Goal: Task Accomplishment & Management: Complete application form

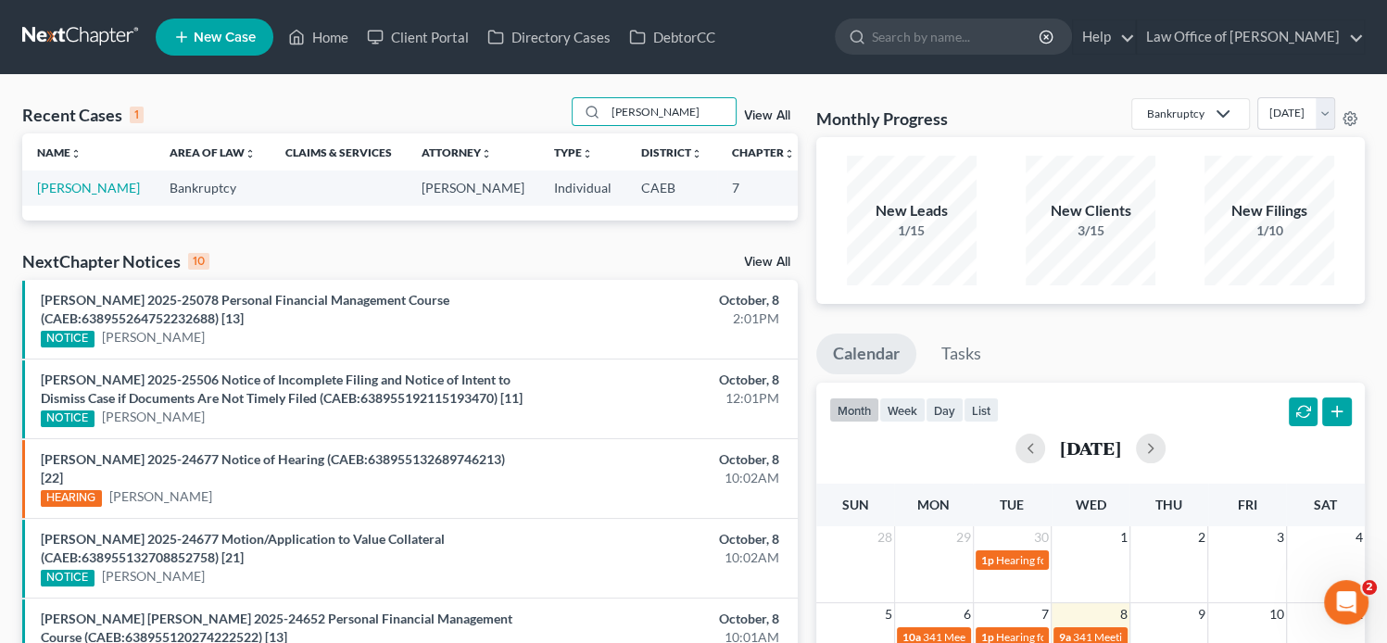
click at [237, 40] on span "New Case" at bounding box center [225, 38] width 62 height 14
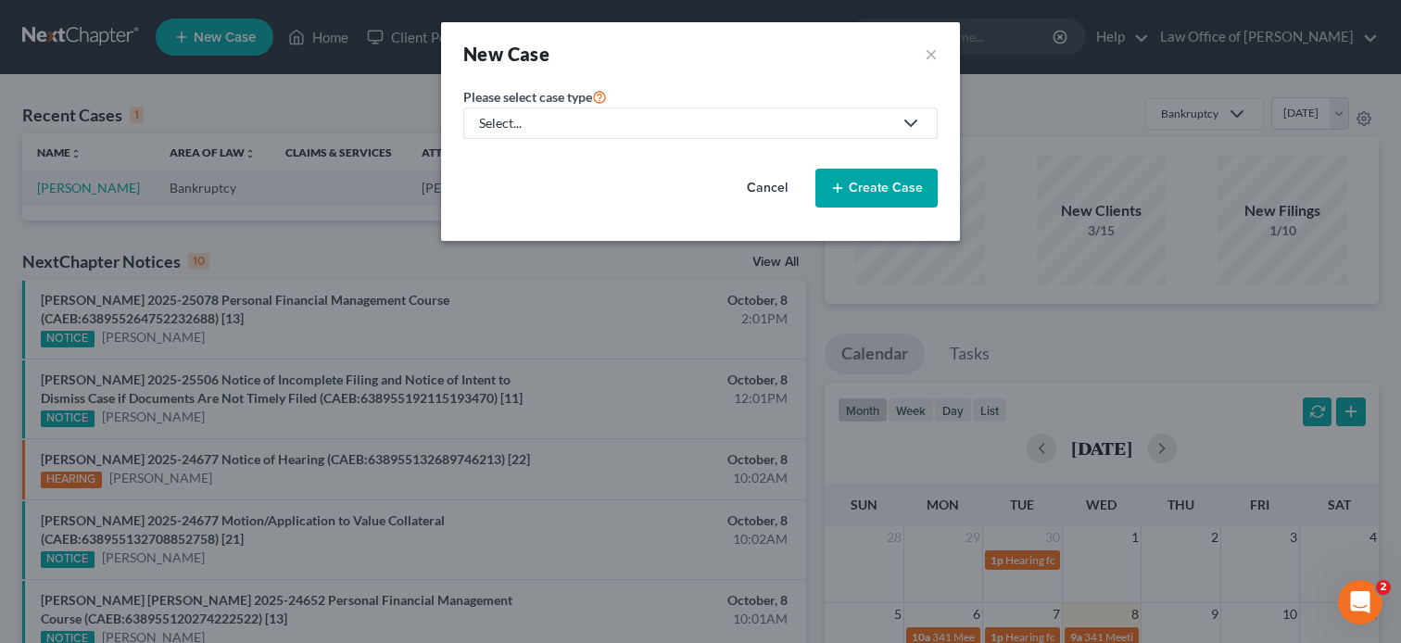
click at [624, 123] on div "Select..." at bounding box center [685, 123] width 413 height 19
click at [541, 150] on div "Bankruptcy" at bounding box center [514, 159] width 67 height 19
select select "8"
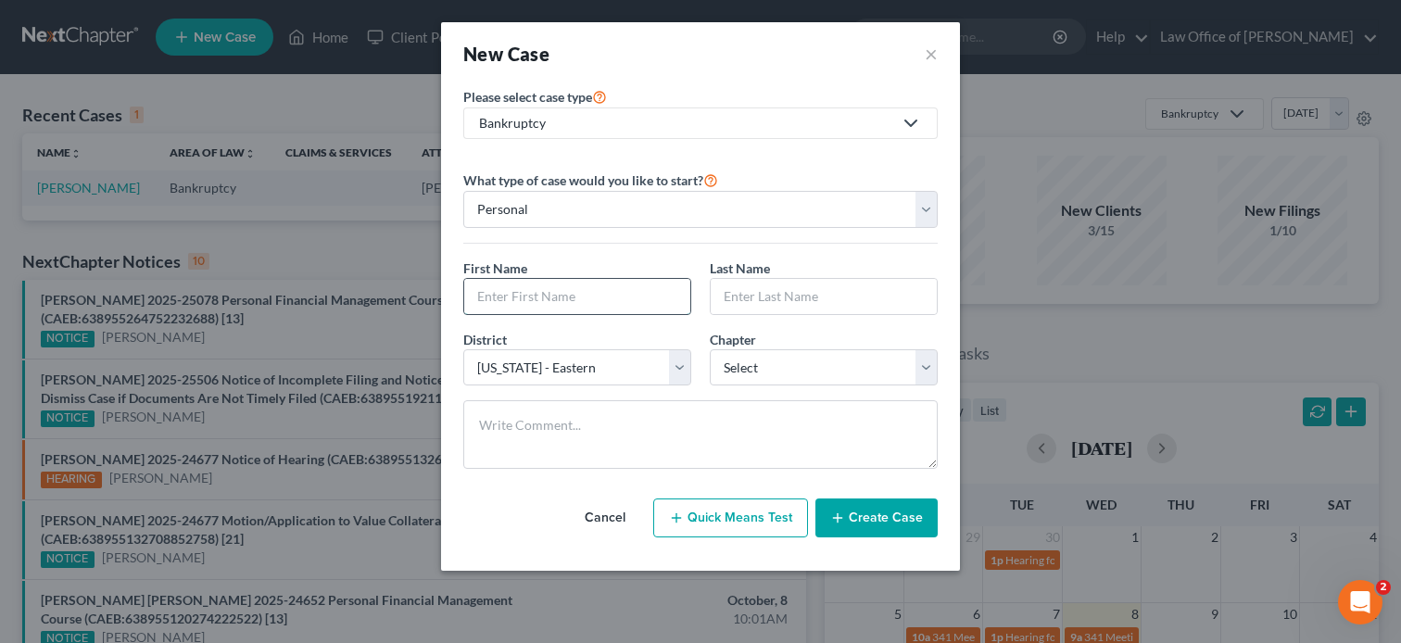
click at [604, 304] on input "text" at bounding box center [577, 296] width 226 height 35
paste input "Hello, please review and sign the Retainer Agreement. If you have any questions…"
click at [789, 296] on input "text" at bounding box center [824, 296] width 226 height 35
drag, startPoint x: 664, startPoint y: 294, endPoint x: 410, endPoint y: 301, distance: 254.0
click at [410, 301] on div "New Case × Please select case type * Bankruptcy Bankruptcy Other What type of c…" at bounding box center [700, 321] width 1401 height 643
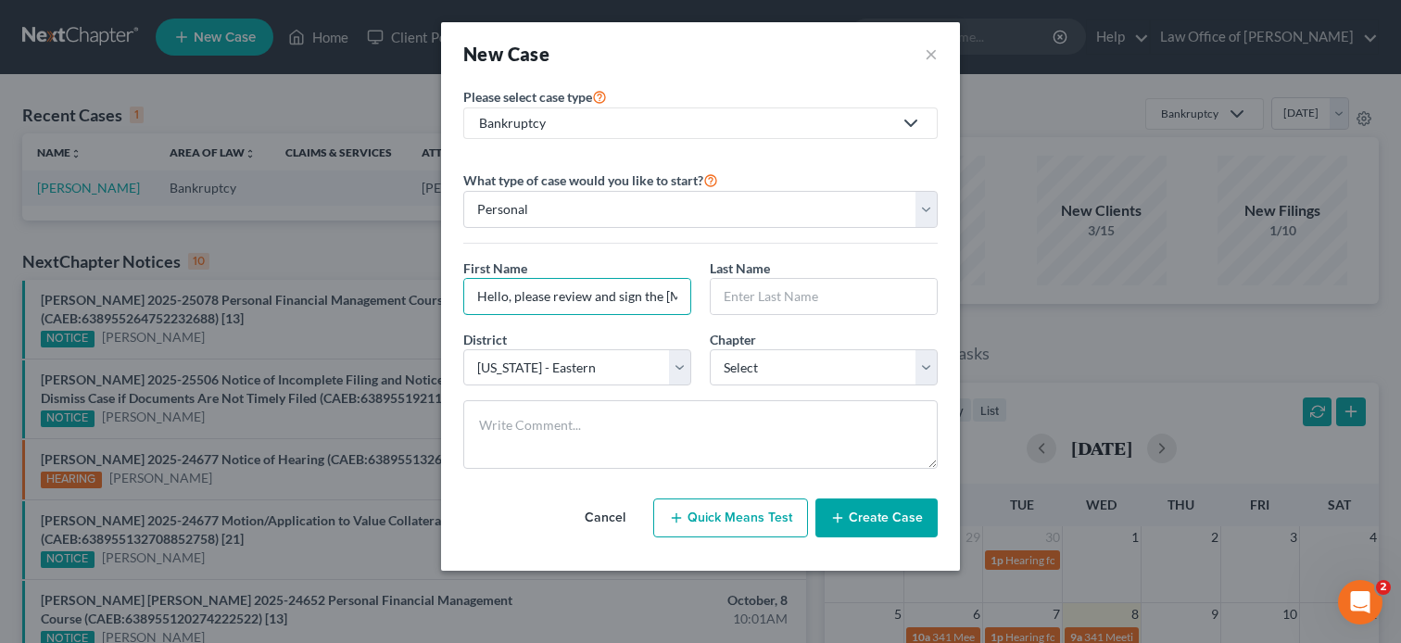
type input "Retainer Agreement. If you have any questions, please let us know. Thank you."
click at [638, 288] on input "Retainer Agreement. If you have any questions, please let us know. Thank you." at bounding box center [577, 296] width 226 height 35
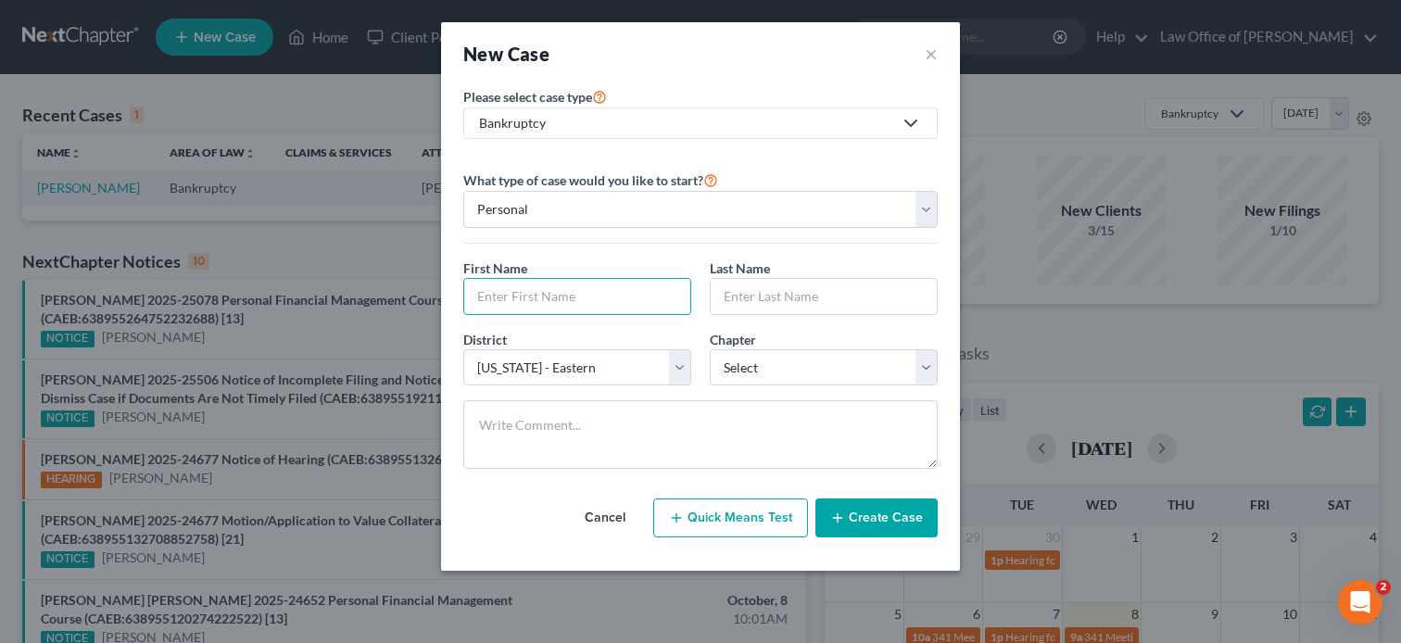
paste input "Lilian Rodriguez and Jesus Rodriguez"
type input "Lilian Rodriguez and Jesus Rodriguez"
click at [805, 300] on input "text" at bounding box center [824, 296] width 226 height 35
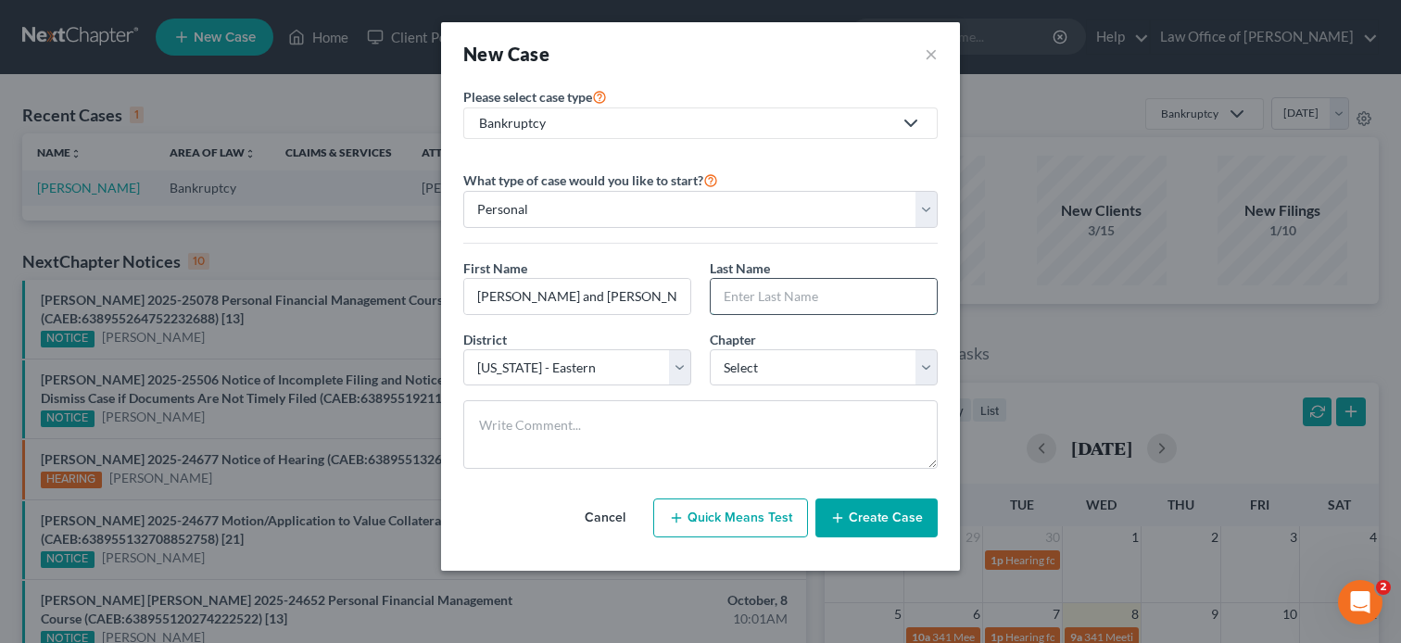
paste input "Lilian Rodriguez and Jesus Rodriguez"
type input "Lilian Rodriguez and Jesus Rodriguez"
drag, startPoint x: 571, startPoint y: 296, endPoint x: 745, endPoint y: 326, distance: 176.9
click at [745, 326] on div "First Name * Lilian Rodriguez and Jesus Rodriguez Last Name * Lilian Rodriguez …" at bounding box center [700, 294] width 493 height 71
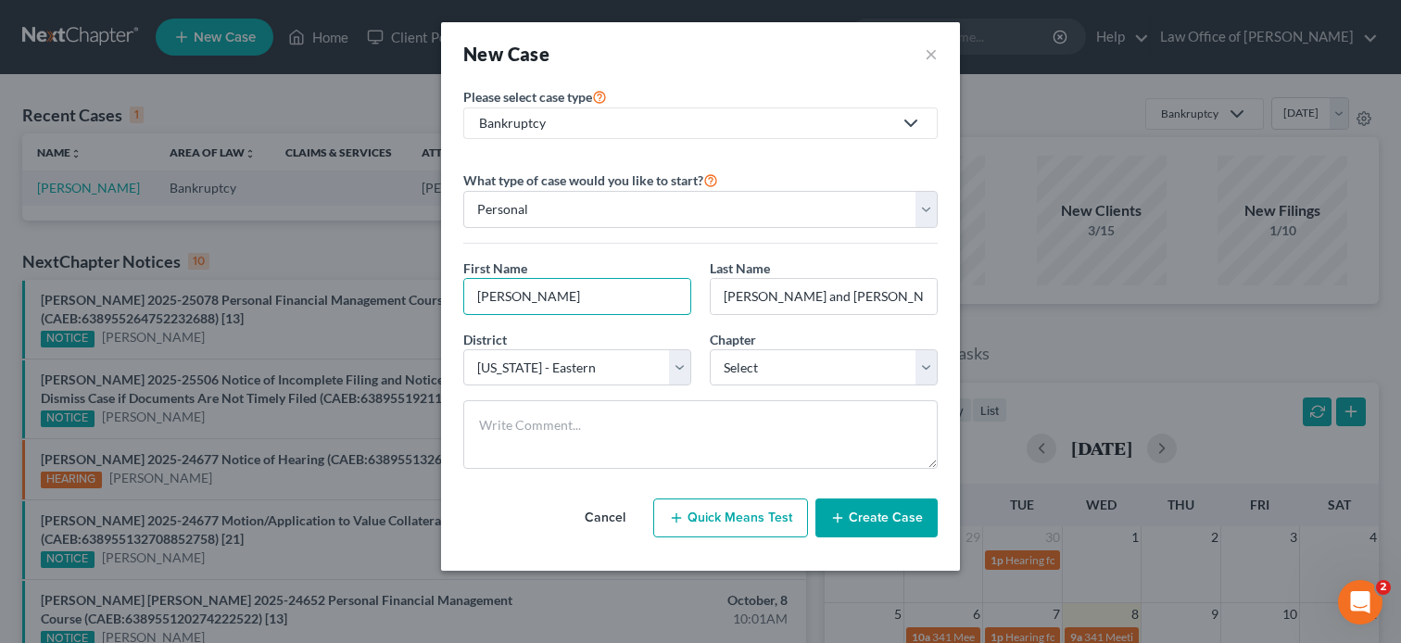
scroll to position [0, 0]
type input "Lilian Rodriguez"
drag, startPoint x: 823, startPoint y: 296, endPoint x: 998, endPoint y: 322, distance: 177.0
click at [998, 322] on div "New Case × Please select case type * Bankruptcy Bankruptcy Other What type of c…" at bounding box center [700, 321] width 1401 height 643
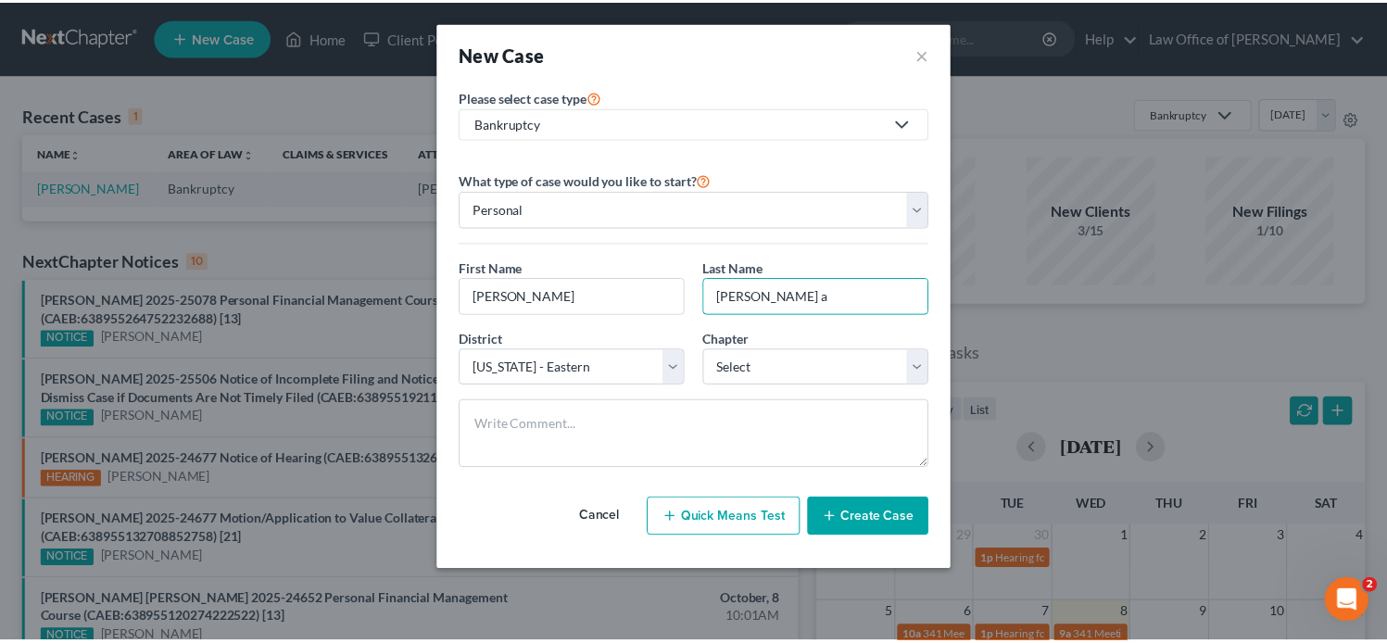
scroll to position [0, 0]
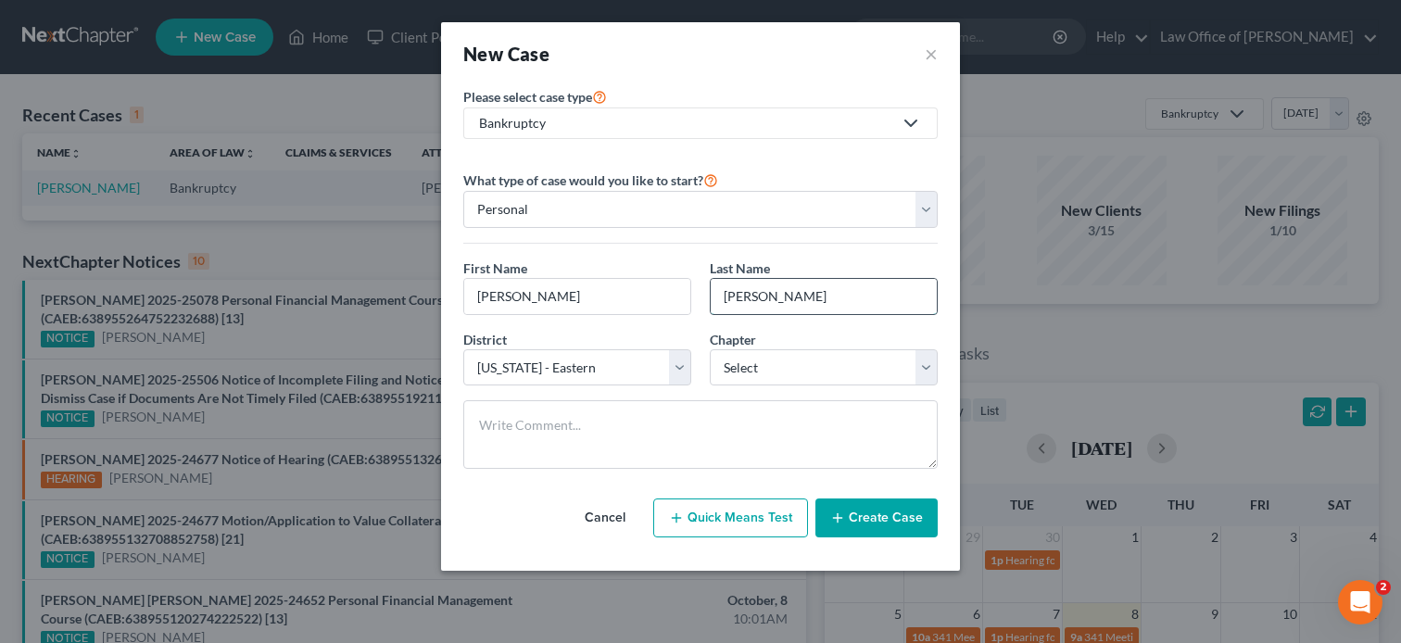
click at [759, 296] on input "Lilian Rodriguez" at bounding box center [824, 296] width 226 height 35
type input "Rodriguez"
click at [610, 297] on input "Lilian Rodriguez" at bounding box center [577, 296] width 226 height 35
type input "Lilian"
click at [849, 387] on div "District * Select Alabama - Middle Alabama - Northern Alabama - Southern Alaska…" at bounding box center [700, 365] width 493 height 71
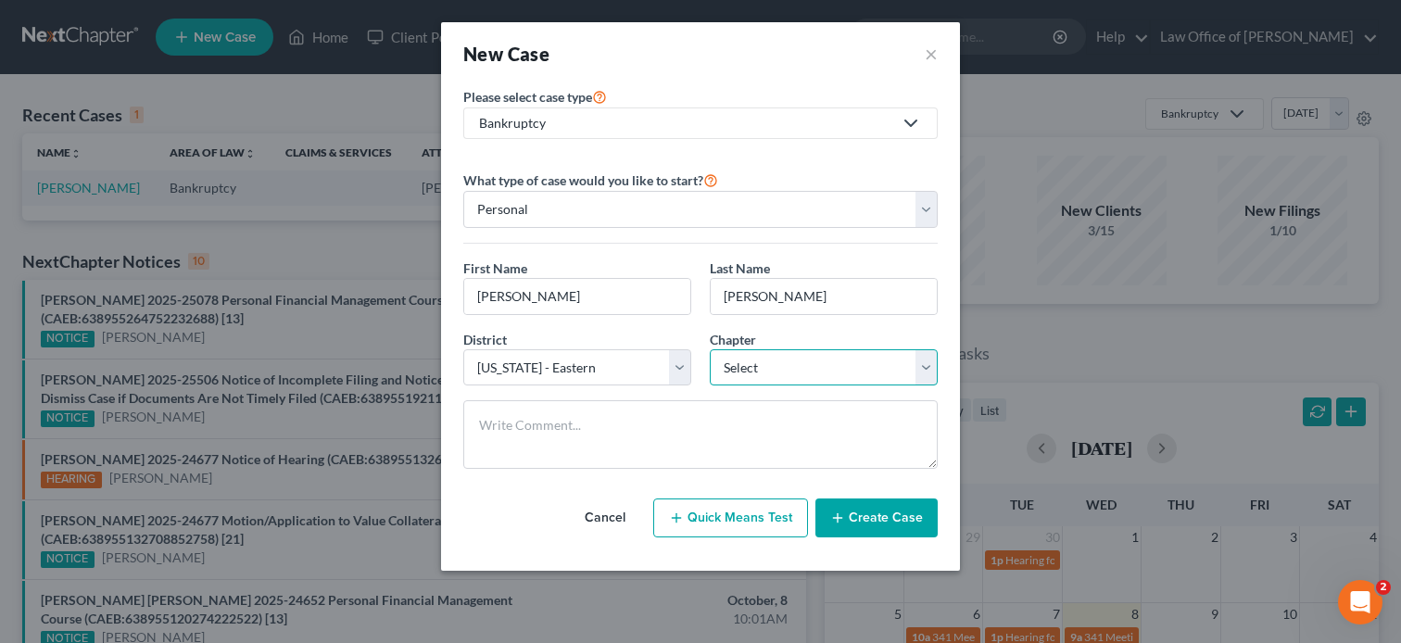
click at [831, 375] on select "Select 7 11 12 13" at bounding box center [824, 367] width 228 height 37
select select "0"
click at [710, 349] on select "Select 7 11 12 13" at bounding box center [824, 367] width 228 height 37
click at [876, 510] on button "Create Case" at bounding box center [876, 517] width 122 height 39
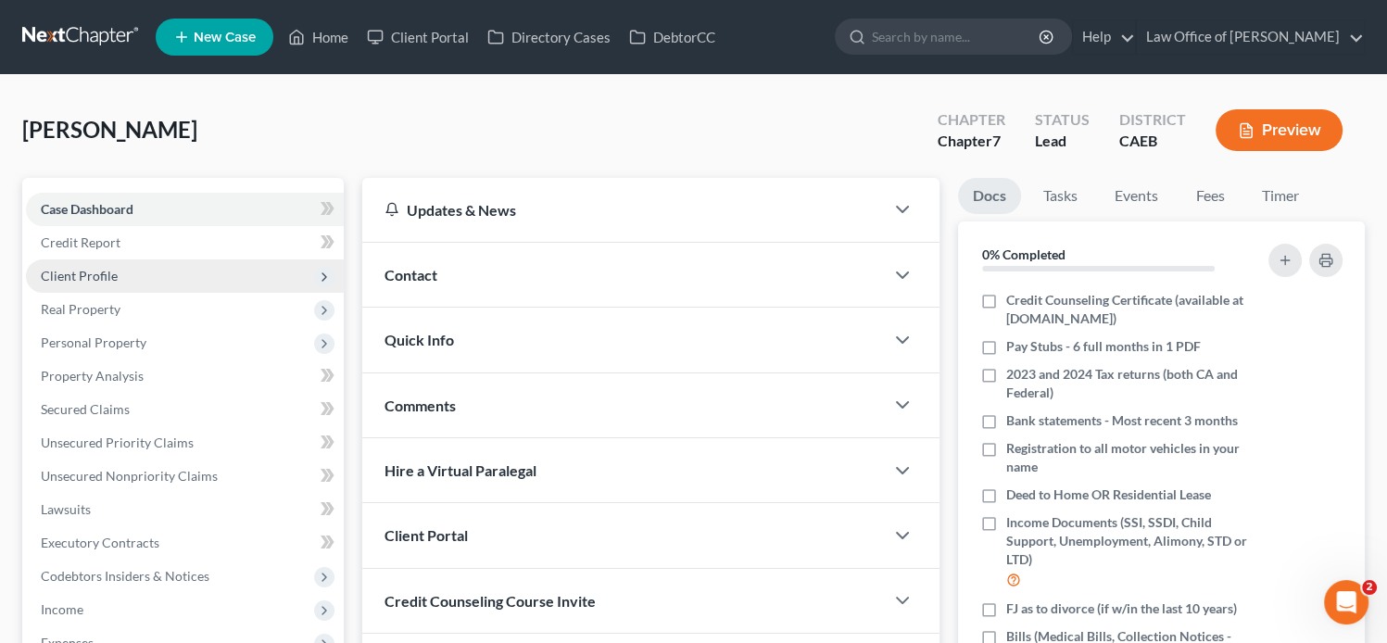
click at [95, 269] on span "Client Profile" at bounding box center [79, 276] width 77 height 16
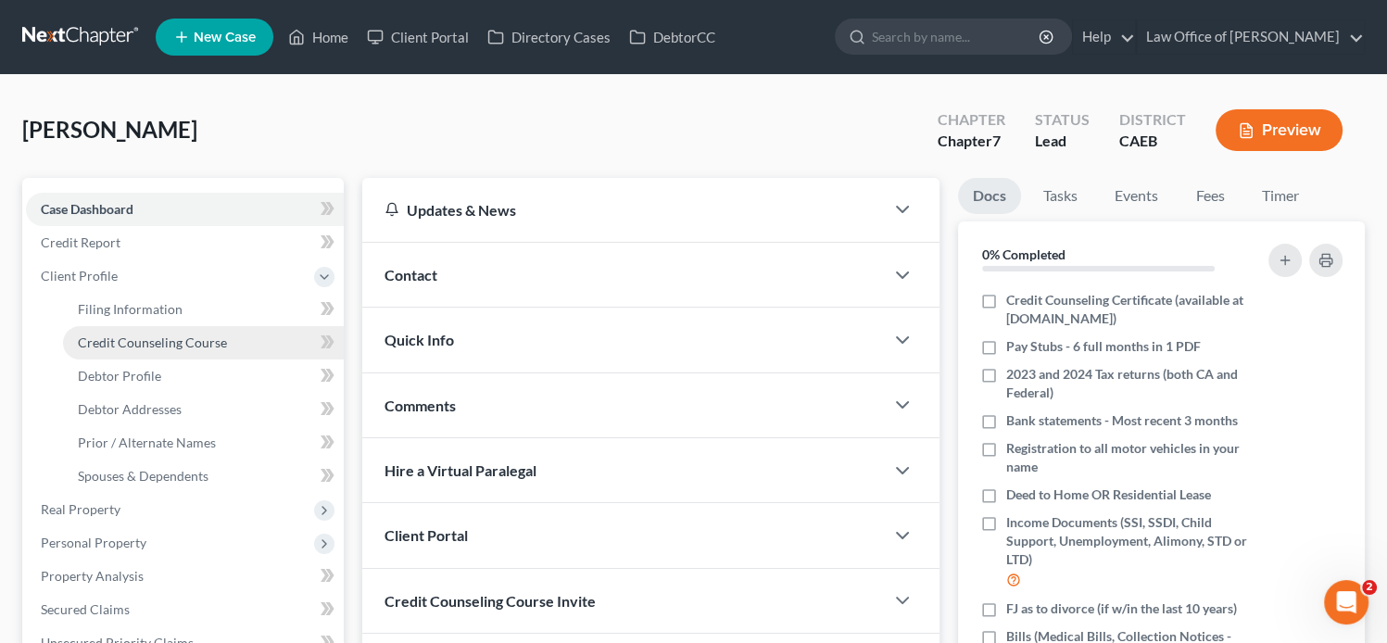
click at [177, 340] on span "Credit Counseling Course" at bounding box center [152, 342] width 149 height 16
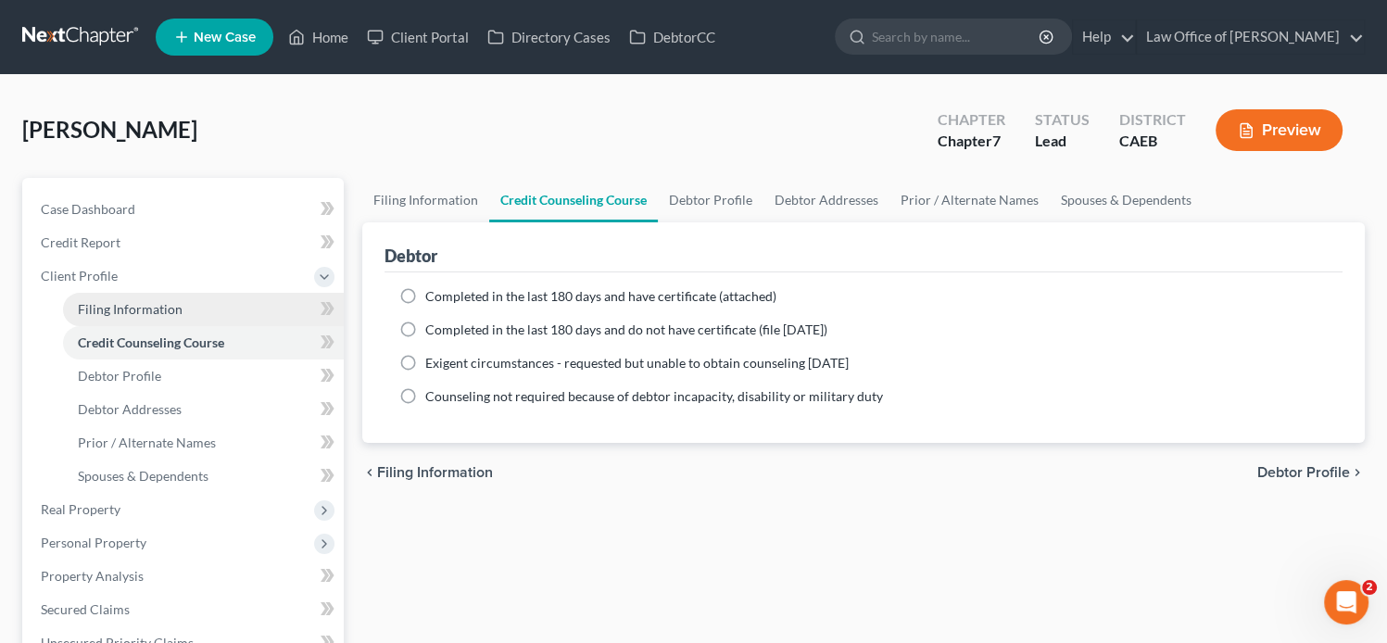
click at [205, 304] on link "Filing Information" at bounding box center [203, 309] width 281 height 33
select select "1"
select select "0"
select select "8"
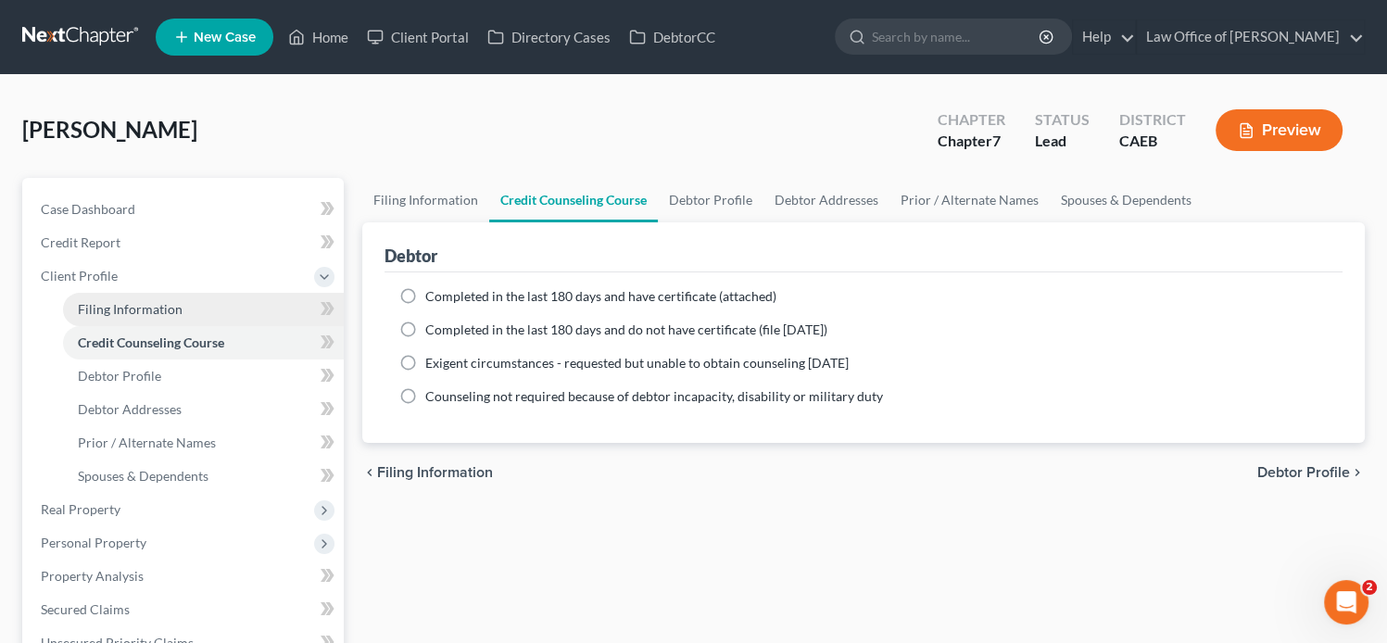
select select "4"
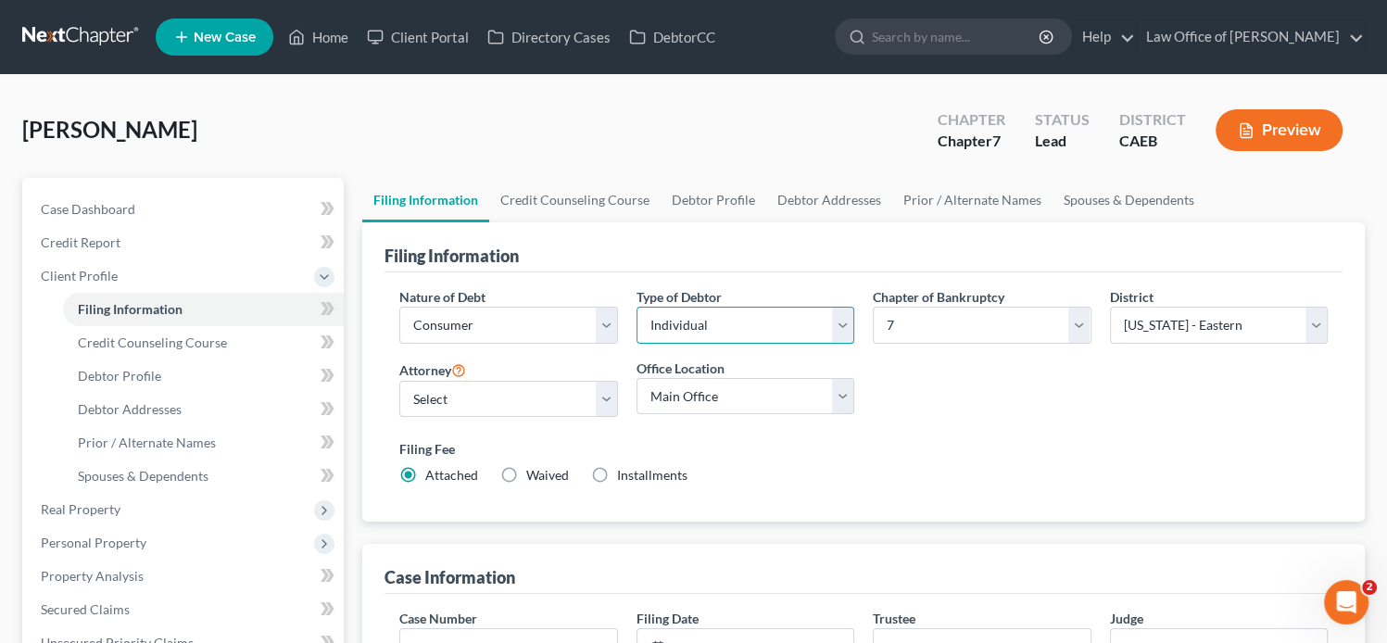
click at [825, 315] on select "Select Individual Joint" at bounding box center [746, 325] width 218 height 37
select select "1"
click at [637, 307] on select "Select Individual Joint" at bounding box center [746, 325] width 218 height 37
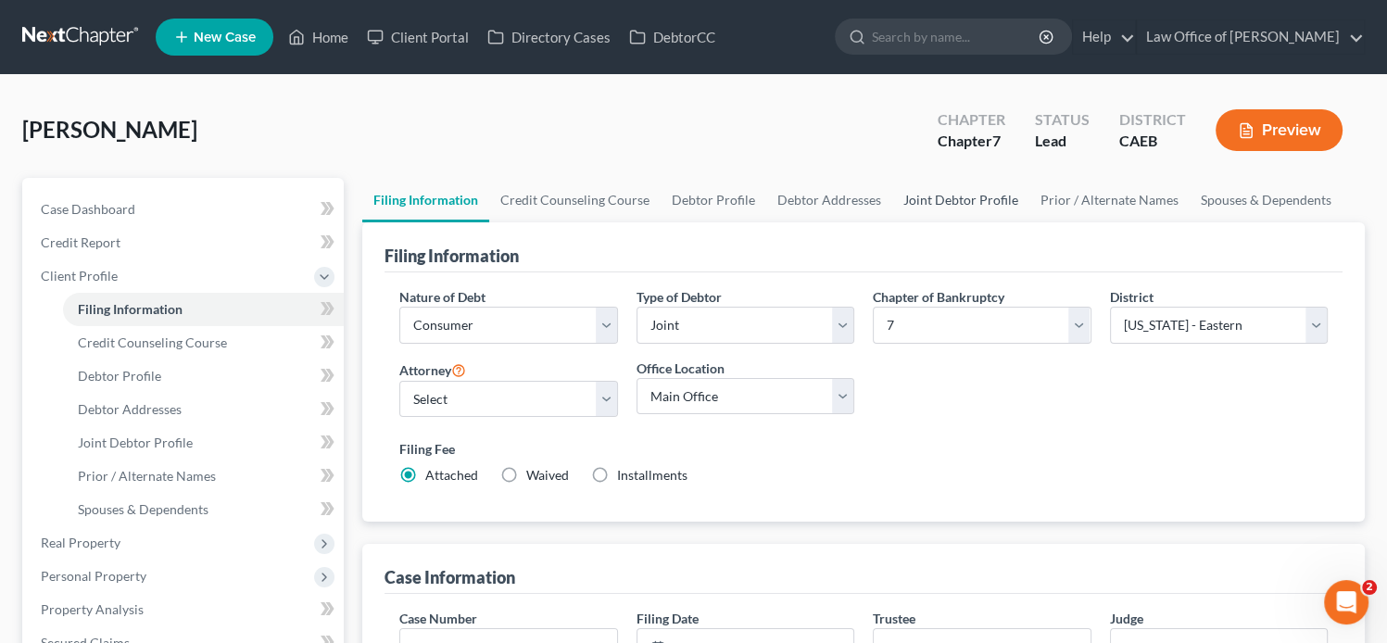
click at [949, 197] on link "Joint Debtor Profile" at bounding box center [960, 200] width 137 height 44
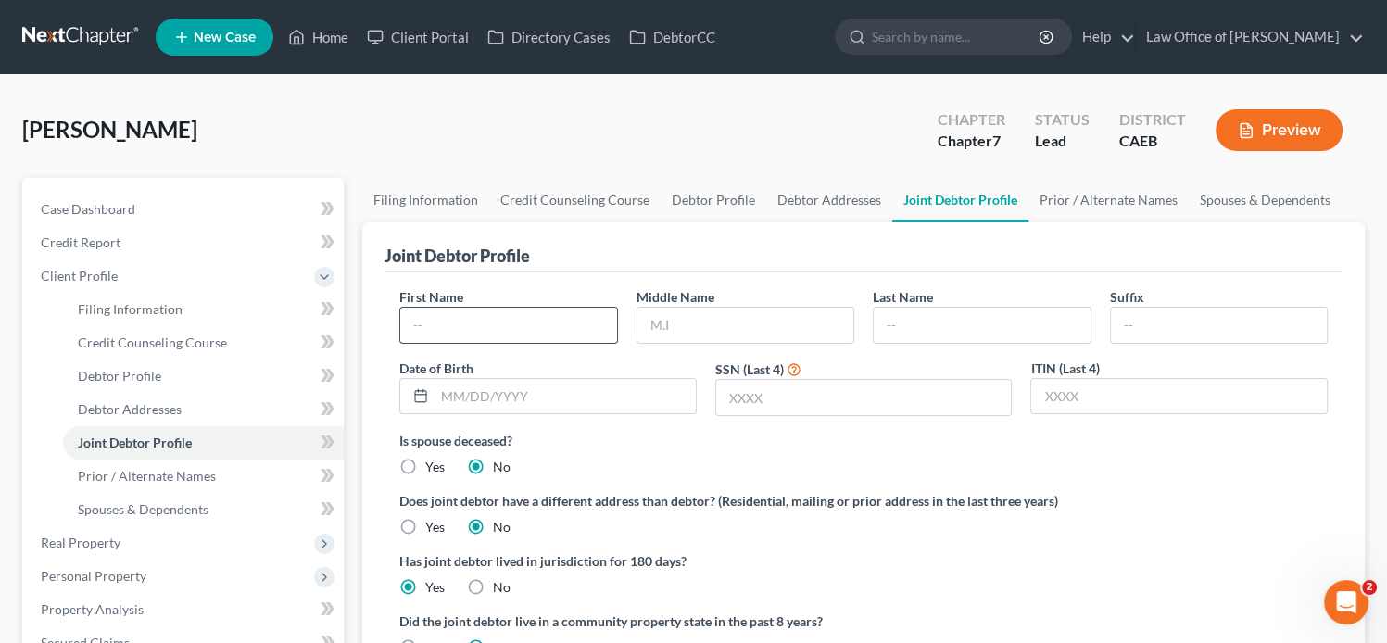
click at [574, 327] on input "text" at bounding box center [508, 325] width 216 height 35
paste input "Lilian Rodriguez and Jesus Rodriguez"
type input "Lilian Rodriguez and Jesus Rodriguez"
click at [986, 325] on input "text" at bounding box center [982, 325] width 216 height 35
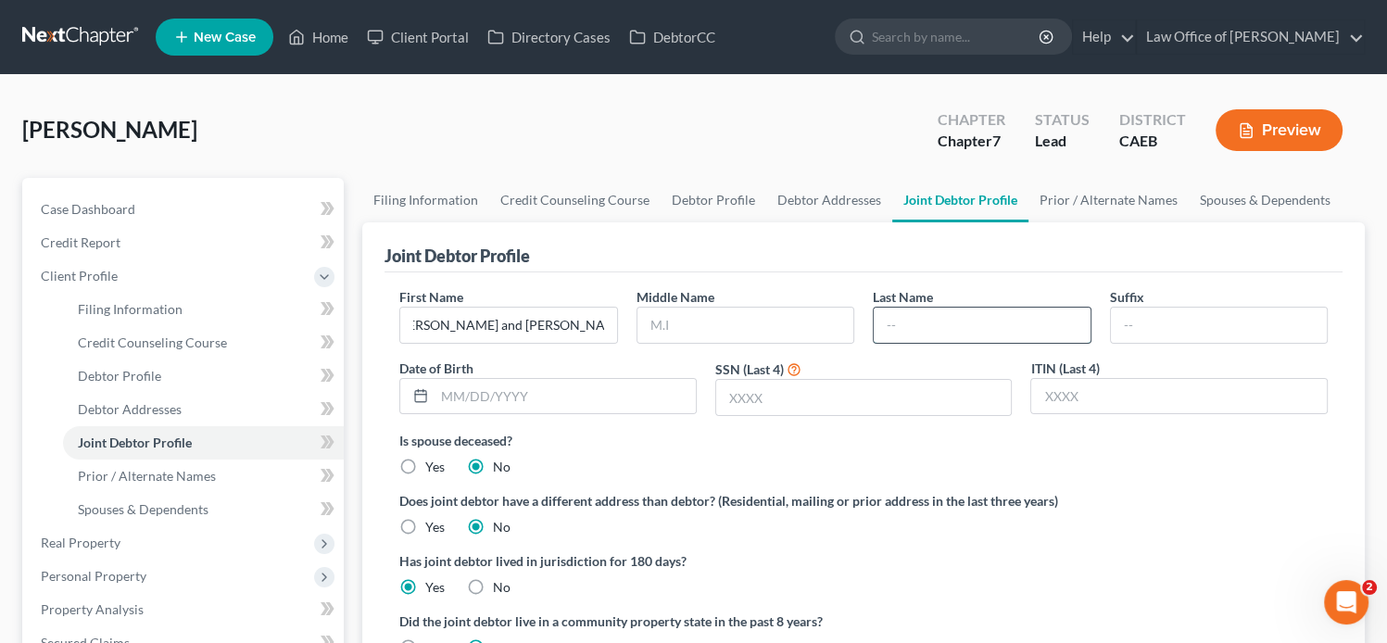
scroll to position [0, 0]
paste input "Lilian Rodriguez and Jesus Rodriguez"
drag, startPoint x: 986, startPoint y: 325, endPoint x: 853, endPoint y: 332, distance: 132.7
click at [853, 332] on div "First Name Lilian Rodriguez and Jesus Rodriguez Middle Name Last Name Lilian Ro…" at bounding box center [863, 359] width 947 height 144
click at [920, 321] on input "Jesus Rodriguez" at bounding box center [982, 325] width 216 height 35
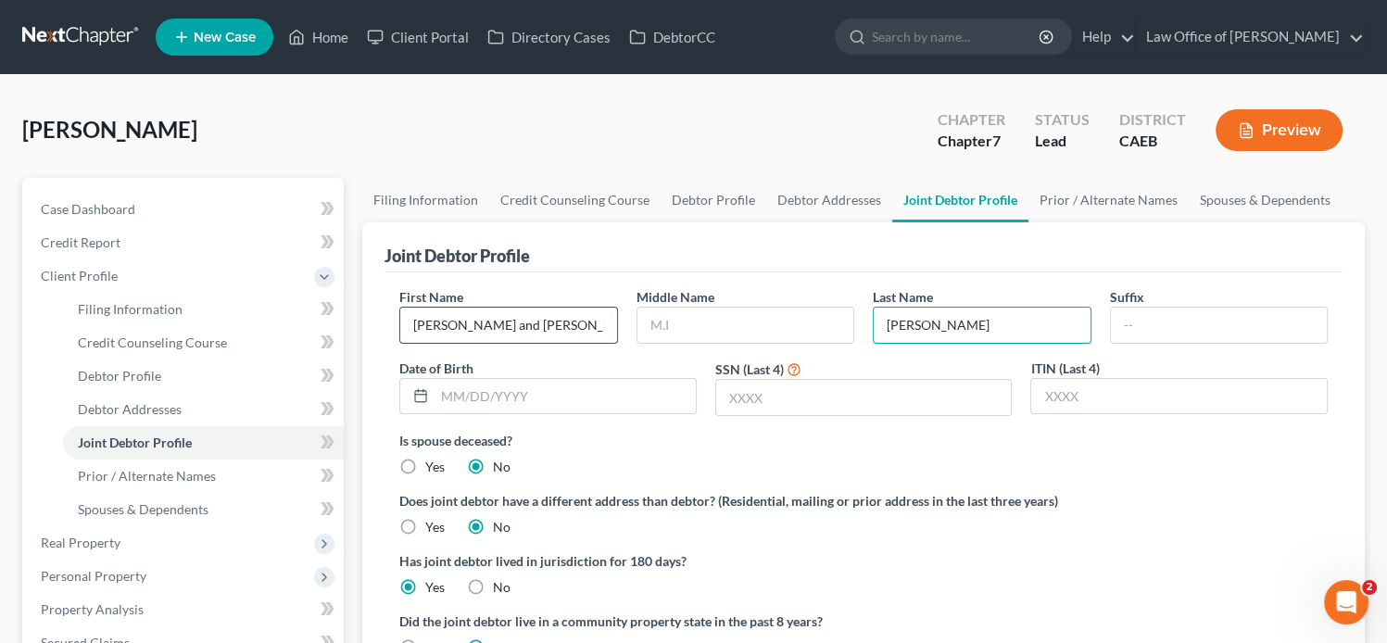
type input "Rodriguez"
drag, startPoint x: 531, startPoint y: 322, endPoint x: 390, endPoint y: 322, distance: 140.8
click at [390, 322] on div "First Name Lilian Rodriguez and Jesus Rodriguez" at bounding box center [508, 315] width 236 height 57
click at [513, 324] on input "Jesus Rodriguez" at bounding box center [508, 325] width 216 height 35
type input "Jesus"
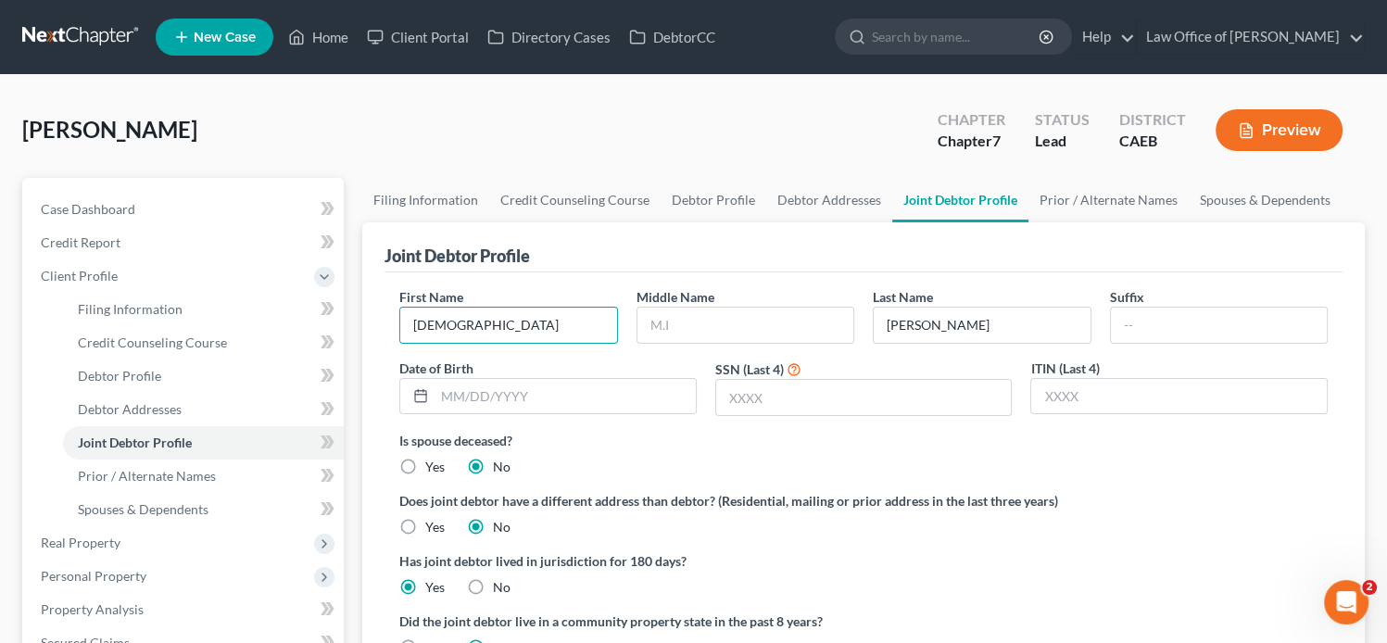
click at [977, 545] on ng-include "First Name Jesus Middle Name Last Name Rodriguez Suffix Date of Birth SSN (Last…" at bounding box center [863, 509] width 928 height 445
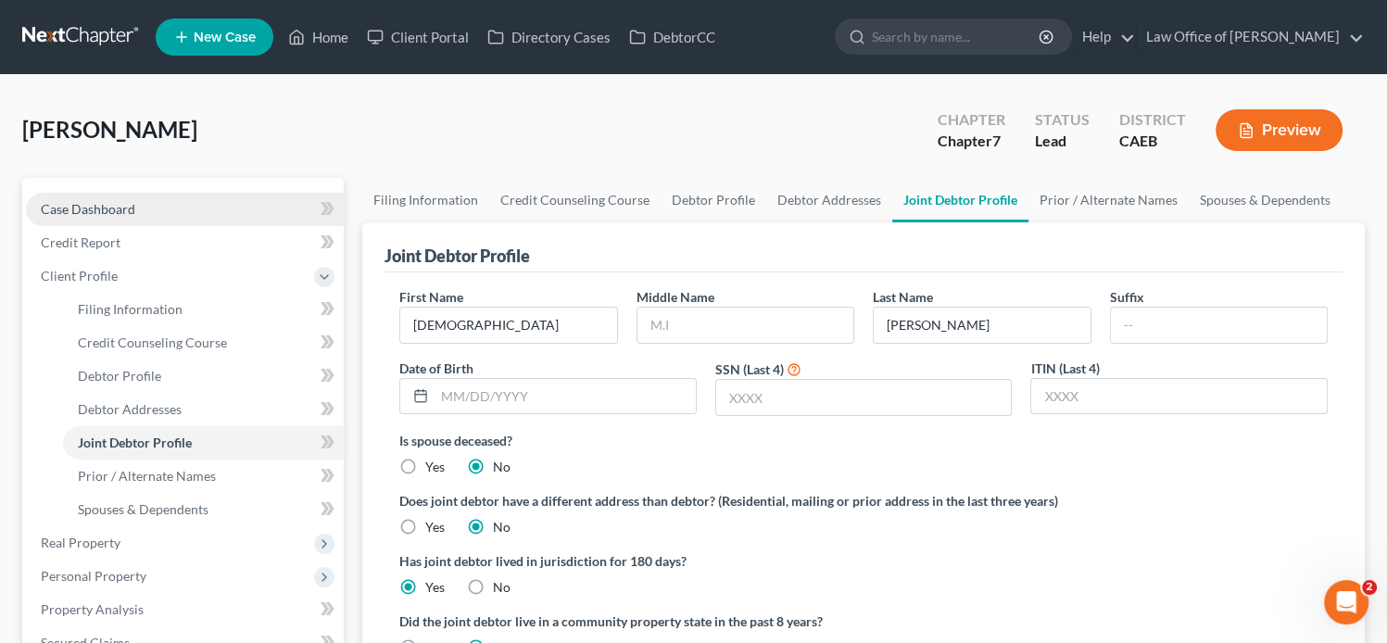
click at [141, 203] on link "Case Dashboard" at bounding box center [185, 209] width 318 height 33
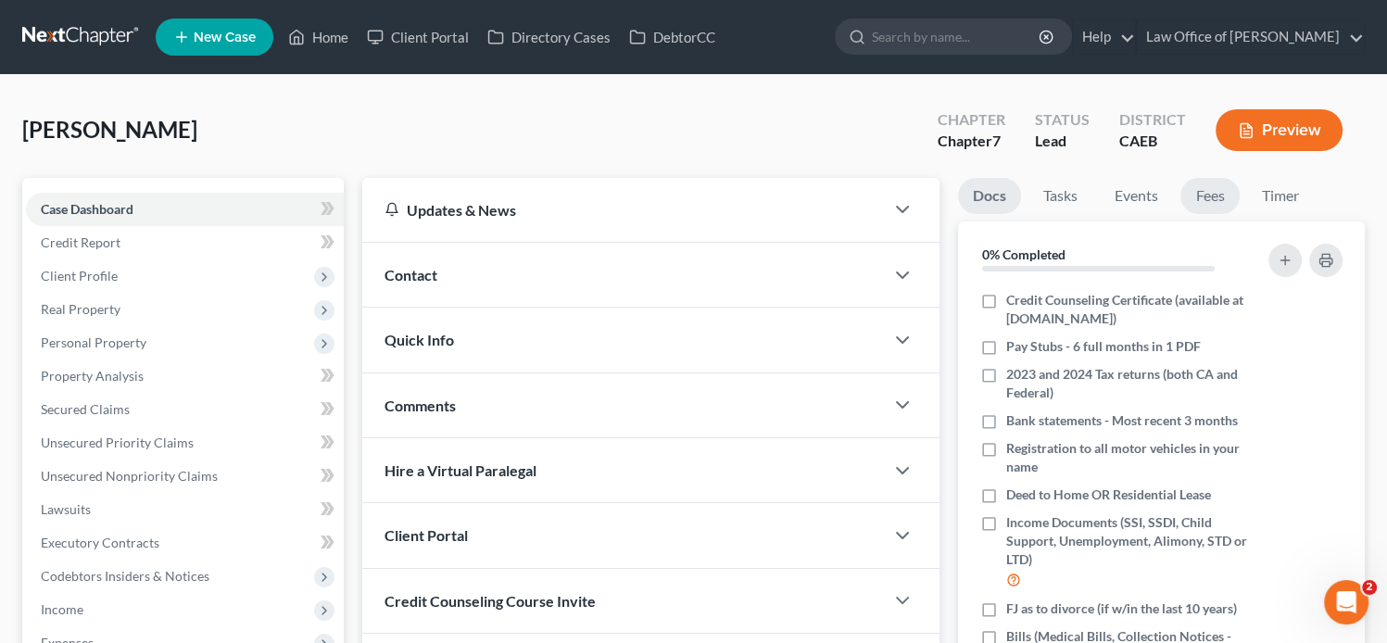
click at [1216, 208] on link "Fees" at bounding box center [1209, 196] width 59 height 36
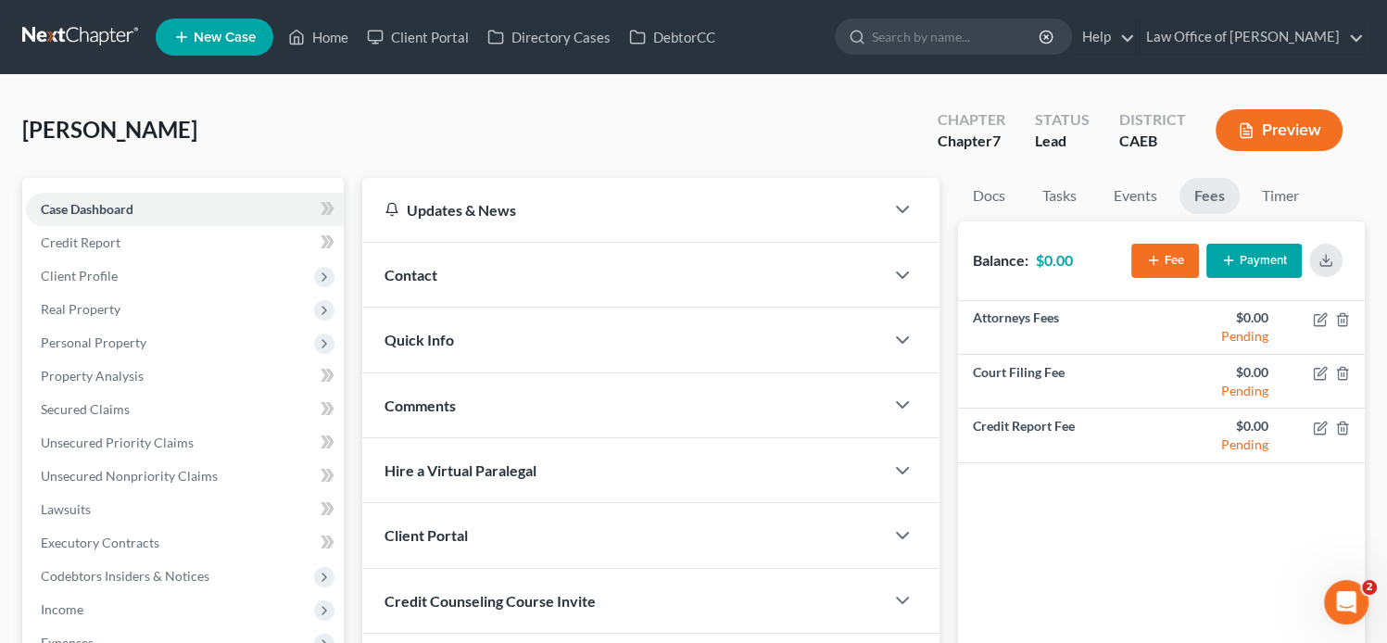
click at [1156, 264] on icon "button" at bounding box center [1153, 260] width 15 height 15
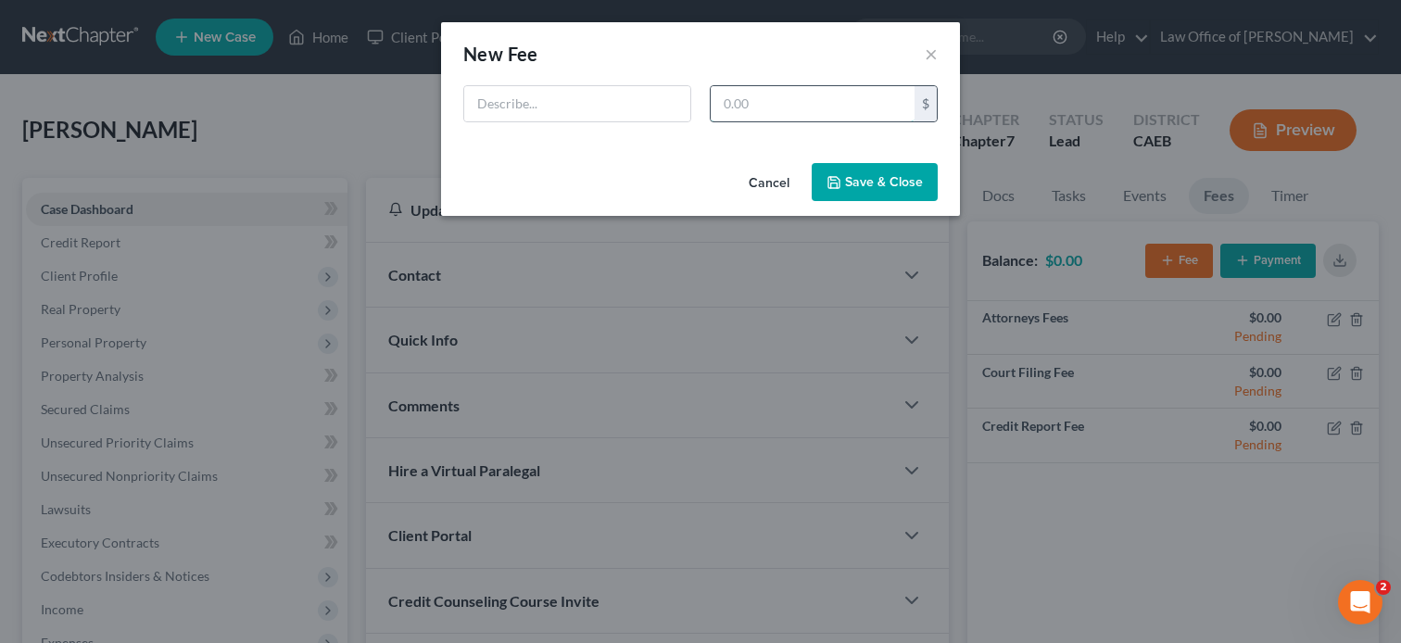
click at [846, 112] on input "text" at bounding box center [813, 103] width 204 height 35
type input "2,498"
click at [637, 99] on input "text" at bounding box center [577, 103] width 226 height 35
type input "[MEDICAL_DATA] Agreement"
click at [875, 174] on button "Save & Close" at bounding box center [875, 182] width 126 height 39
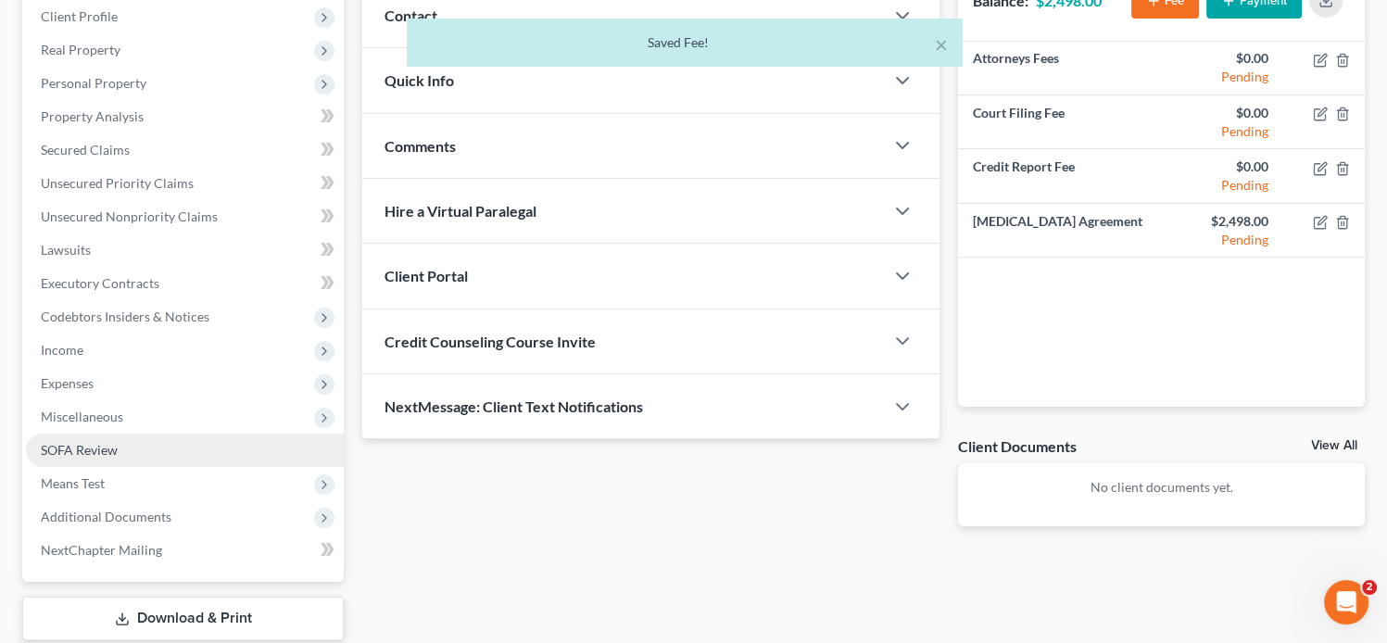
scroll to position [278, 0]
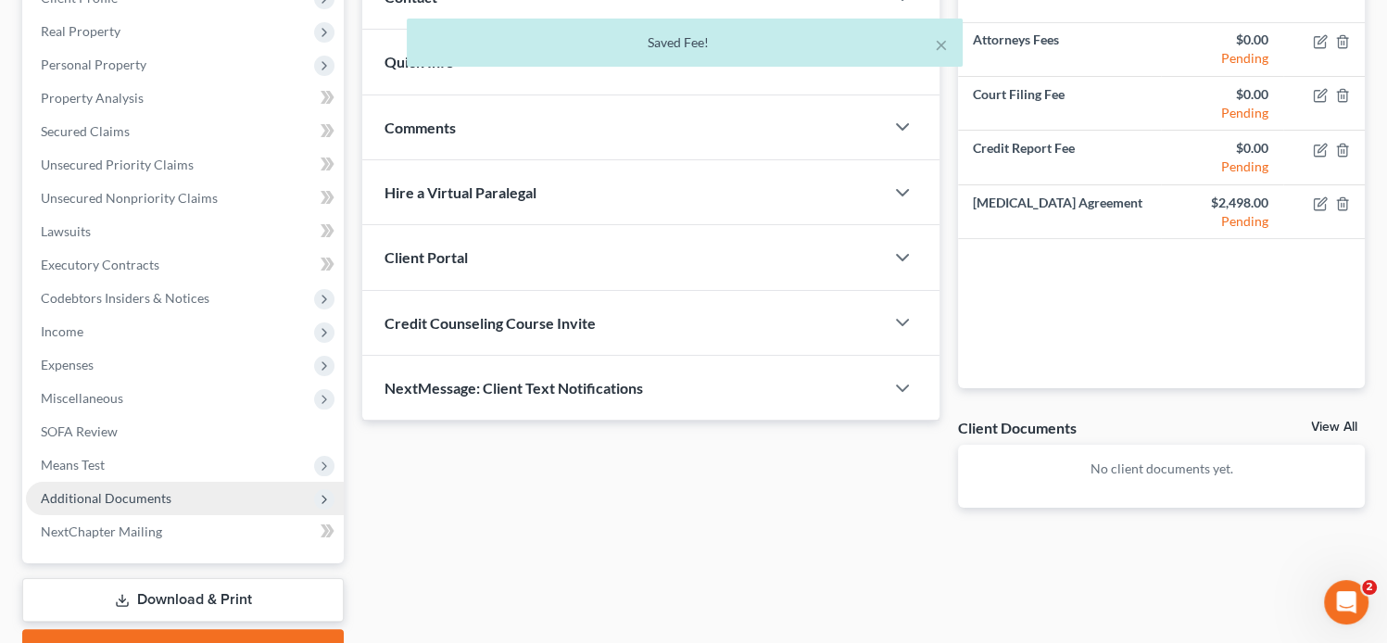
click at [107, 497] on span "Additional Documents" at bounding box center [106, 498] width 131 height 16
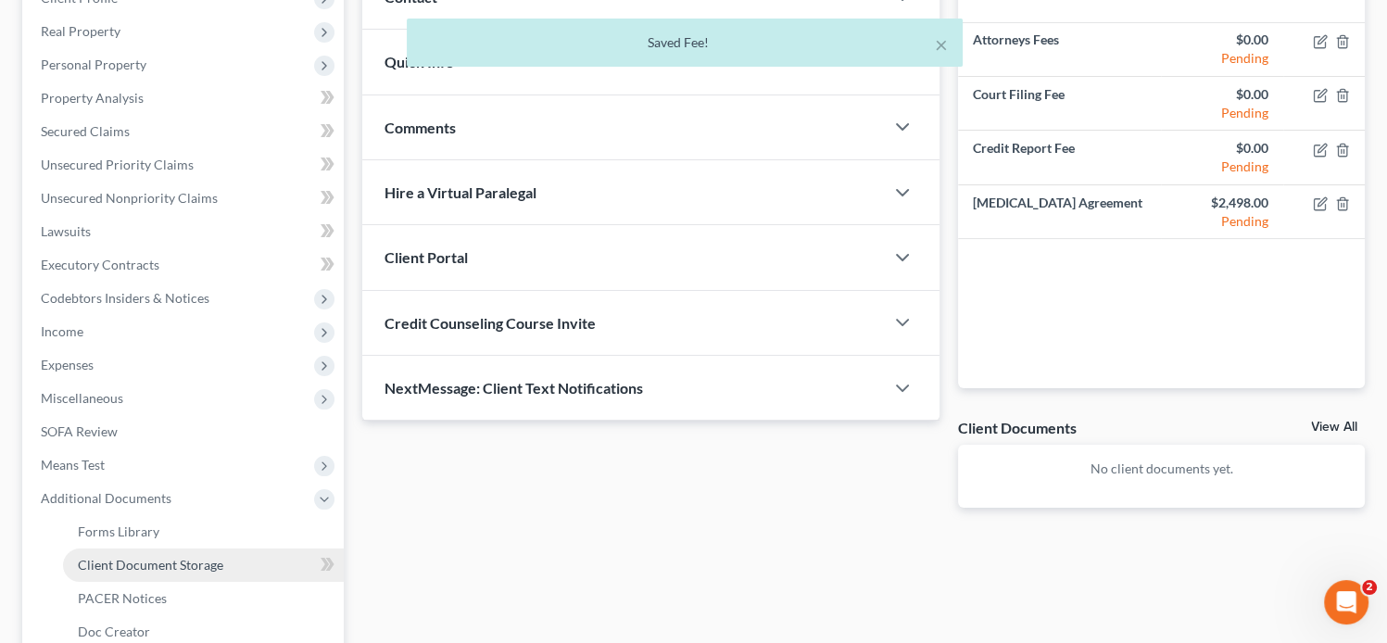
click at [220, 563] on span "Client Document Storage" at bounding box center [150, 565] width 145 height 16
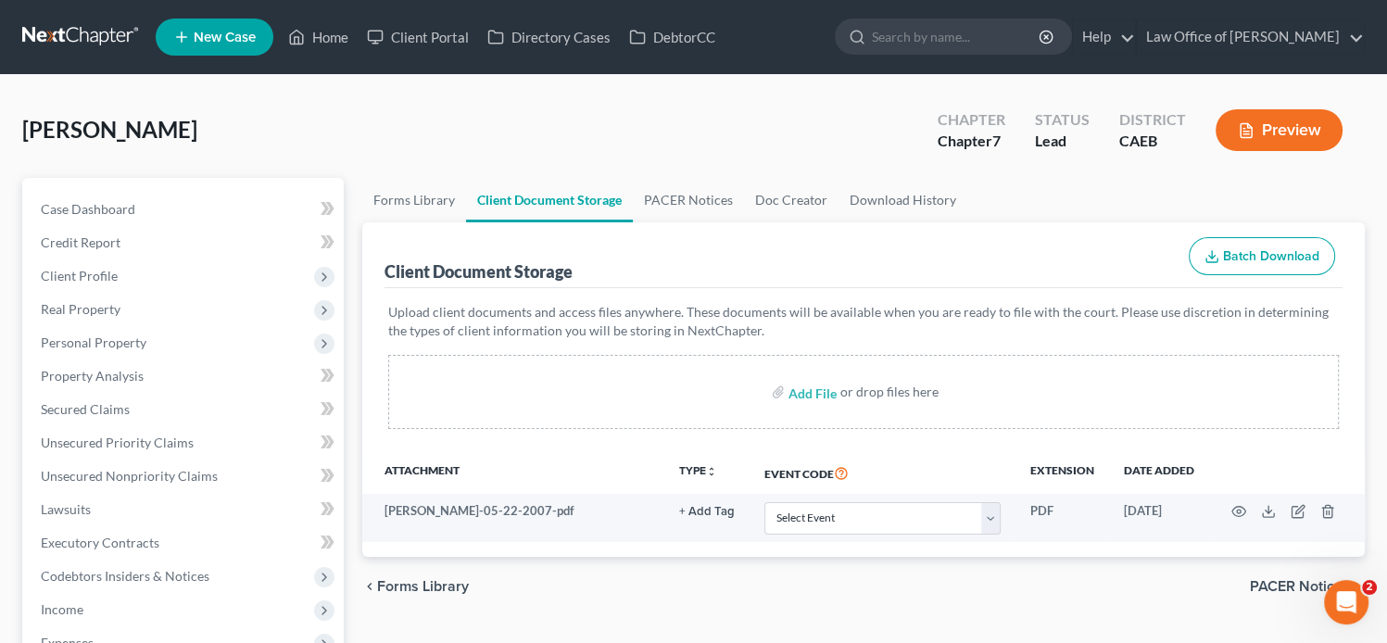
click at [940, 252] on div "Client Document Storage Batch Download" at bounding box center [864, 255] width 958 height 67
click at [153, 212] on link "Case Dashboard" at bounding box center [185, 209] width 318 height 33
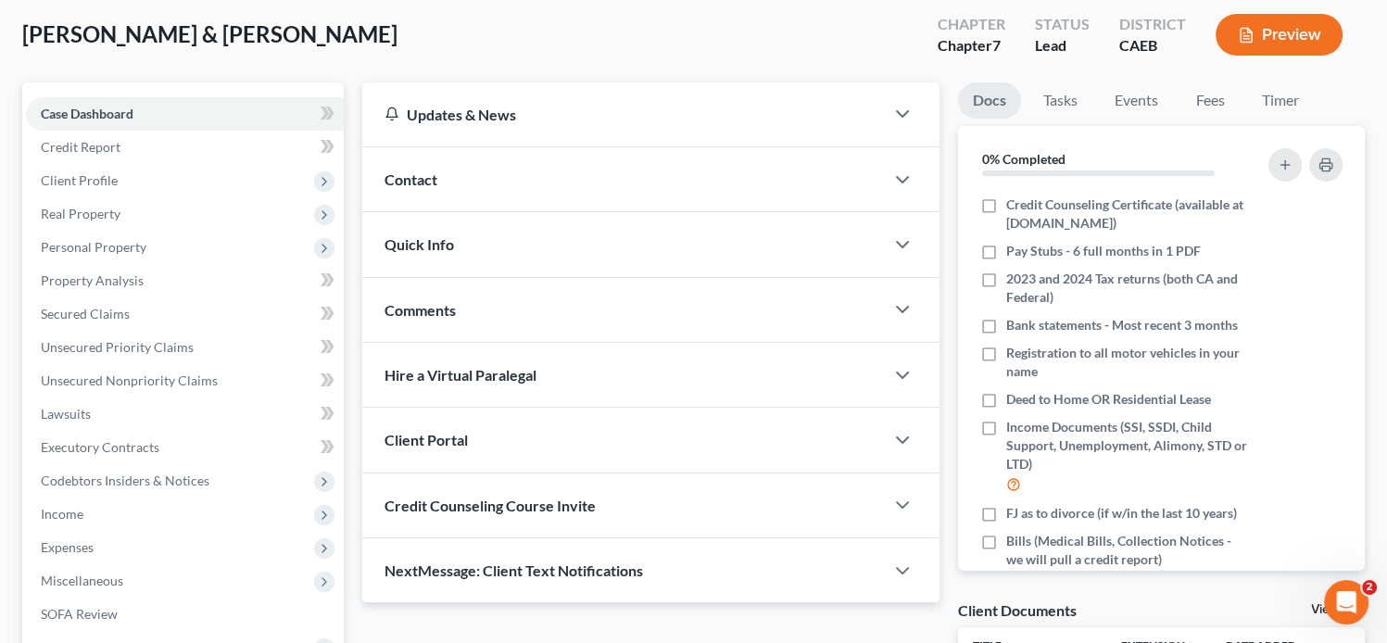
scroll to position [96, 0]
click at [491, 176] on div "Contact" at bounding box center [623, 178] width 522 height 64
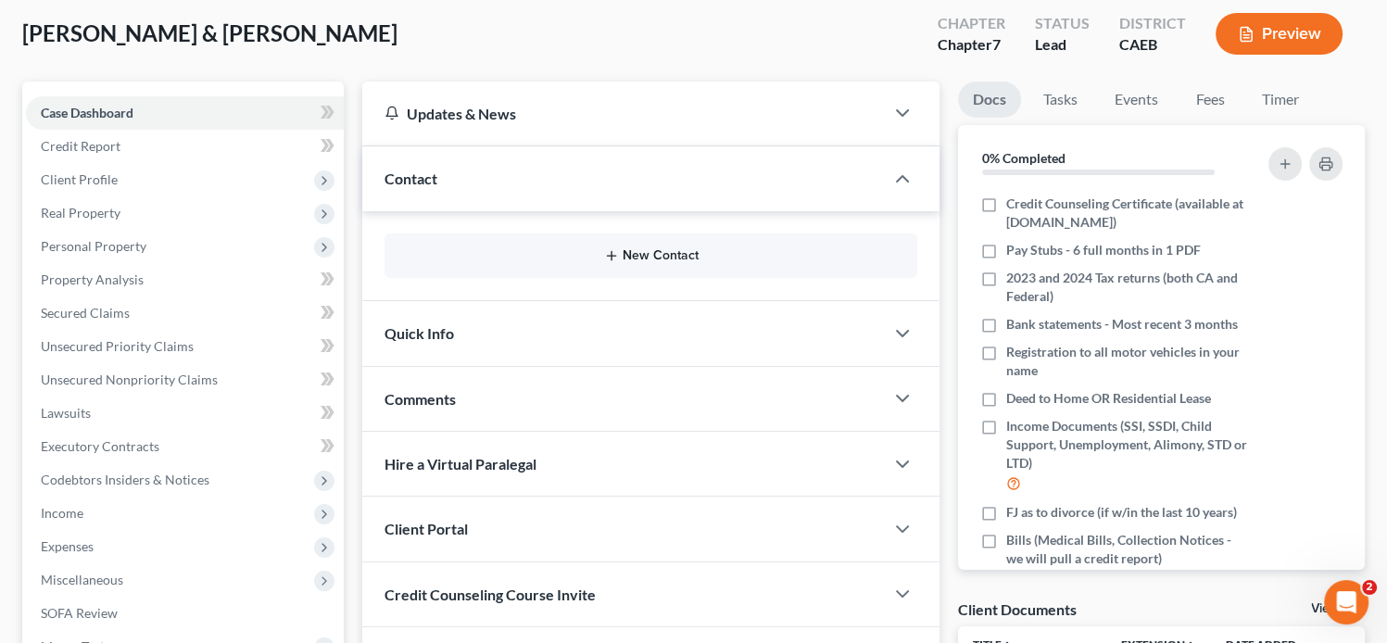
click at [605, 253] on icon "button" at bounding box center [611, 255] width 15 height 15
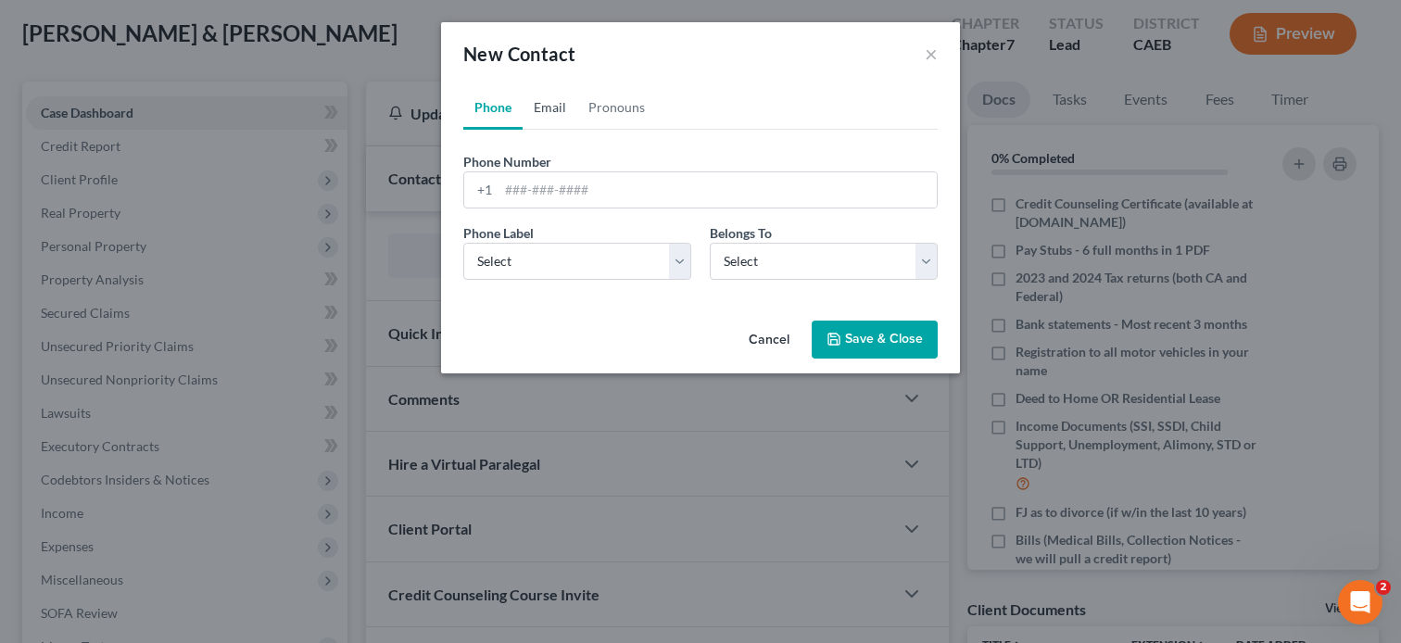
click at [526, 105] on link "Email" at bounding box center [550, 107] width 55 height 44
click at [557, 201] on input "email" at bounding box center [717, 189] width 438 height 35
paste input "lillianyounadam@gmail.co"
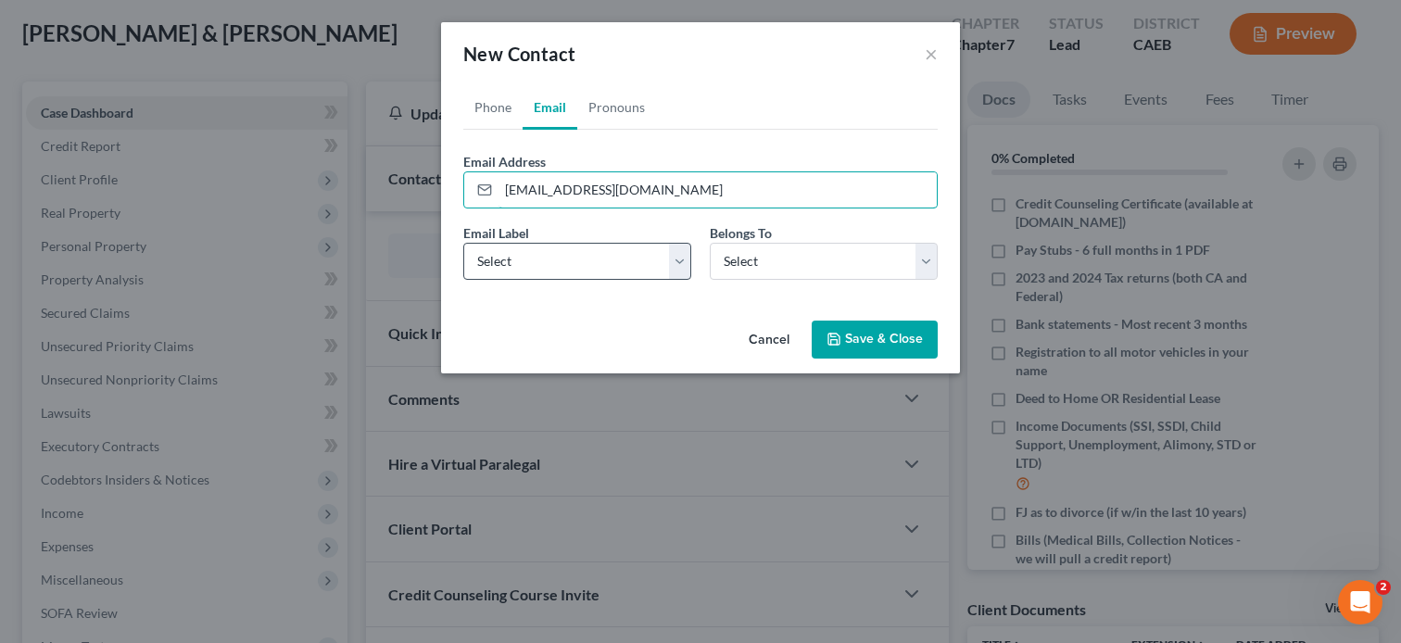
type input "lillianyounadam@gmail.co"
click at [511, 262] on select "Select Home Work Other" at bounding box center [577, 261] width 228 height 37
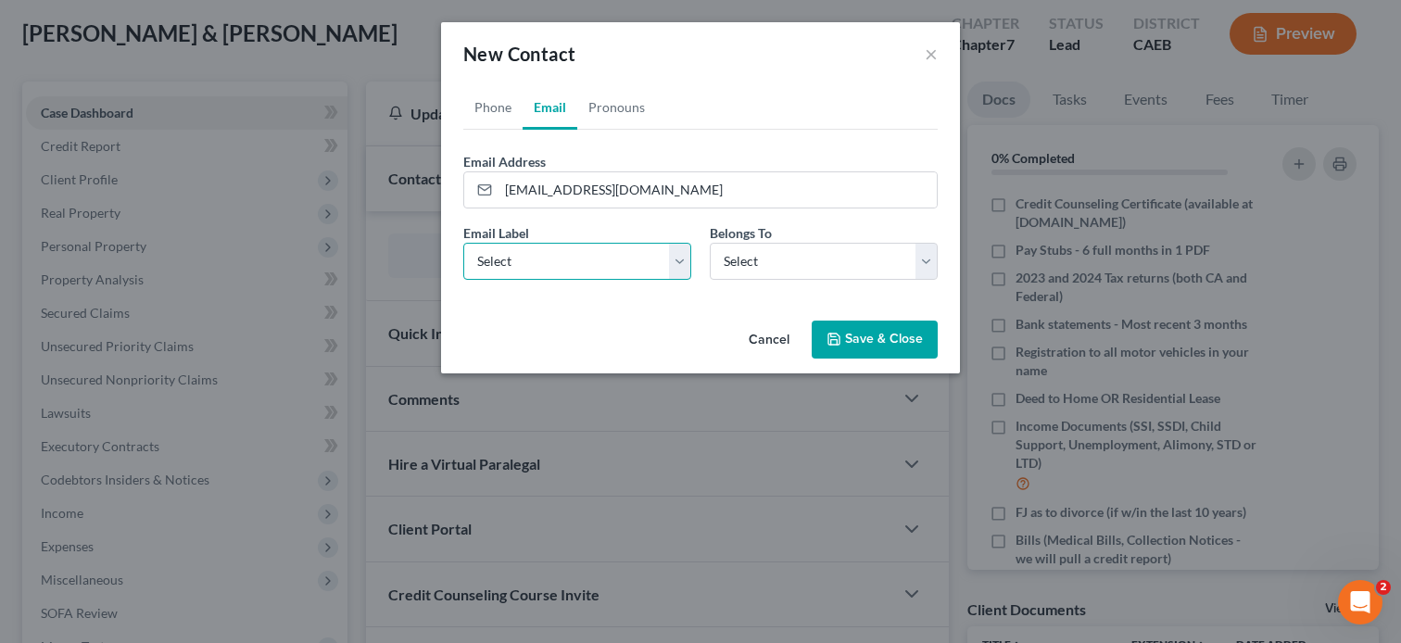
select select "0"
click at [463, 243] on select "Select Home Work Other" at bounding box center [577, 261] width 228 height 37
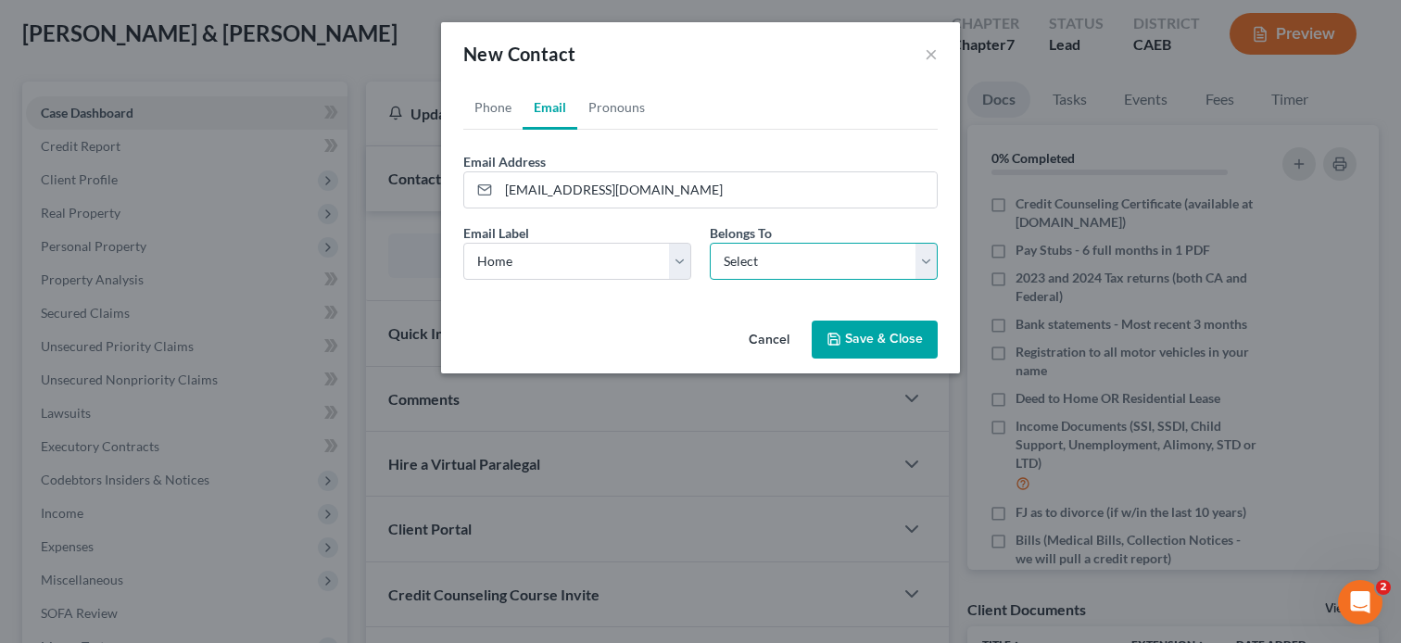
click at [824, 256] on select "Select Client Spouse Other" at bounding box center [824, 261] width 228 height 37
select select "0"
click at [710, 243] on select "Select Client Spouse Other" at bounding box center [824, 261] width 228 height 37
click at [484, 98] on link "Phone" at bounding box center [492, 107] width 59 height 44
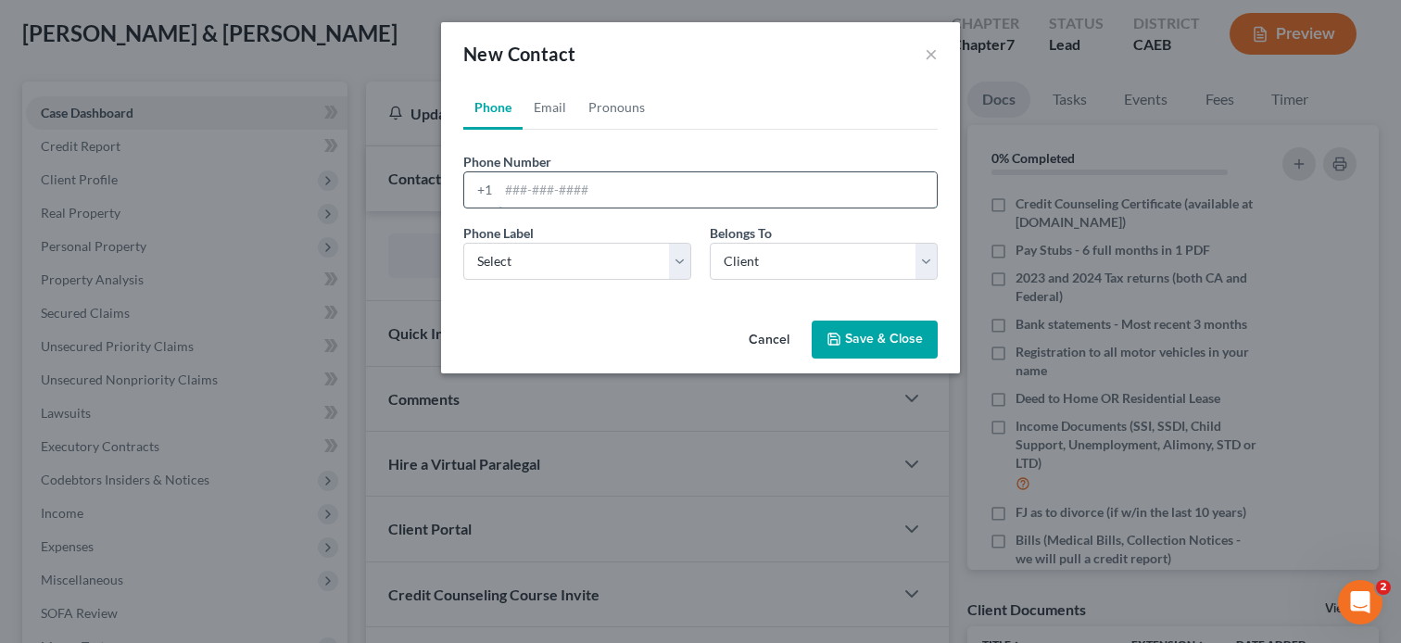
click at [547, 187] on input "tel" at bounding box center [717, 189] width 438 height 35
paste input "(209) 225-5419"
type input "(209) 225-5419"
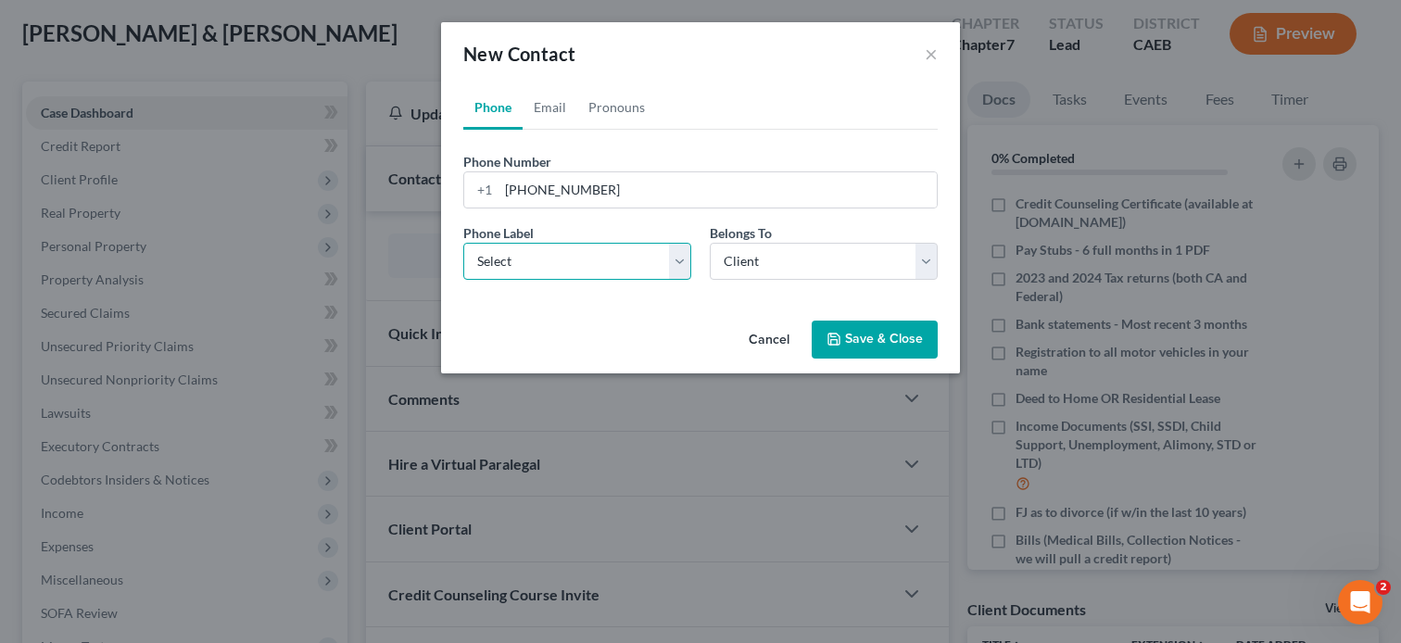
click at [542, 253] on select "Select Mobile Home Work Other" at bounding box center [577, 261] width 228 height 37
select select "0"
click at [463, 243] on select "Select Mobile Home Work Other" at bounding box center [577, 261] width 228 height 37
click at [864, 334] on button "Save & Close" at bounding box center [875, 340] width 126 height 39
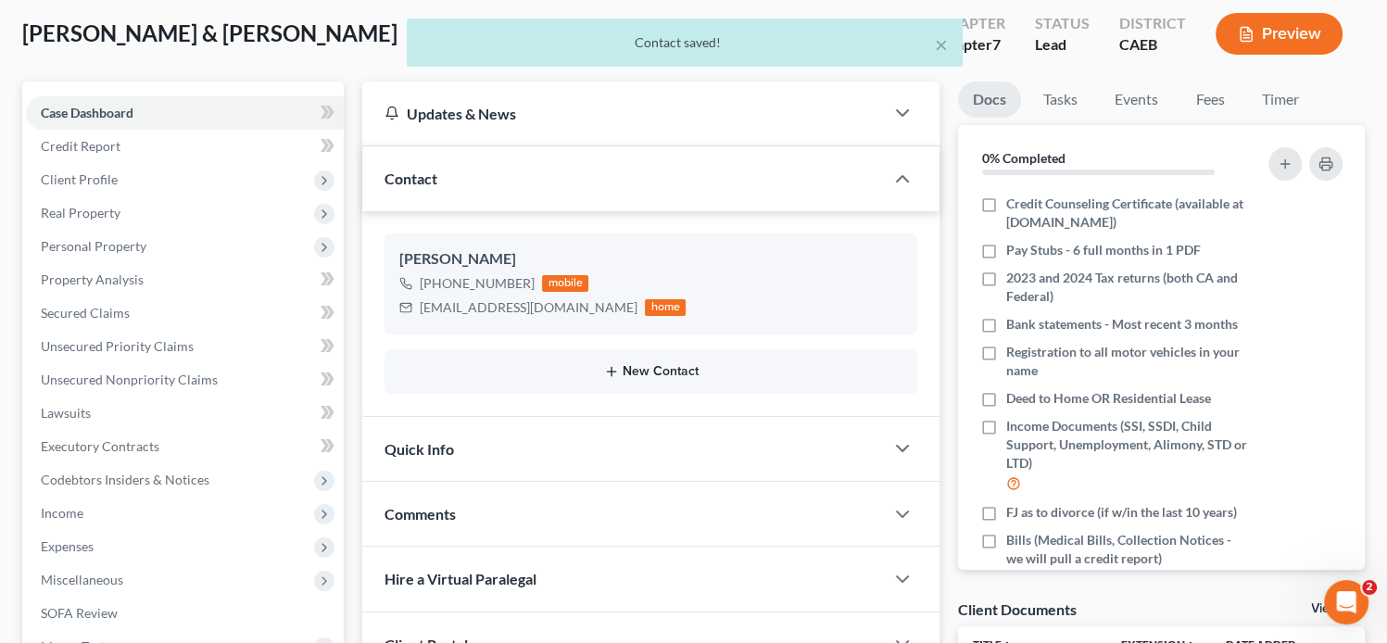
click at [629, 370] on button "New Contact" at bounding box center [650, 371] width 503 height 15
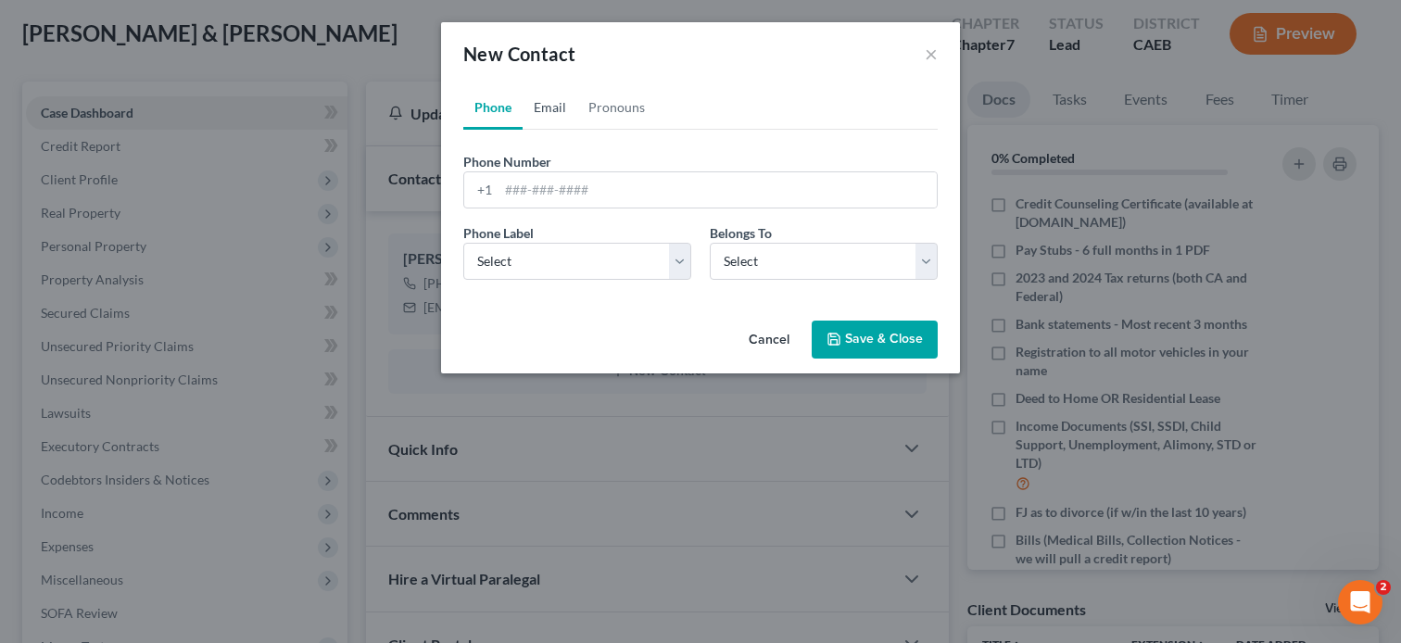
click at [540, 110] on link "Email" at bounding box center [550, 107] width 55 height 44
click at [549, 197] on input "email" at bounding box center [717, 189] width 438 height 35
paste input "sus209.jr@gmail.com"
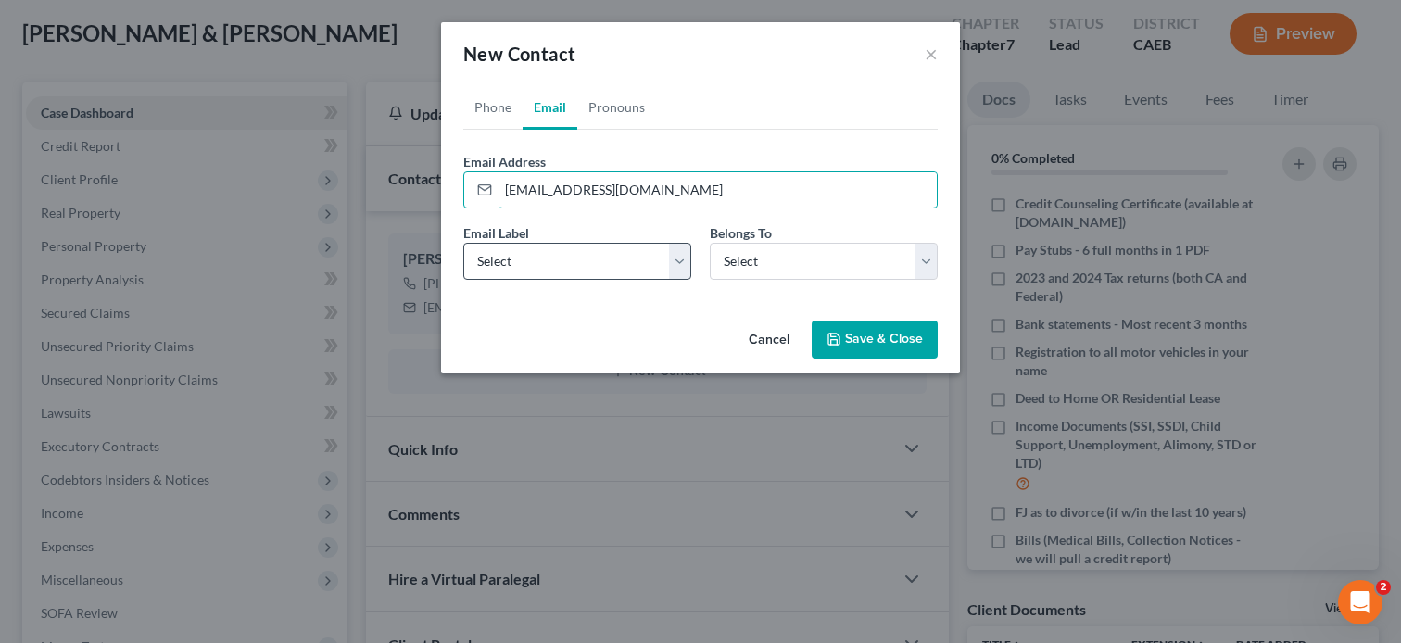
type input "sus209.jr@gmail.com"
click at [502, 265] on select "Select Home Work Other" at bounding box center [577, 261] width 228 height 37
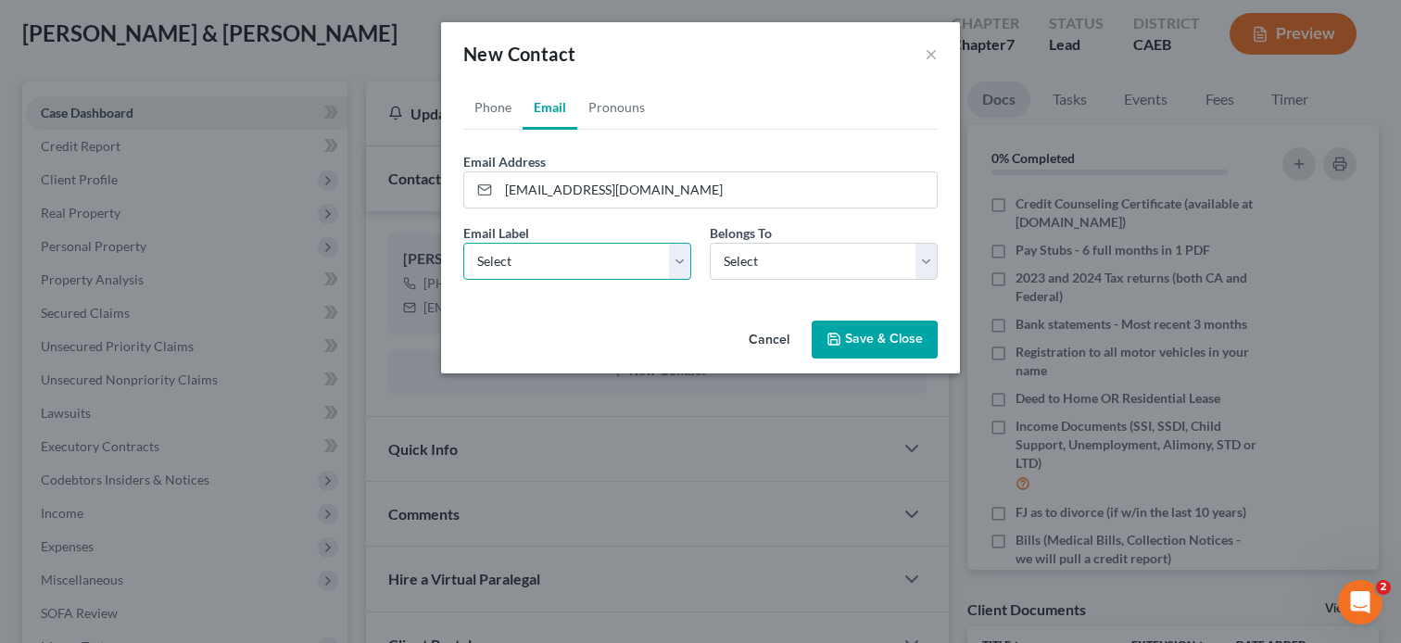
select select "0"
click at [463, 243] on select "Select Home Work Other" at bounding box center [577, 261] width 228 height 37
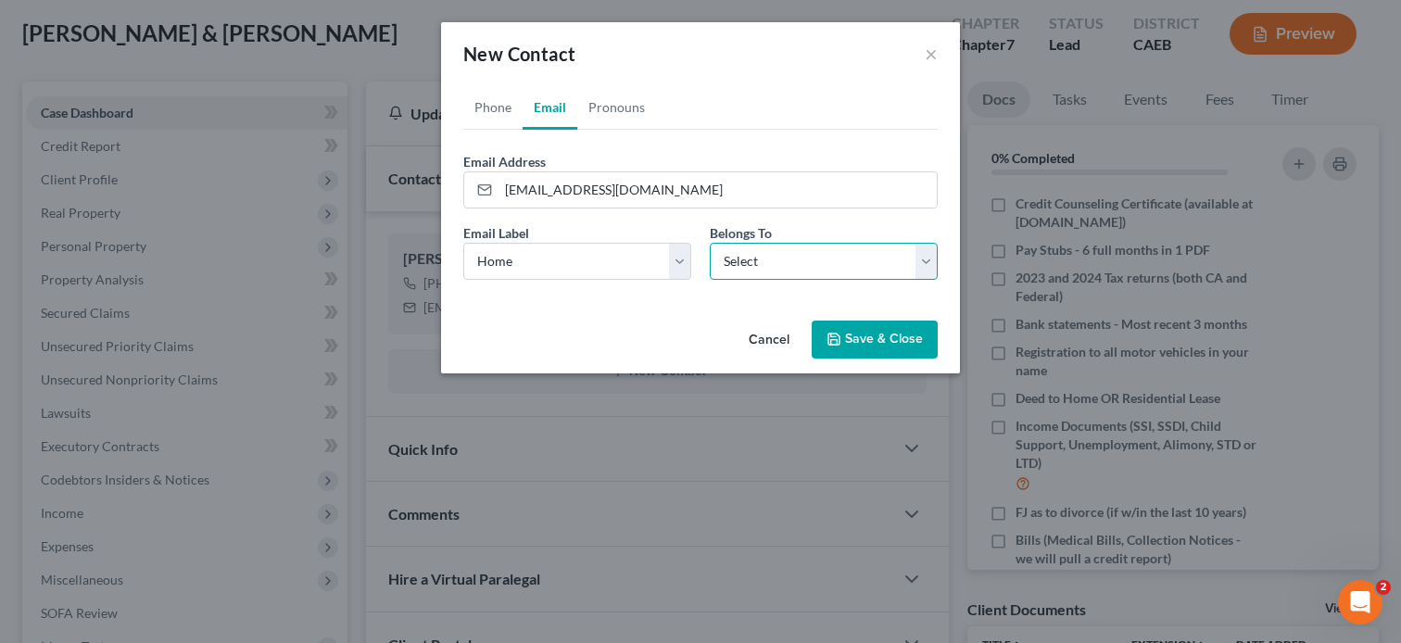
click at [800, 264] on select "Select Client Spouse Other" at bounding box center [824, 261] width 228 height 37
select select "0"
click at [710, 243] on select "Select Client Spouse Other" at bounding box center [824, 261] width 228 height 37
click at [898, 334] on button "Save & Close" at bounding box center [875, 340] width 126 height 39
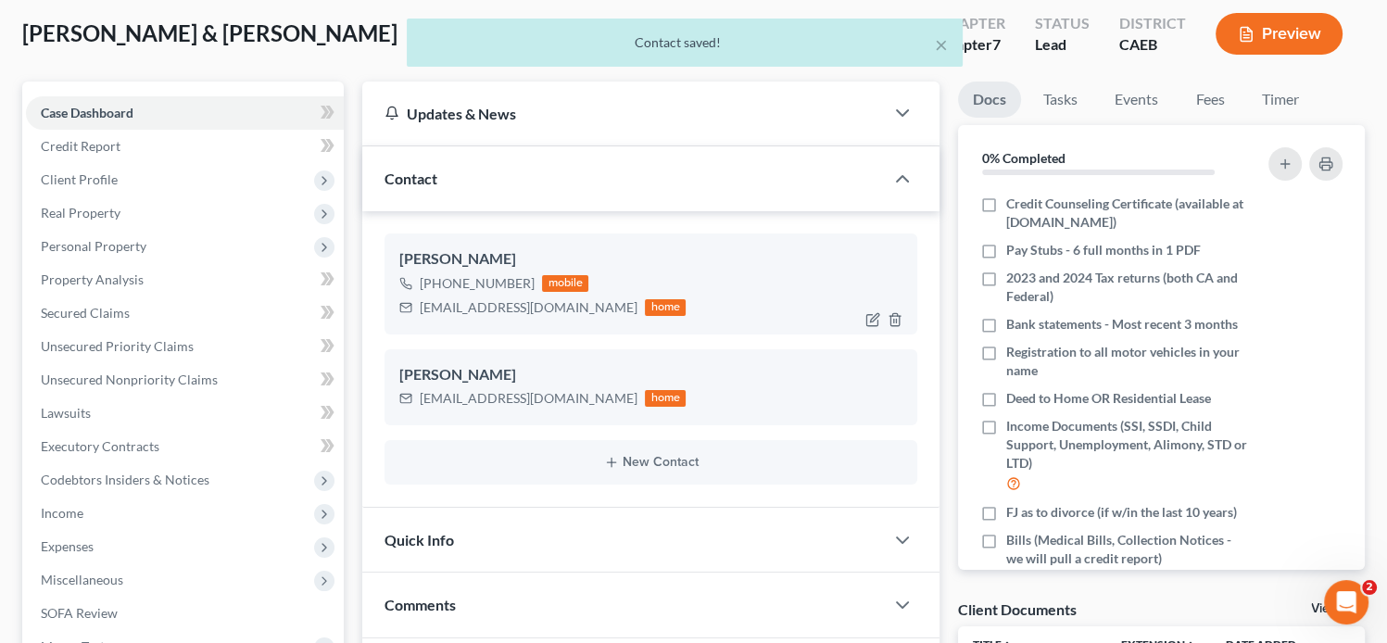
click at [565, 308] on div "lillianyounadam@gmail.co" at bounding box center [529, 307] width 218 height 19
click at [868, 313] on icon "button" at bounding box center [872, 319] width 15 height 15
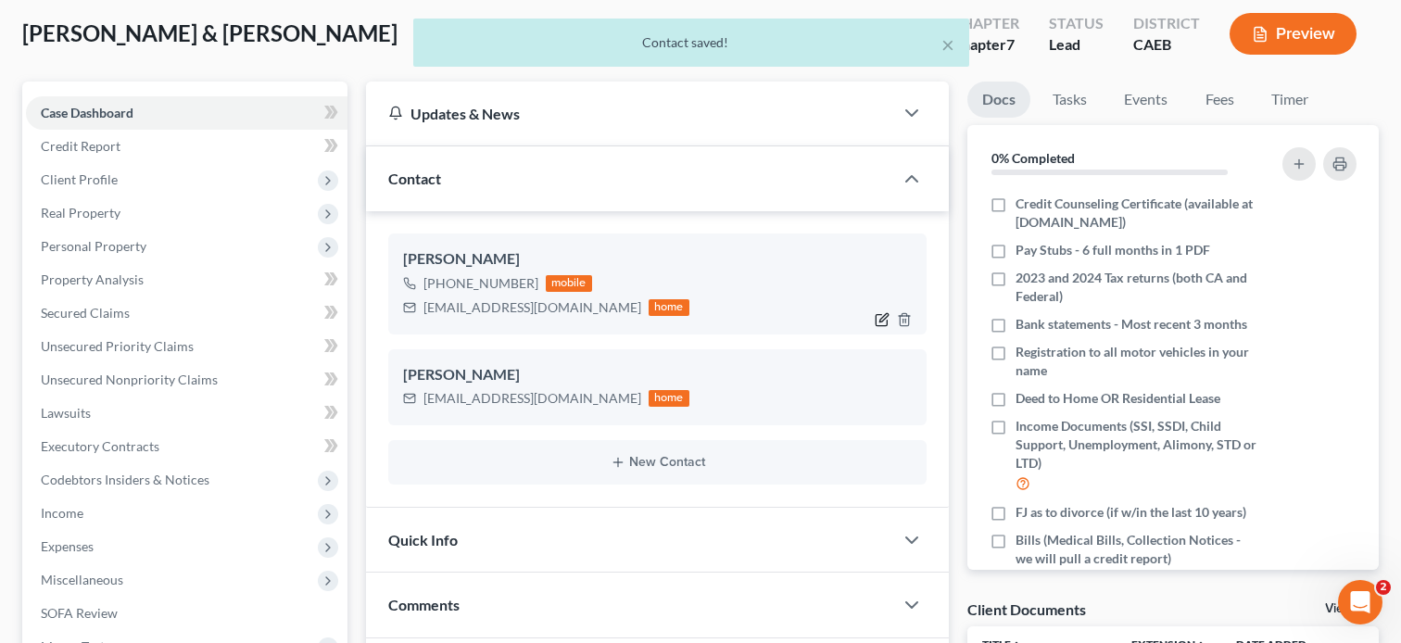
select select "0"
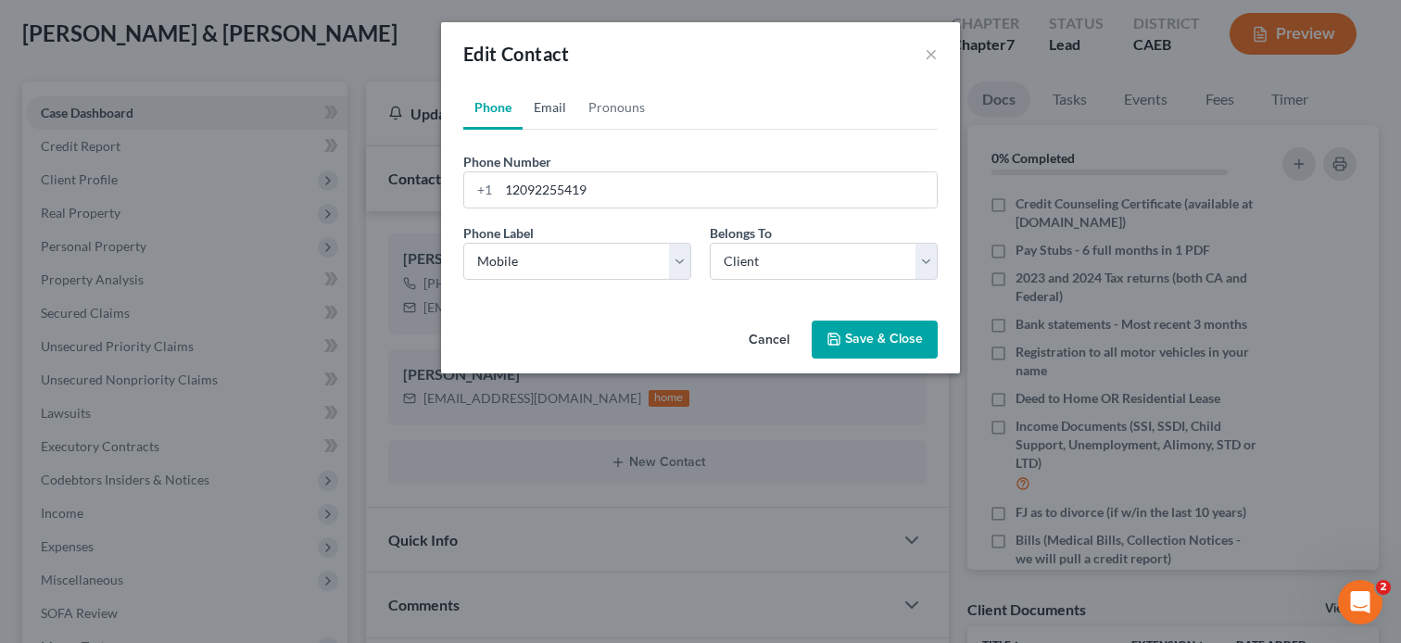
click at [538, 100] on link "Email" at bounding box center [550, 107] width 55 height 44
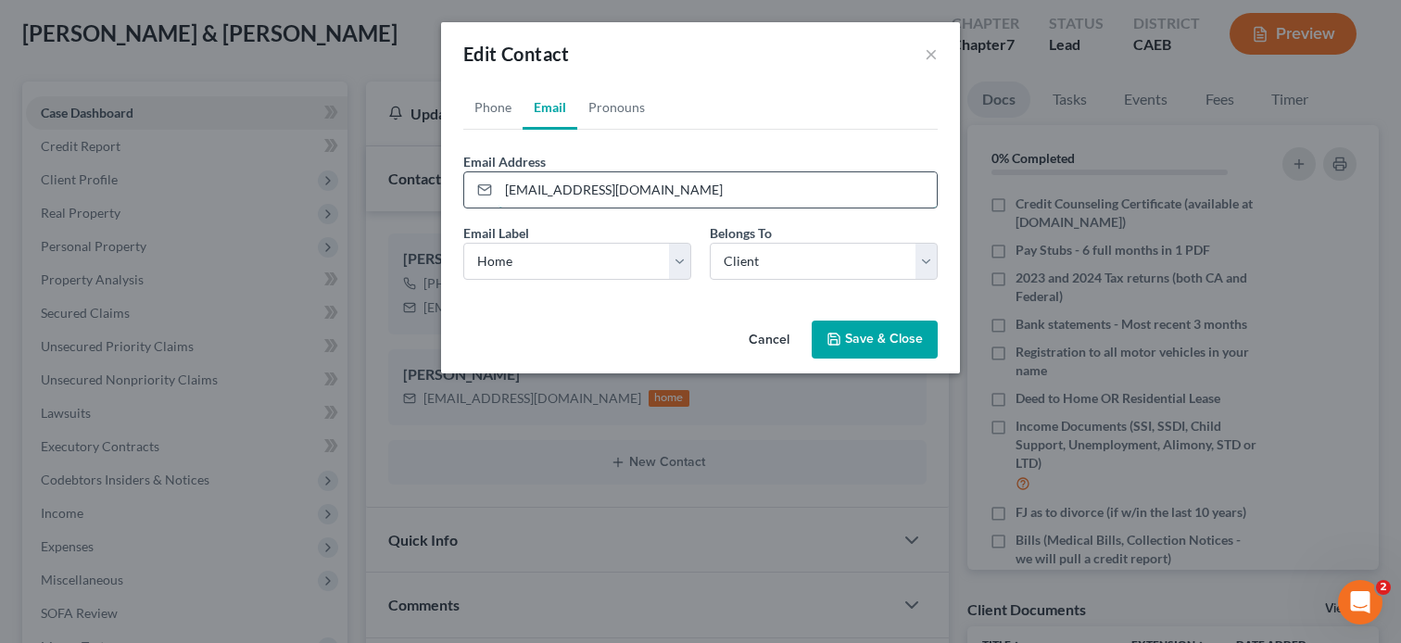
click at [660, 188] on input "lillianyounadam@gmail.co" at bounding box center [717, 189] width 438 height 35
type input "lillianyounadam@gmail.com"
click at [846, 337] on button "Save & Close" at bounding box center [875, 340] width 126 height 39
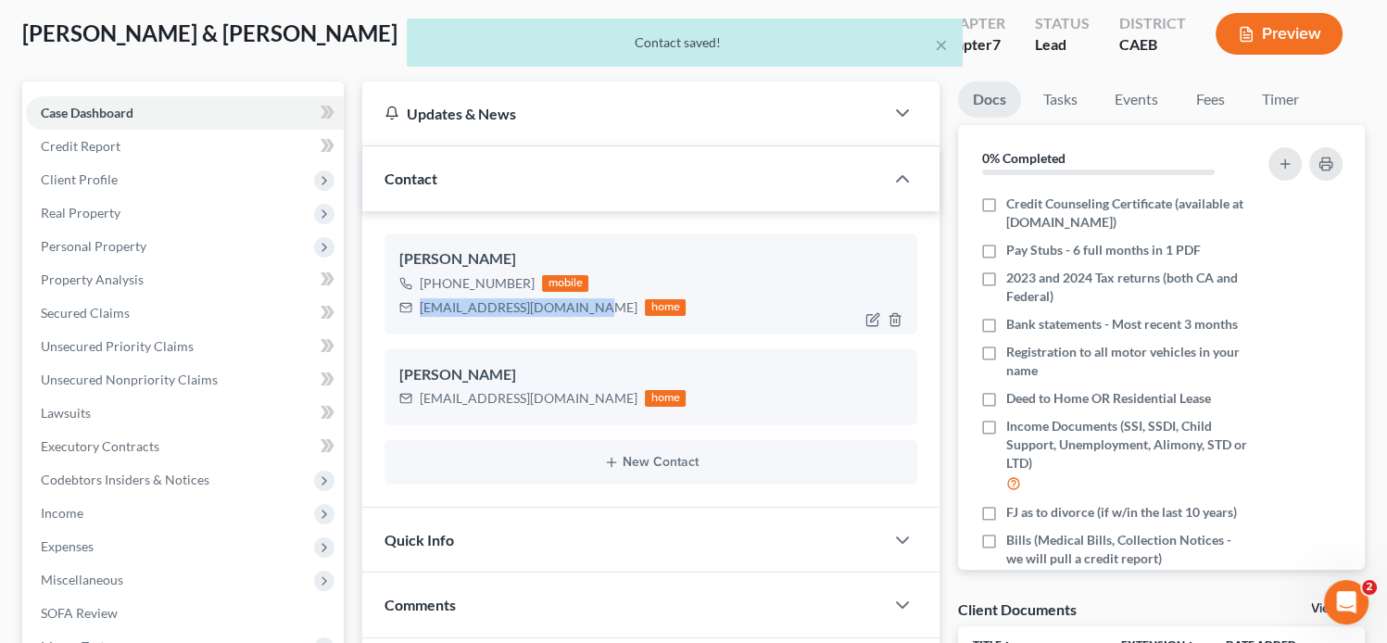
drag, startPoint x: 574, startPoint y: 304, endPoint x: 414, endPoint y: 299, distance: 160.4
click at [414, 299] on div "lillianyounadam@gmail.com home" at bounding box center [542, 308] width 286 height 24
copy div "lillianyounadam@gmail.com"
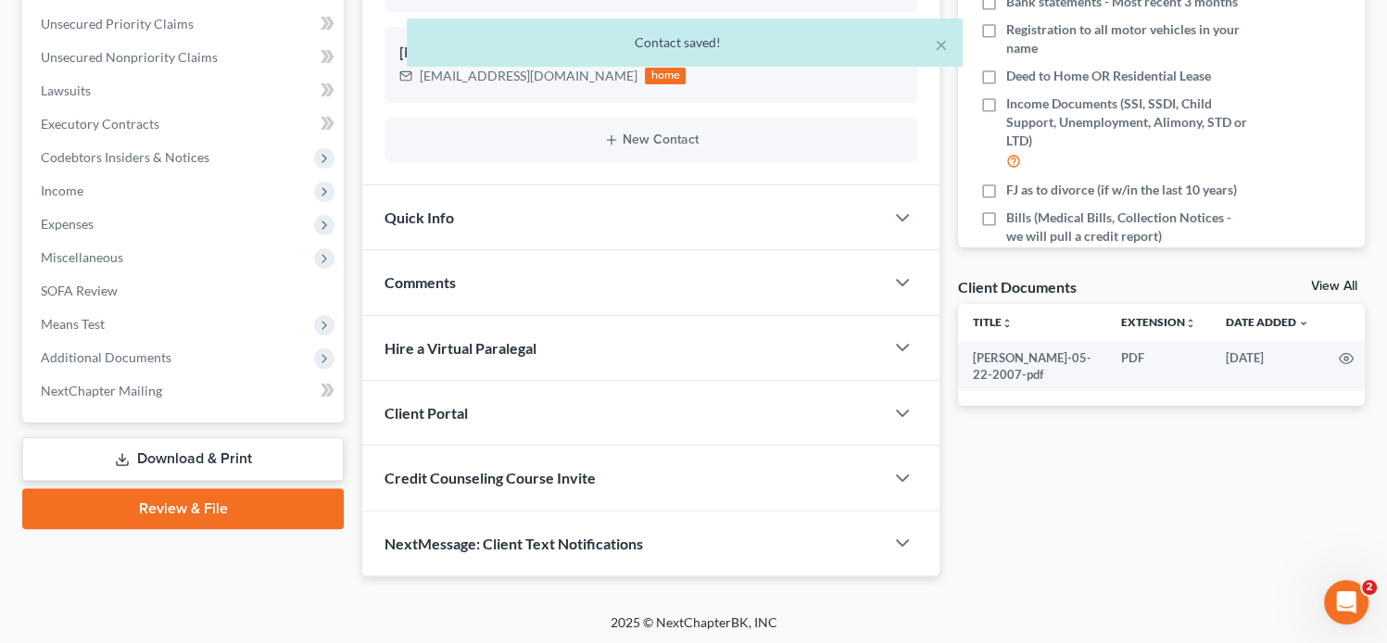
scroll to position [420, 0]
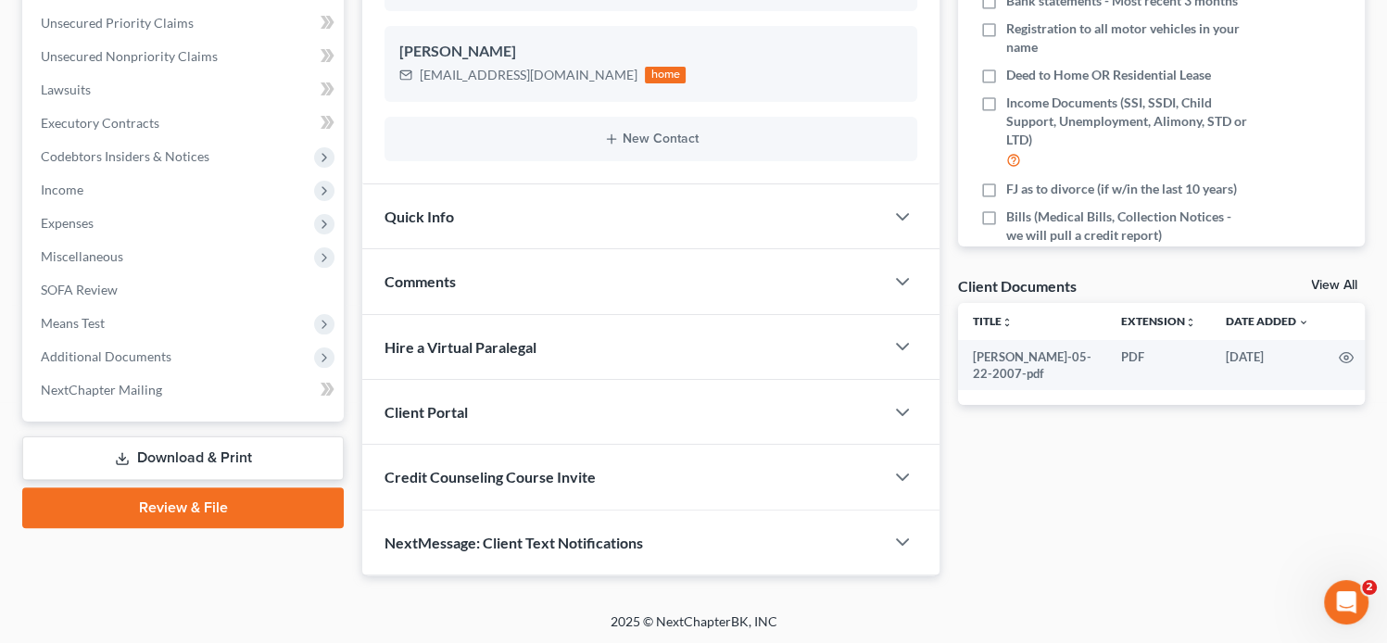
click at [507, 410] on div "Client Portal" at bounding box center [623, 412] width 522 height 64
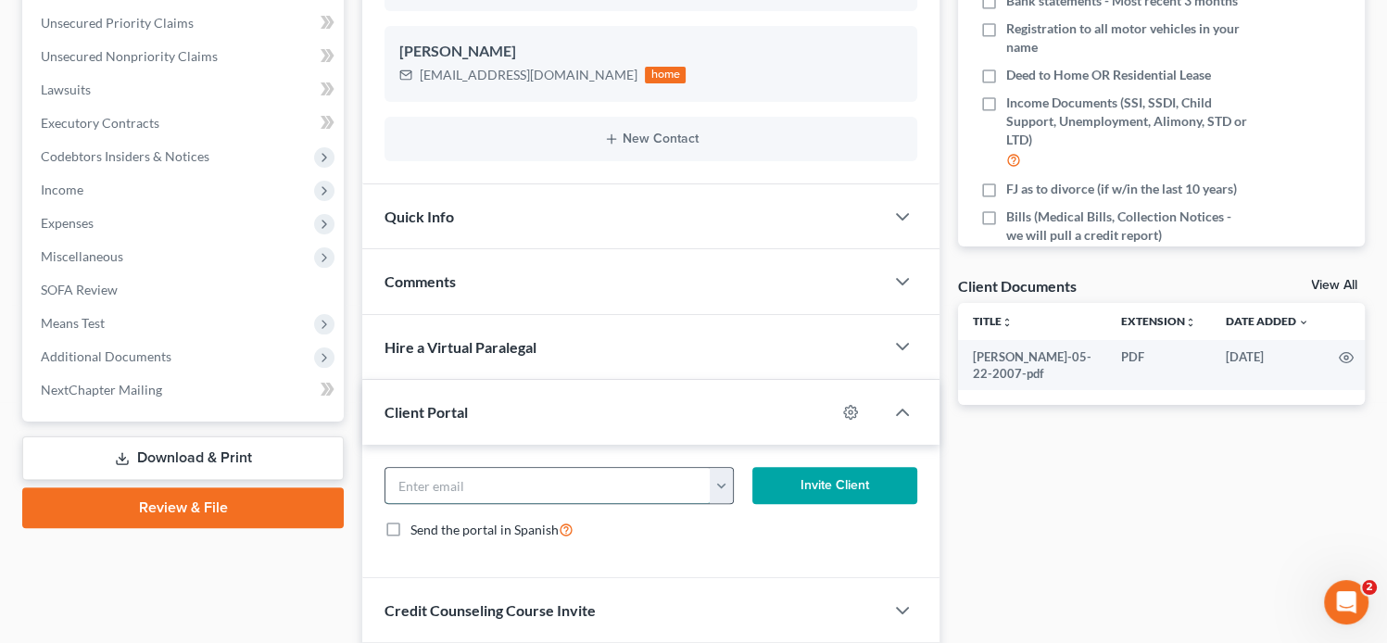
click at [489, 477] on input "email" at bounding box center [547, 485] width 325 height 35
paste input "lillianyounadam@gmail.com"
type input "lillianyounadam@gmail.com"
click at [804, 493] on button "Invite Client" at bounding box center [834, 485] width 165 height 37
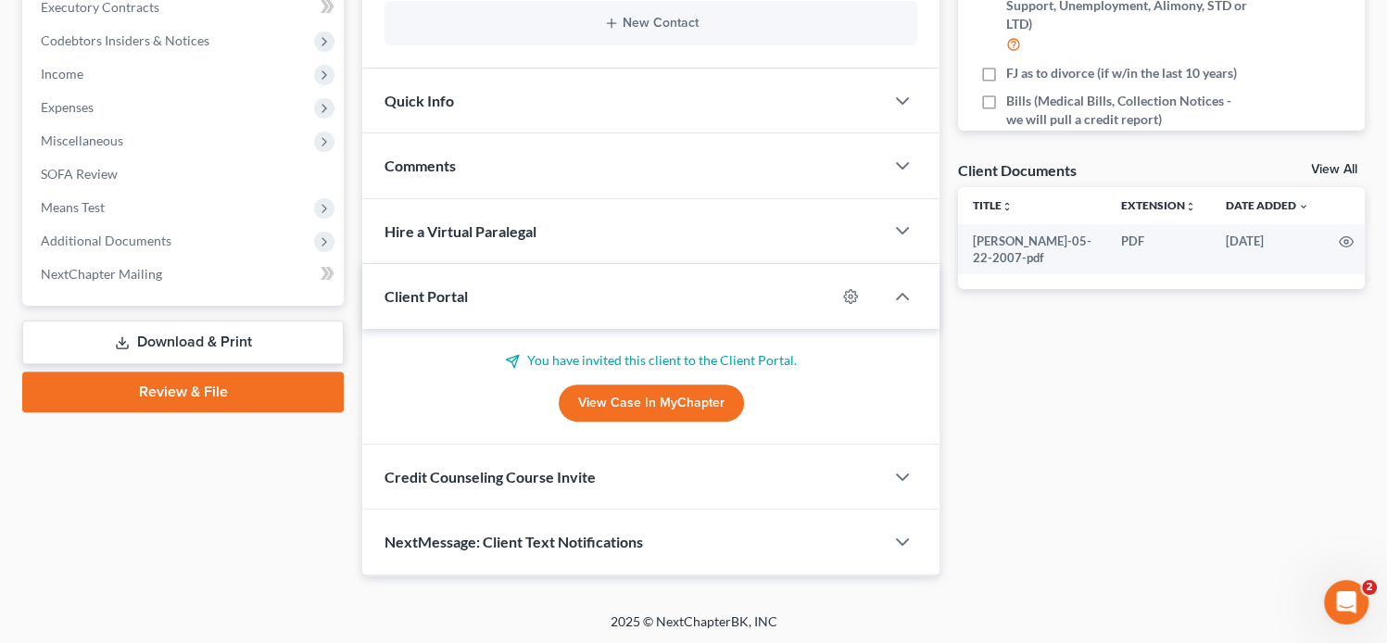
click at [616, 478] on div "Credit Counseling Course Invite" at bounding box center [623, 477] width 522 height 64
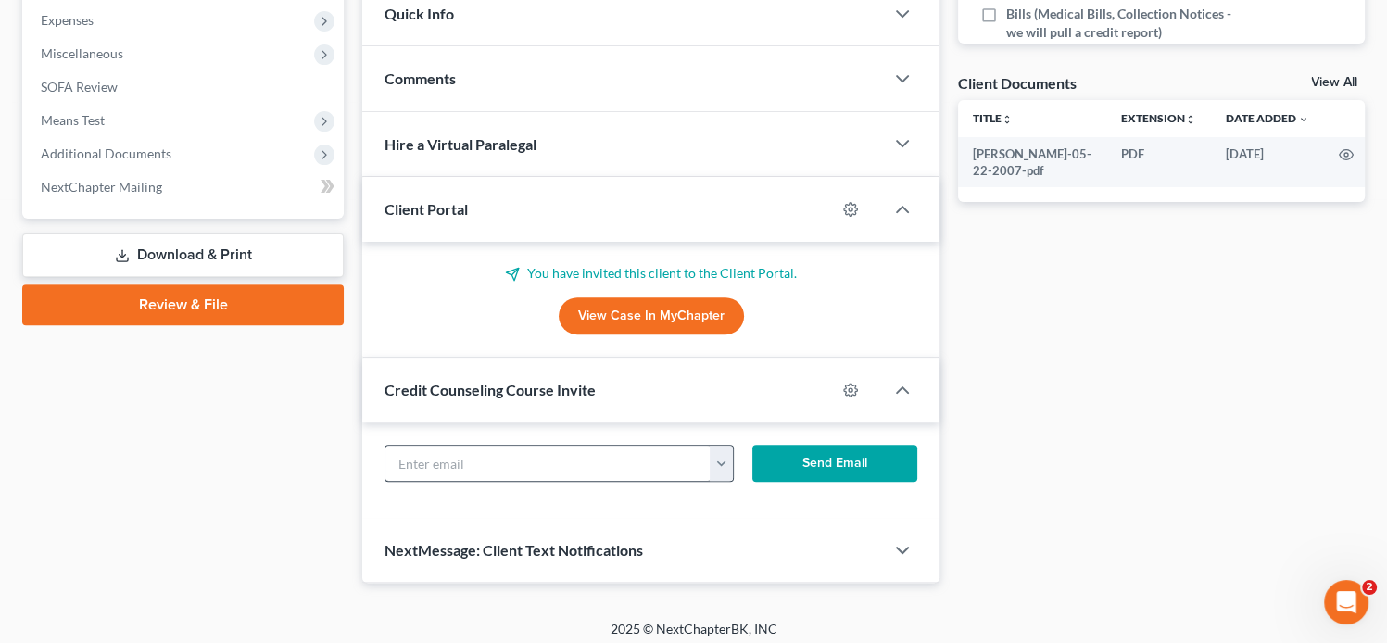
scroll to position [624, 0]
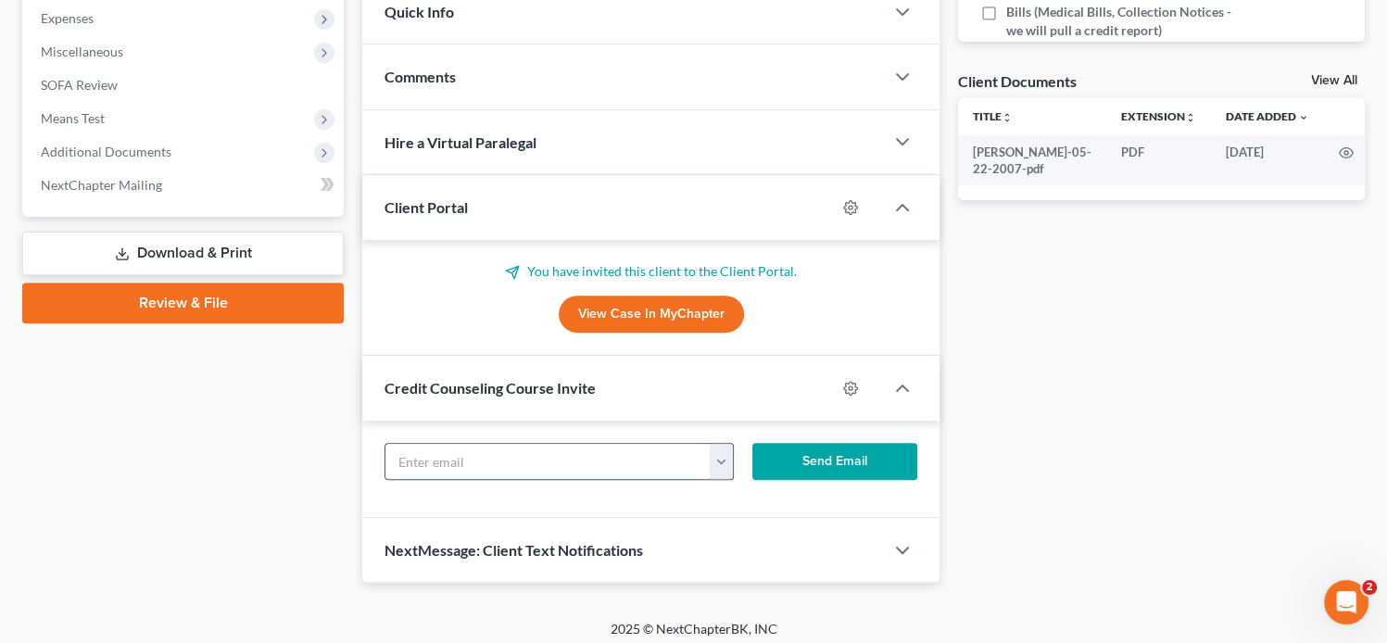
click at [532, 456] on input "text" at bounding box center [547, 461] width 325 height 35
paste input "lillianyounadam@gmail.com"
type input "lillianyounadam@gmail.com"
click at [845, 453] on button "Send Email" at bounding box center [834, 461] width 165 height 37
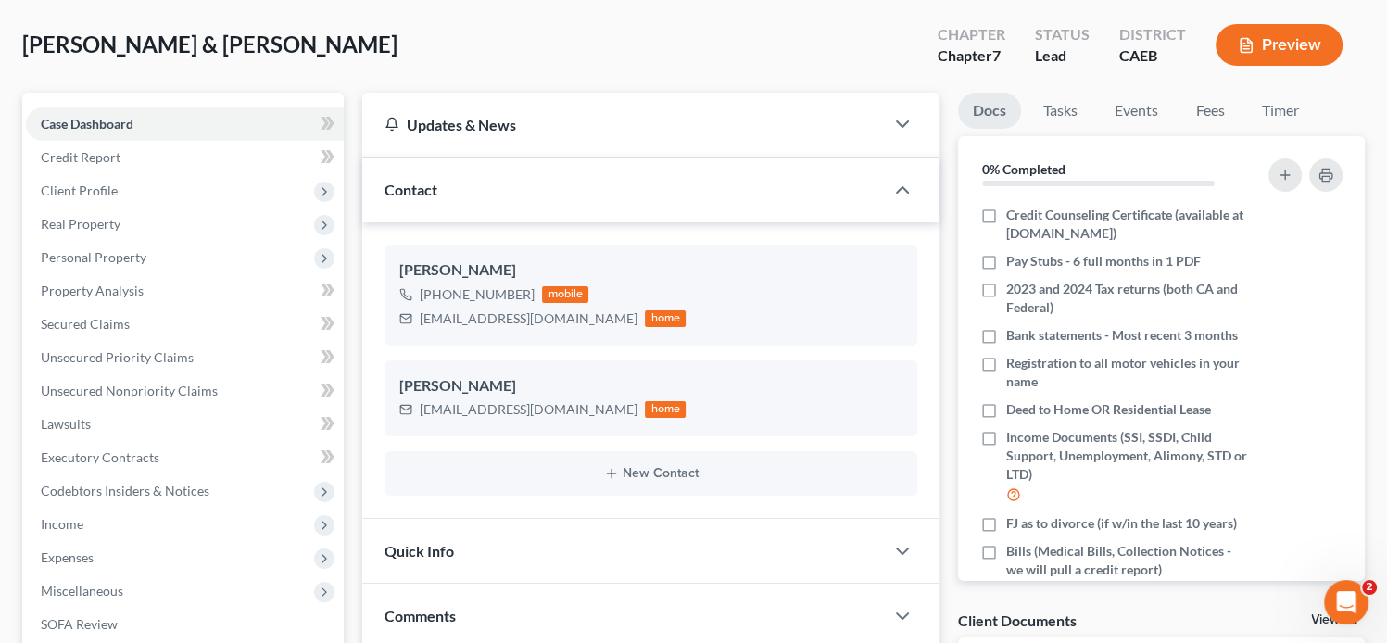
scroll to position [0, 0]
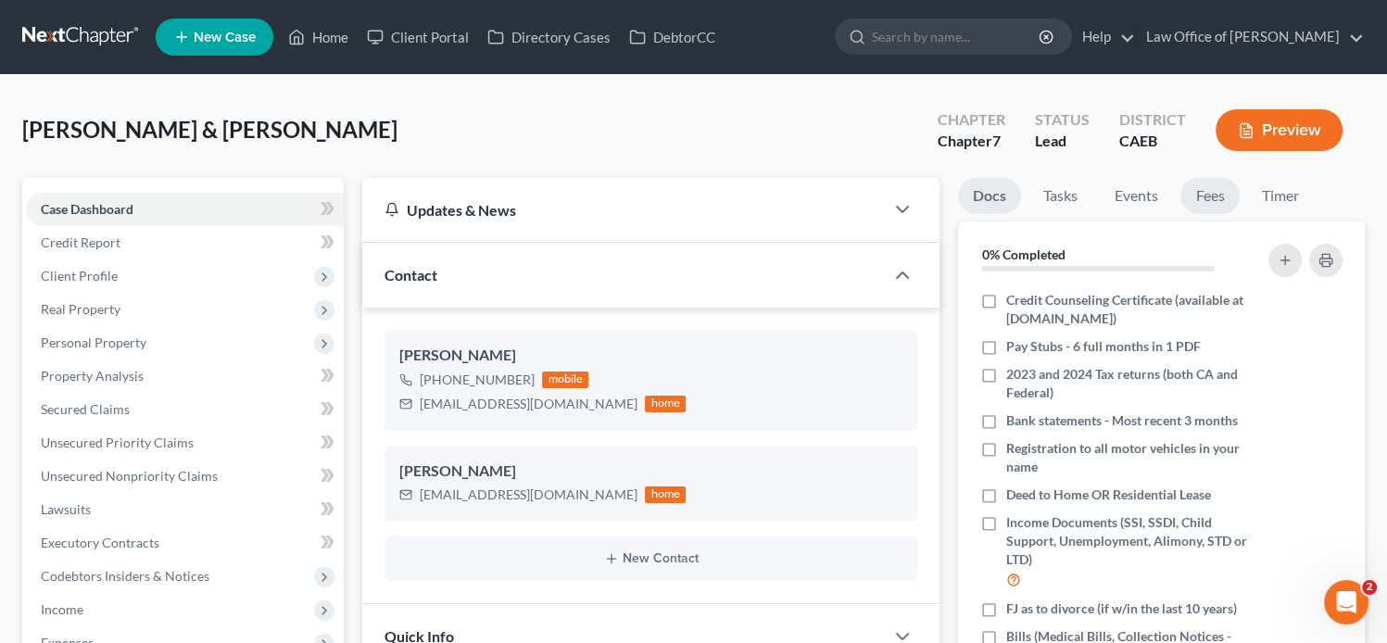
click at [1193, 201] on link "Fees" at bounding box center [1209, 196] width 59 height 36
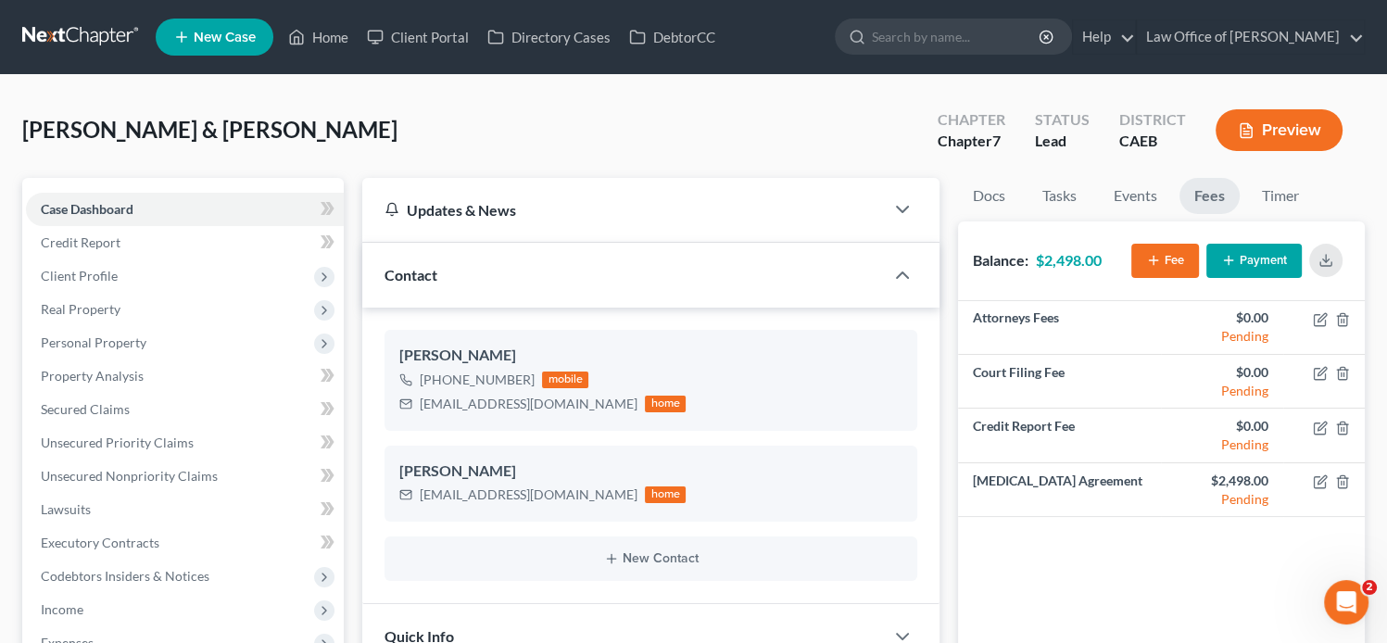
click at [243, 46] on link "New Case" at bounding box center [215, 37] width 118 height 37
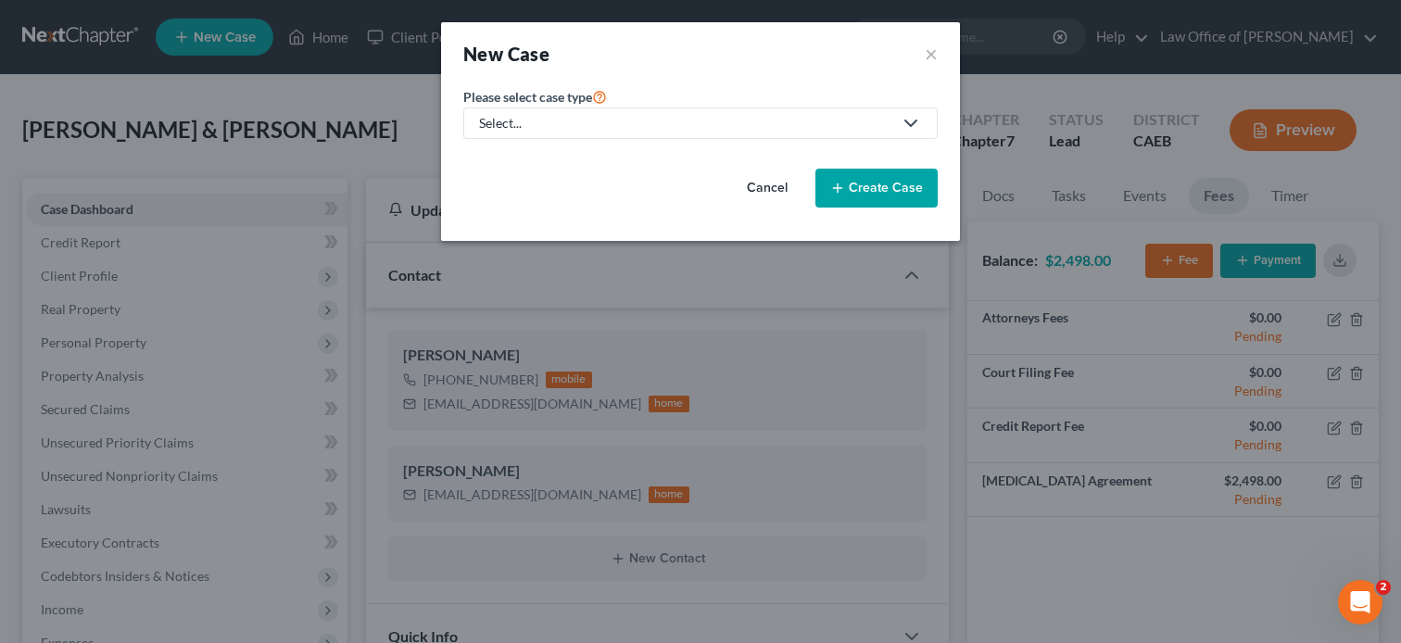
click at [658, 110] on link "Select..." at bounding box center [700, 123] width 474 height 32
click at [537, 156] on div "Bankruptcy" at bounding box center [514, 159] width 67 height 19
select select "8"
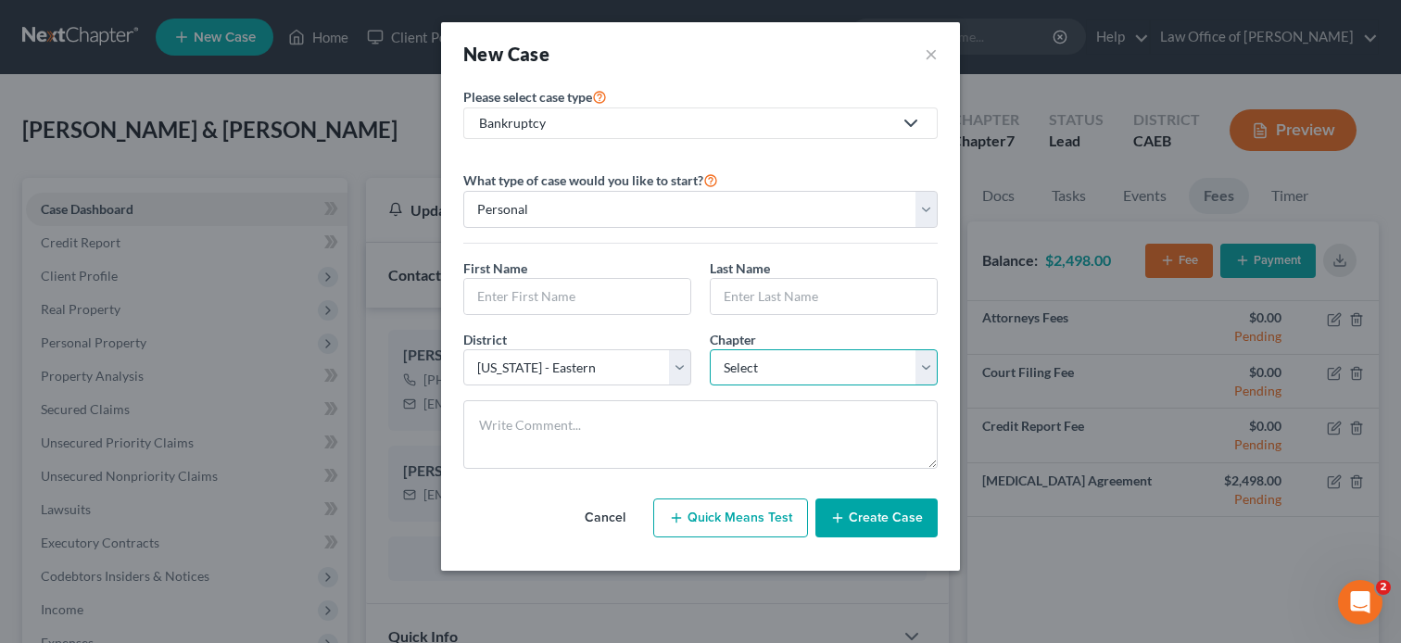
click at [781, 368] on select "Select 7 11 12 13" at bounding box center [824, 367] width 228 height 37
select select "3"
click at [710, 349] on select "Select 7 11 12 13" at bounding box center [824, 367] width 228 height 37
click at [575, 302] on input "text" at bounding box center [577, 296] width 226 height 35
paste input "Stephanie Hernandez and Arthur Rodriguez"
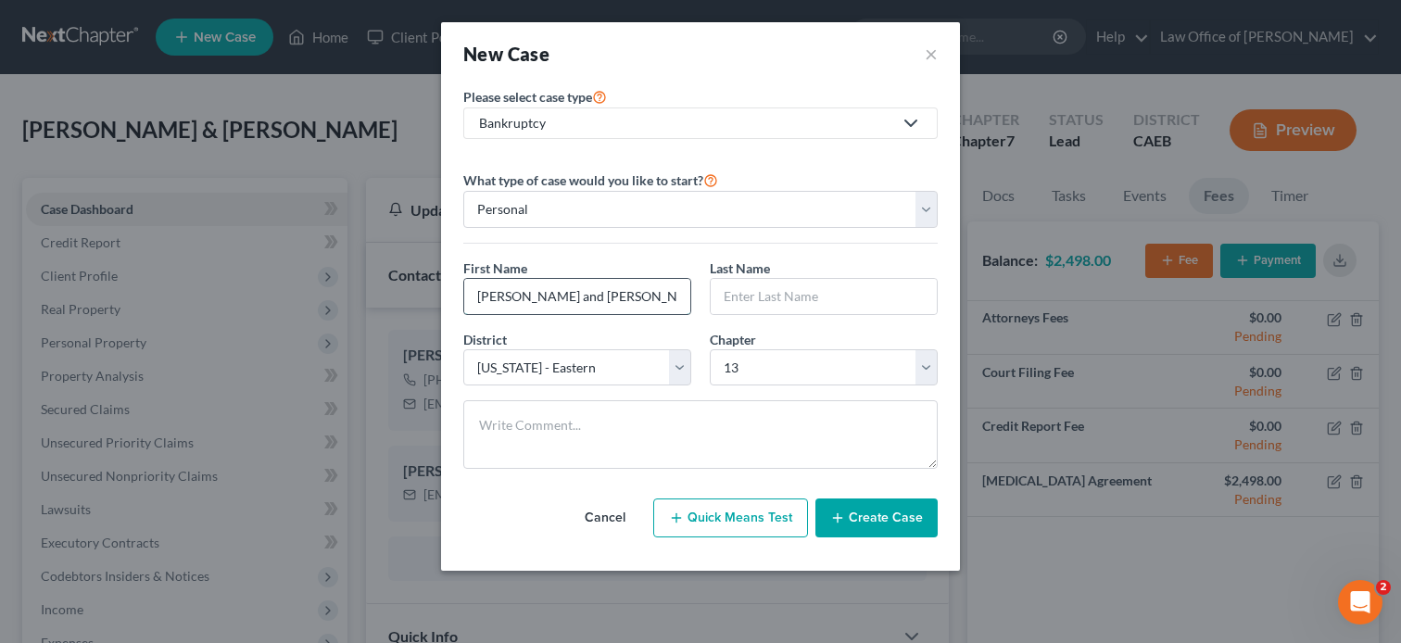
scroll to position [0, 46]
type input "Stephanie Hernandez and Arthur Rodriguez"
click at [779, 301] on input "text" at bounding box center [824, 296] width 226 height 35
paste input "Stephanie Hernandez and Arthur Rodriguez"
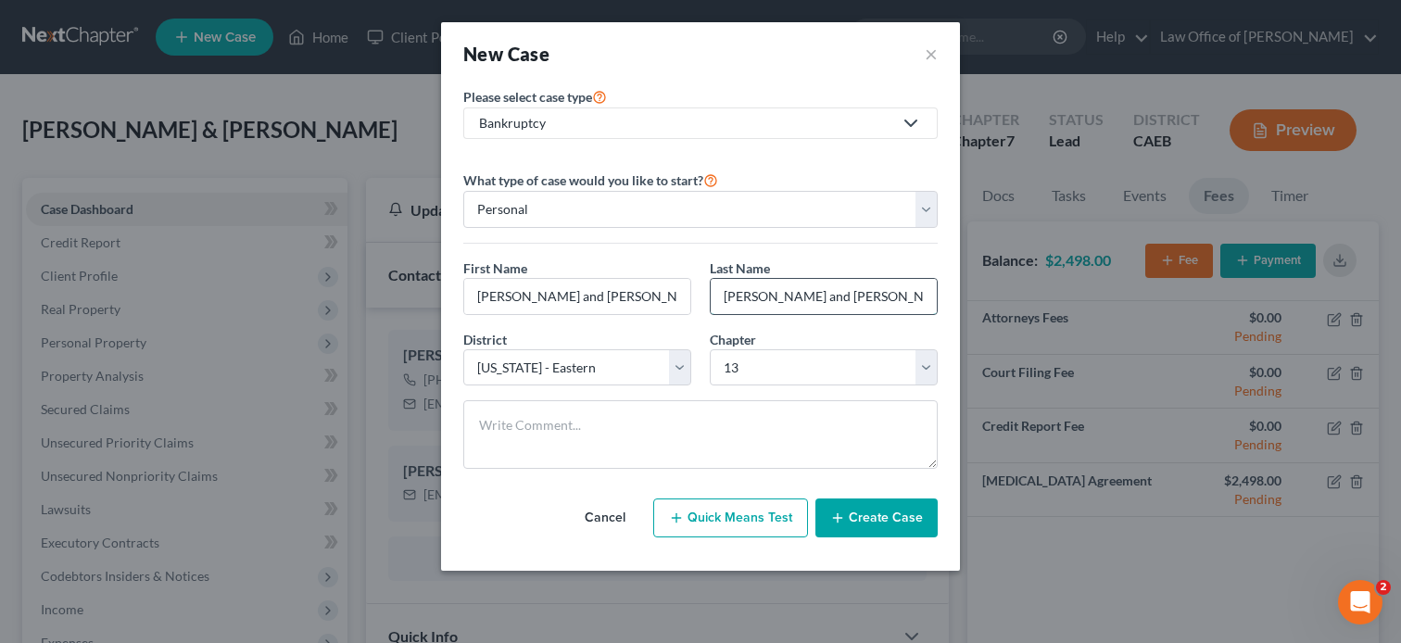
scroll to position [0, 46]
type input "Stephanie Hernandez and Arthur Rodriguez"
drag, startPoint x: 537, startPoint y: 295, endPoint x: 712, endPoint y: 336, distance: 180.0
click at [712, 336] on div "What type of case would you like to start? Personal Business First Name * Steph…" at bounding box center [700, 326] width 474 height 315
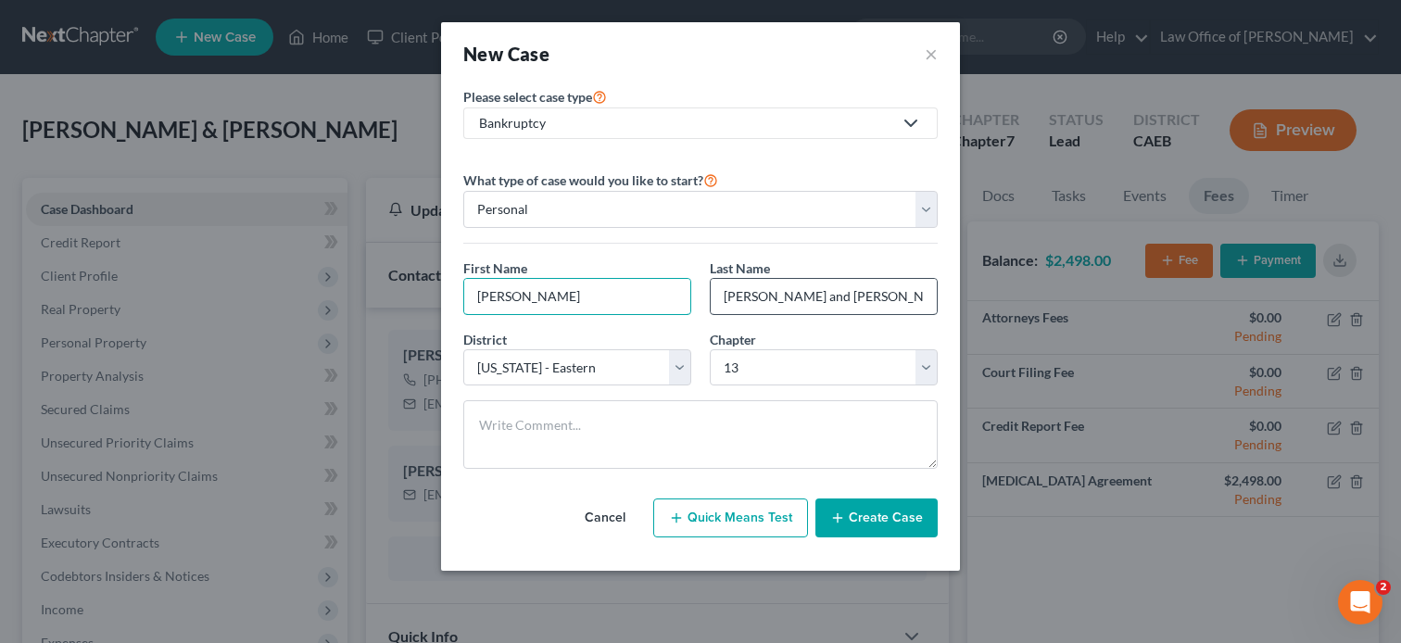
type input "Stephanie"
drag, startPoint x: 851, startPoint y: 297, endPoint x: 1031, endPoint y: 327, distance: 183.1
click at [1031, 327] on div "New Case × Please select case type * Bankruptcy Bankruptcy Other What type of c…" at bounding box center [700, 321] width 1401 height 643
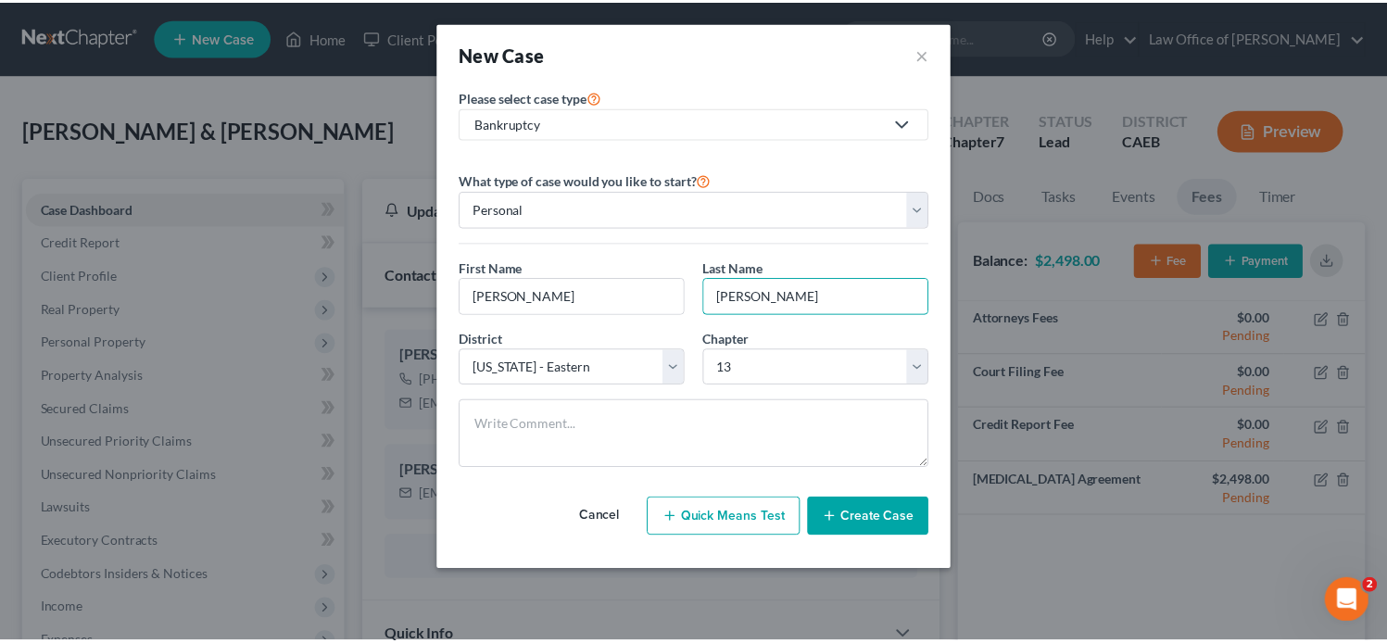
scroll to position [0, 0]
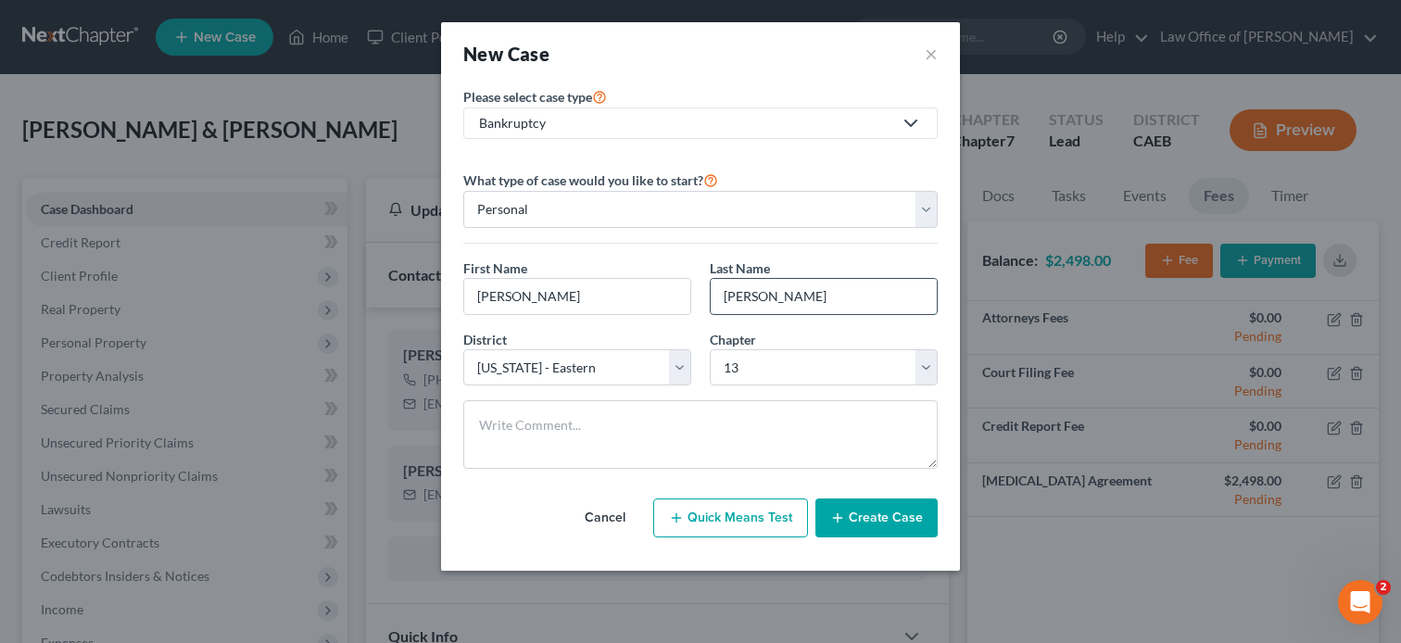
click at [786, 296] on input "[PERSON_NAME]" at bounding box center [824, 296] width 226 height 35
type input "Hernandez"
click at [867, 511] on button "Create Case" at bounding box center [876, 517] width 122 height 39
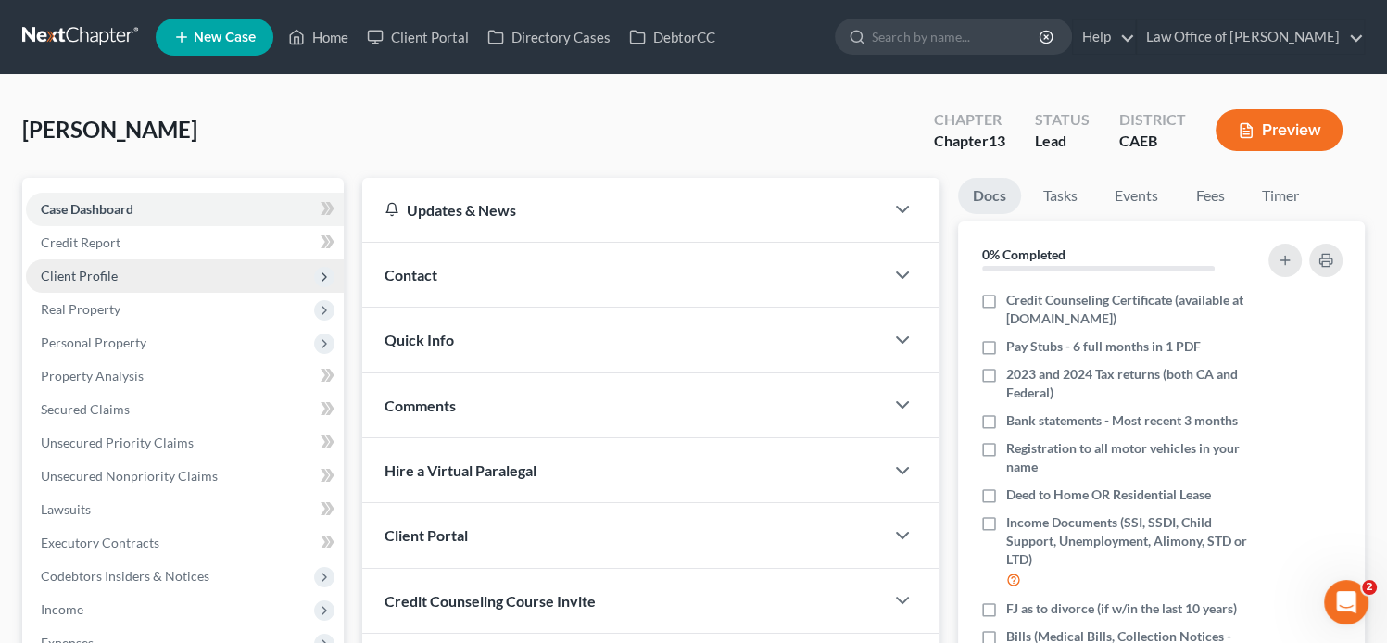
click at [104, 271] on span "Client Profile" at bounding box center [79, 276] width 77 height 16
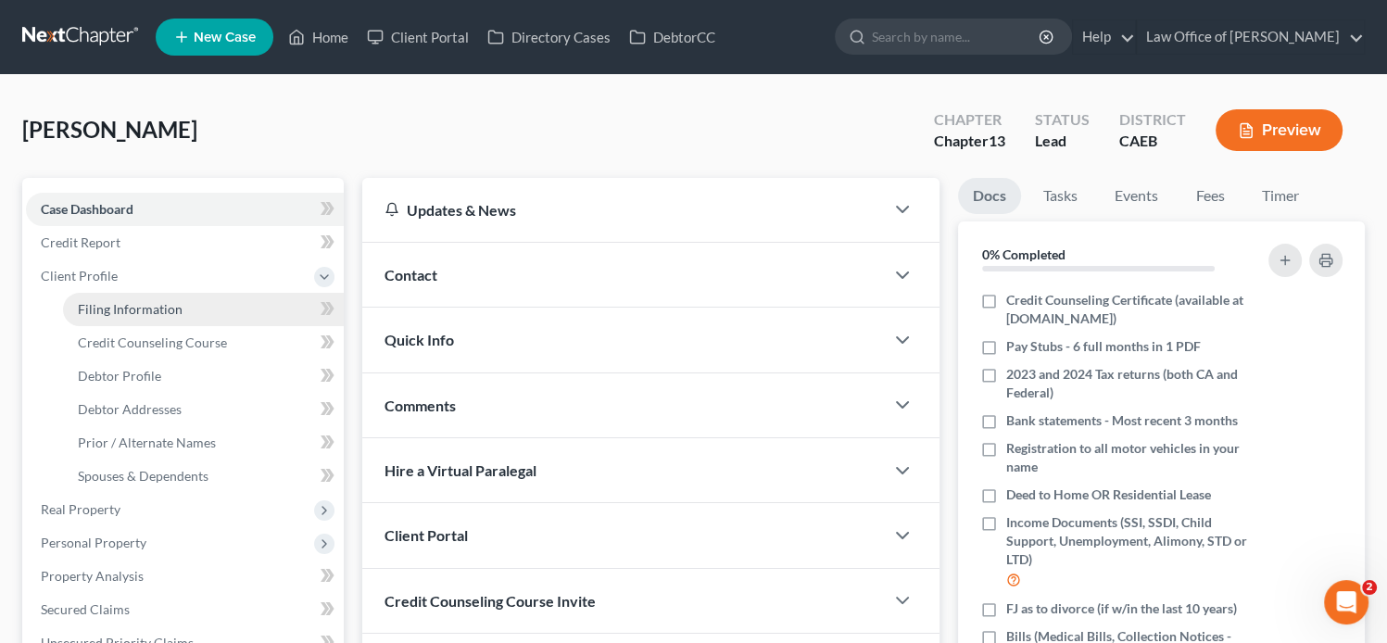
click at [148, 310] on span "Filing Information" at bounding box center [130, 309] width 105 height 16
select select "1"
select select "0"
select select "3"
select select "8"
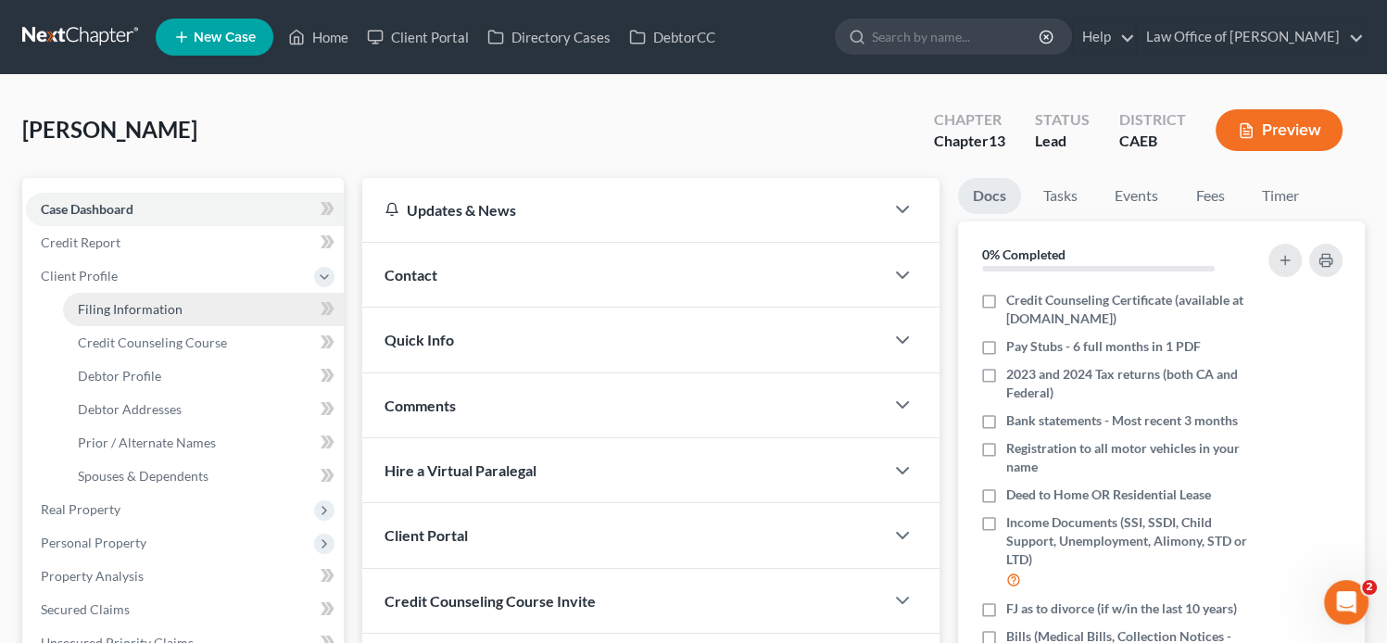
select select "4"
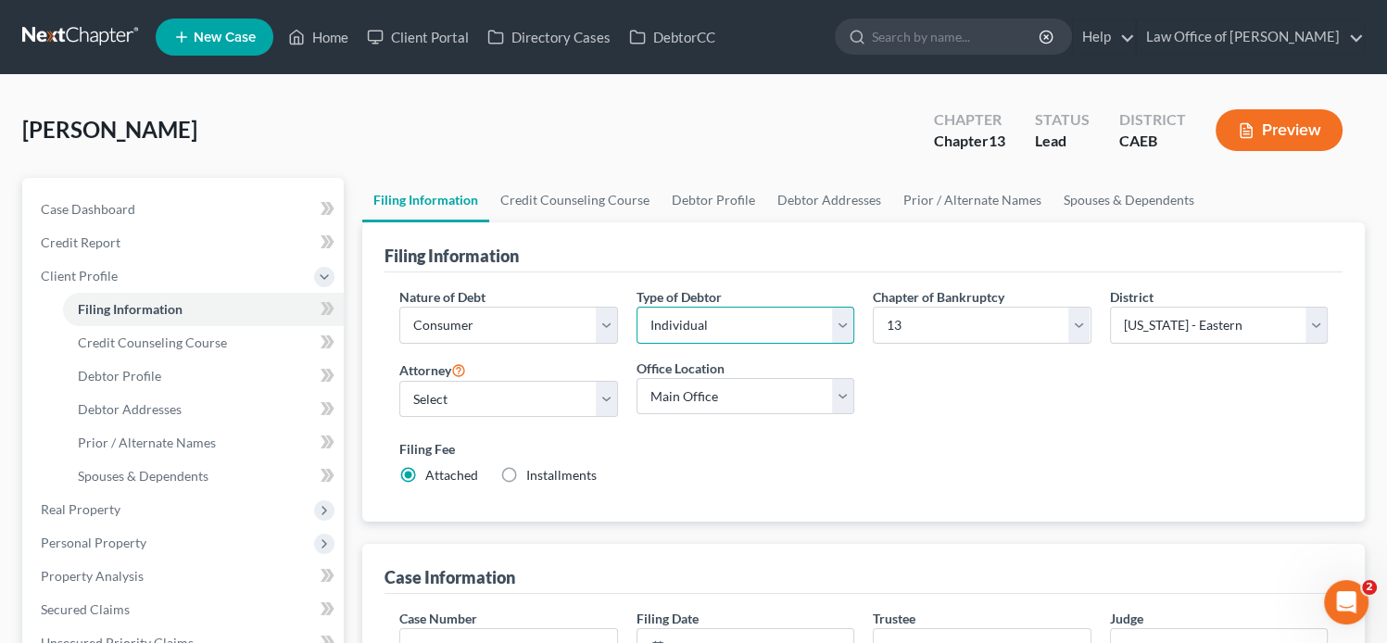
click at [846, 322] on select "Select Individual Joint" at bounding box center [746, 325] width 218 height 37
select select "1"
click at [637, 307] on select "Select Individual Joint" at bounding box center [746, 325] width 218 height 37
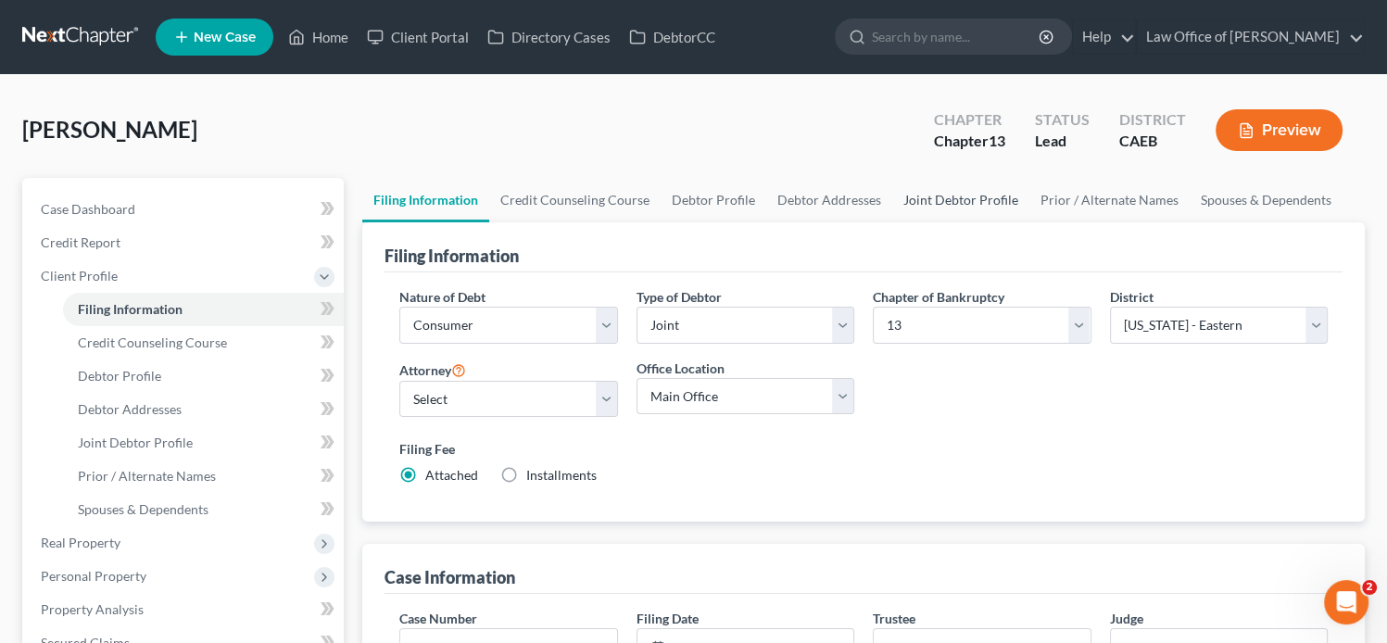
click at [927, 198] on link "Joint Debtor Profile" at bounding box center [960, 200] width 137 height 44
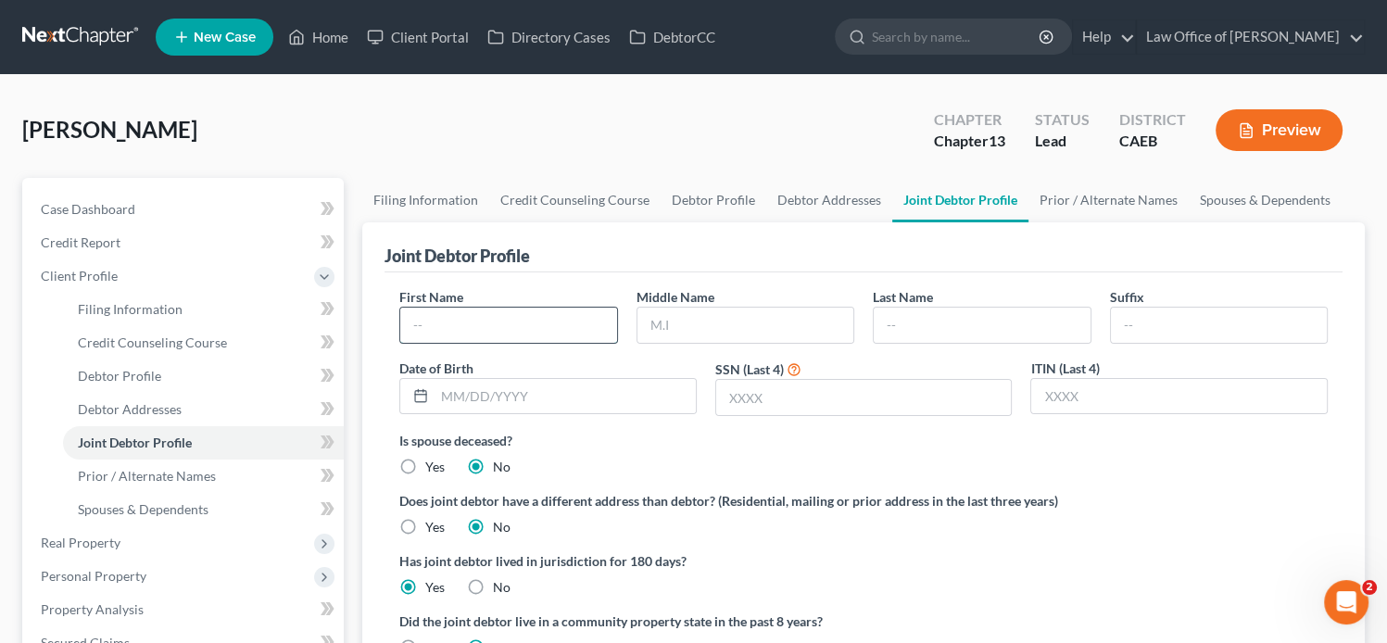
click at [549, 322] on input "text" at bounding box center [508, 325] width 216 height 35
paste input "Stephanie Hernandez and Arthur Rodriguez"
type input "Stephanie Hernandez and Arthur Rodriguez"
click at [991, 343] on div "First Name Stephanie Hernandez and Arthur Rodriguez Middle Name Last Name Suffi…" at bounding box center [863, 359] width 947 height 144
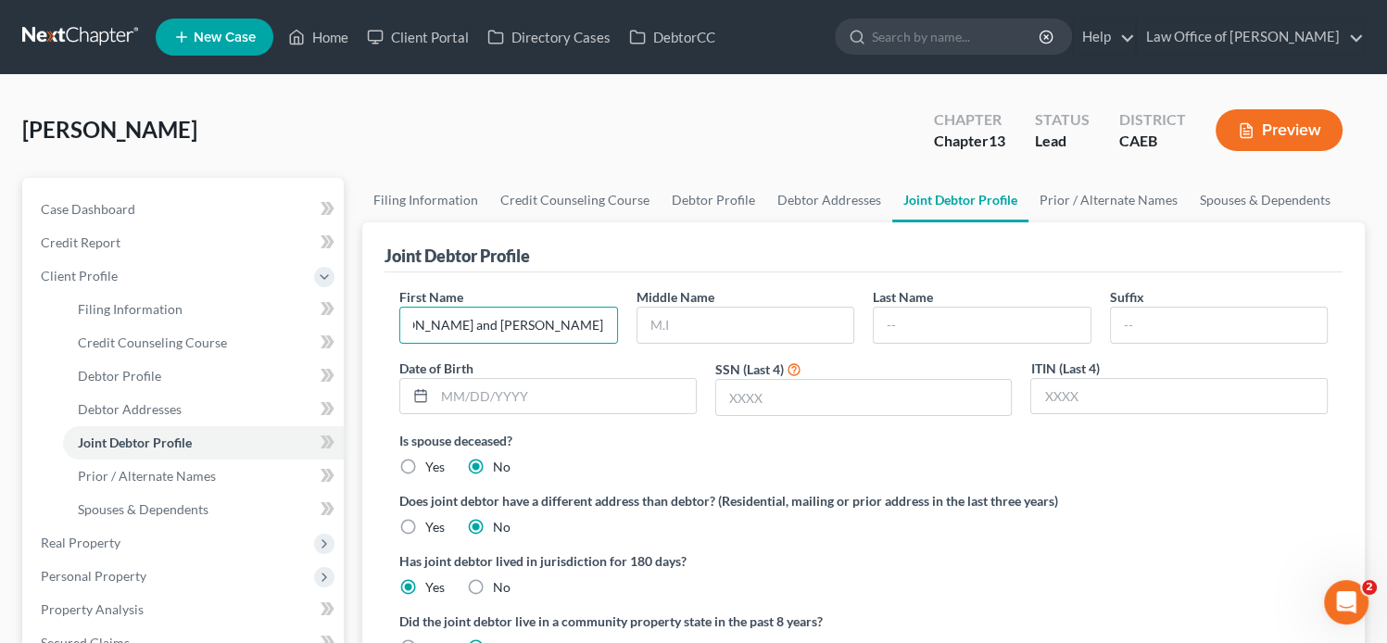
scroll to position [0, 0]
click at [978, 322] on input "text" at bounding box center [982, 325] width 216 height 35
paste input "Stephanie Hernandez and Arthur Rodriguez"
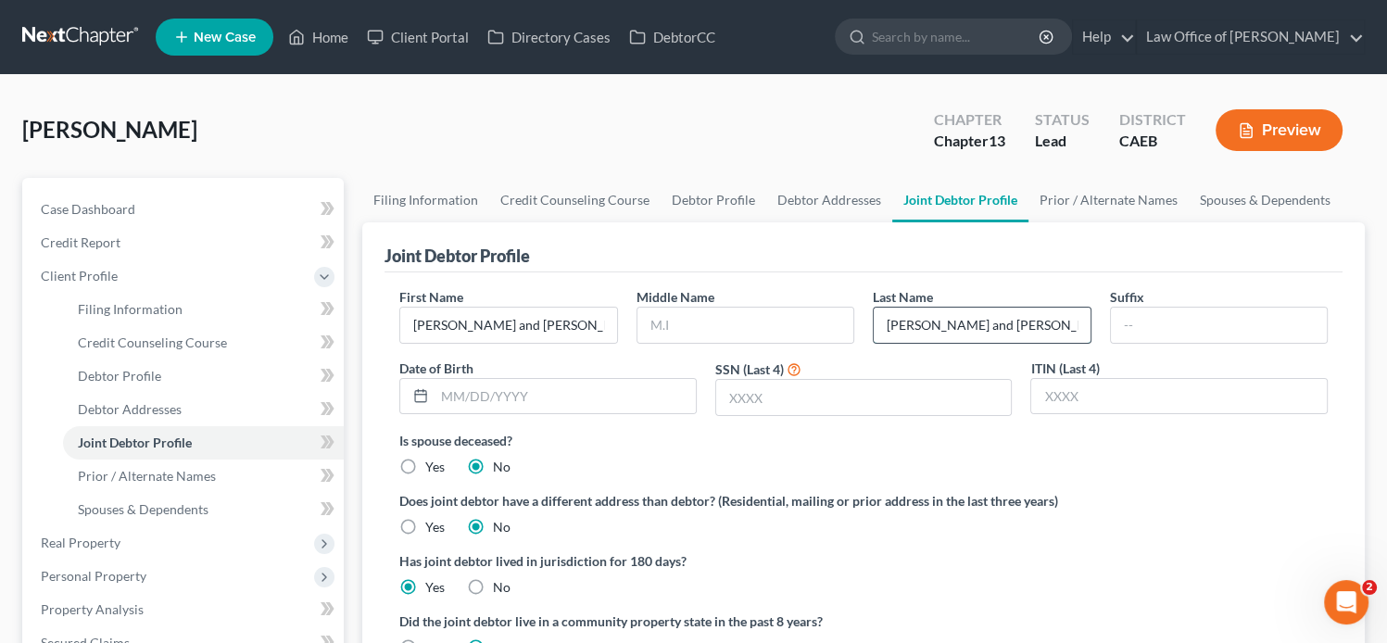
scroll to position [0, 57]
type input "Stephanie Hernandez and Arthur Rodriguez"
click at [562, 327] on input "Stephanie Hernandez and Arthur Rodriguez" at bounding box center [508, 325] width 216 height 35
click at [562, 327] on input "Arthur Rodriguez" at bounding box center [508, 325] width 216 height 35
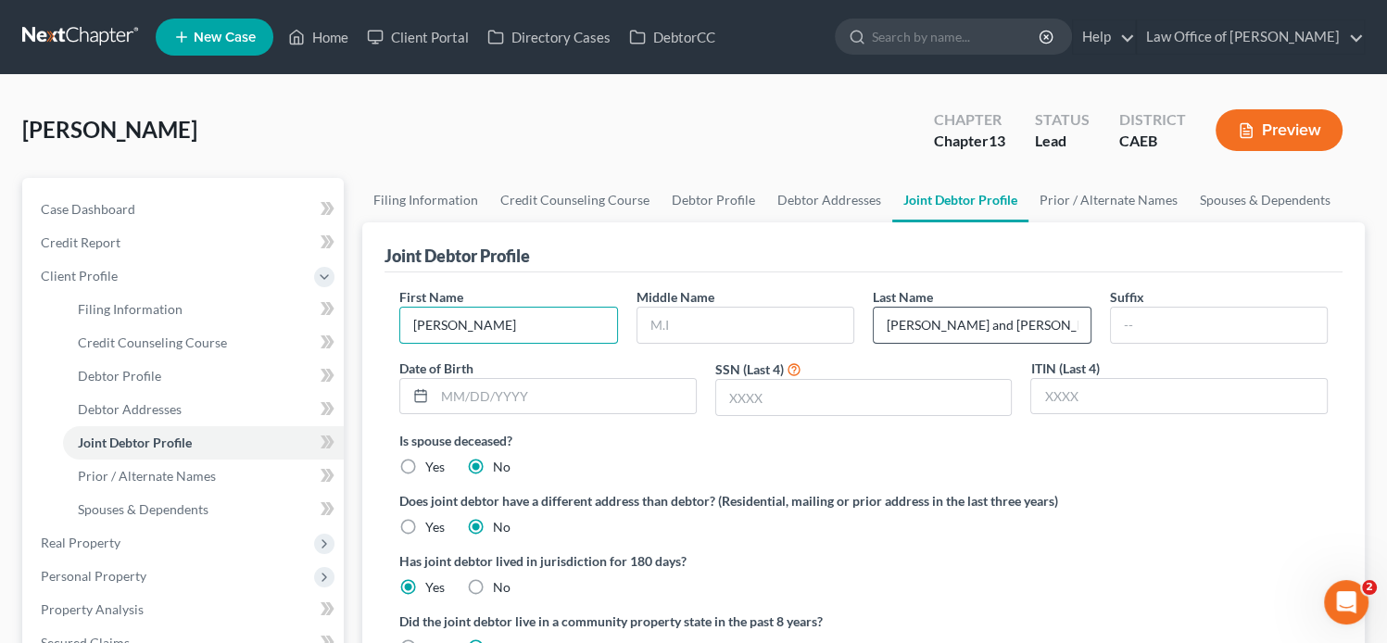
type input "Arthur"
drag, startPoint x: 1071, startPoint y: 323, endPoint x: 875, endPoint y: 312, distance: 196.7
click at [875, 312] on input "Stephanie Hernandez and Arthur Rodriguez" at bounding box center [982, 325] width 216 height 35
type input "Rodriguez"
click at [736, 111] on div "Hernandez, Stephanie Upgraded Chapter Chapter 13 Status Lead District CAEB Prev…" at bounding box center [693, 137] width 1343 height 81
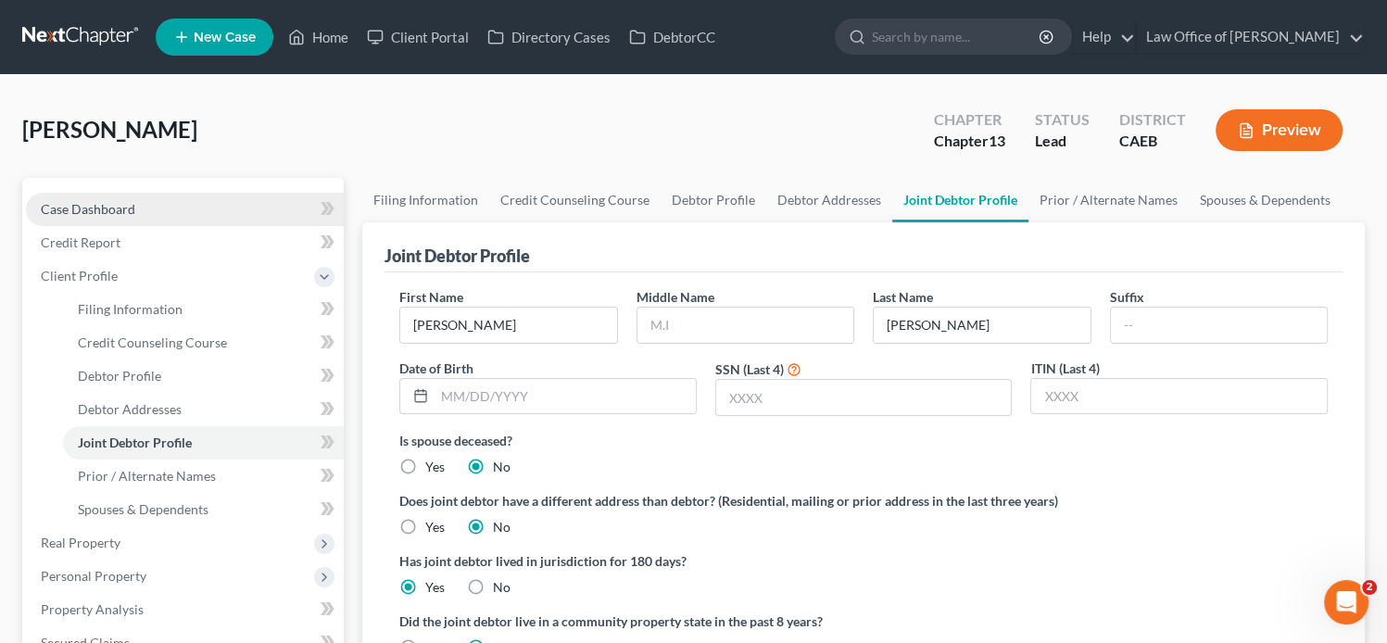
click at [90, 208] on span "Case Dashboard" at bounding box center [88, 209] width 95 height 16
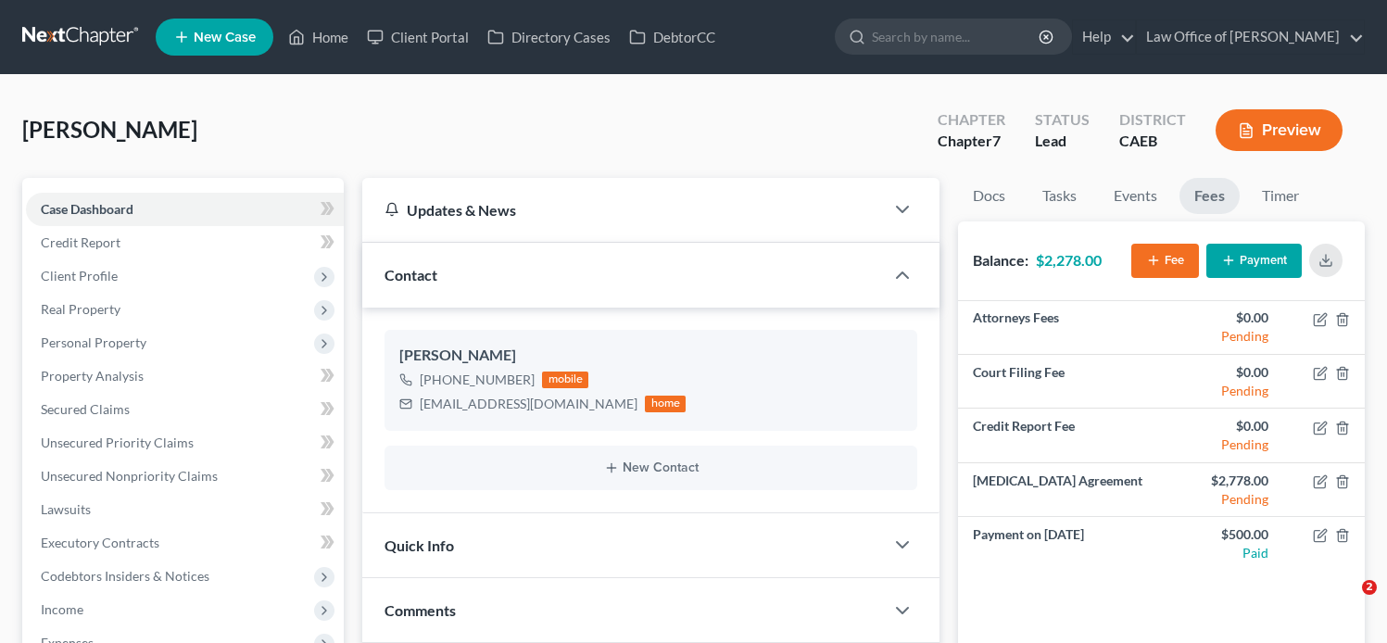
select select "0"
click at [304, 44] on icon at bounding box center [296, 37] width 17 height 22
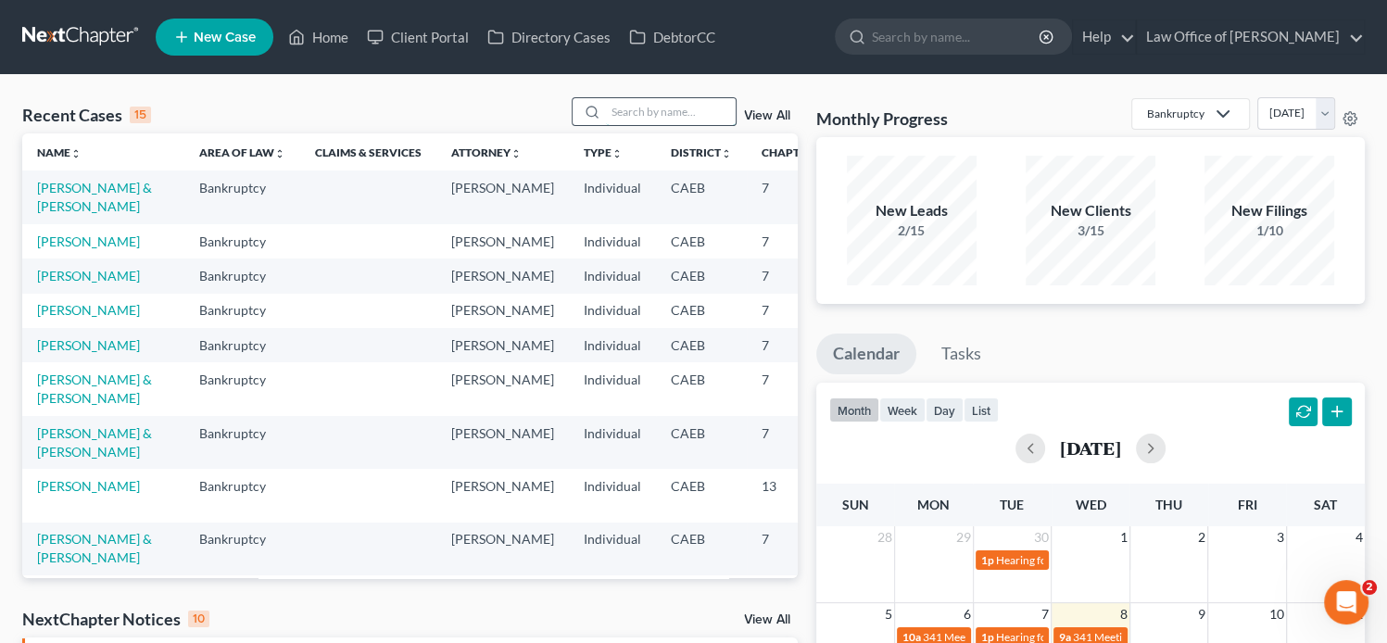
click at [614, 113] on input "search" at bounding box center [671, 111] width 130 height 27
paste input "hawn Carney"
type input "hawn Carney"
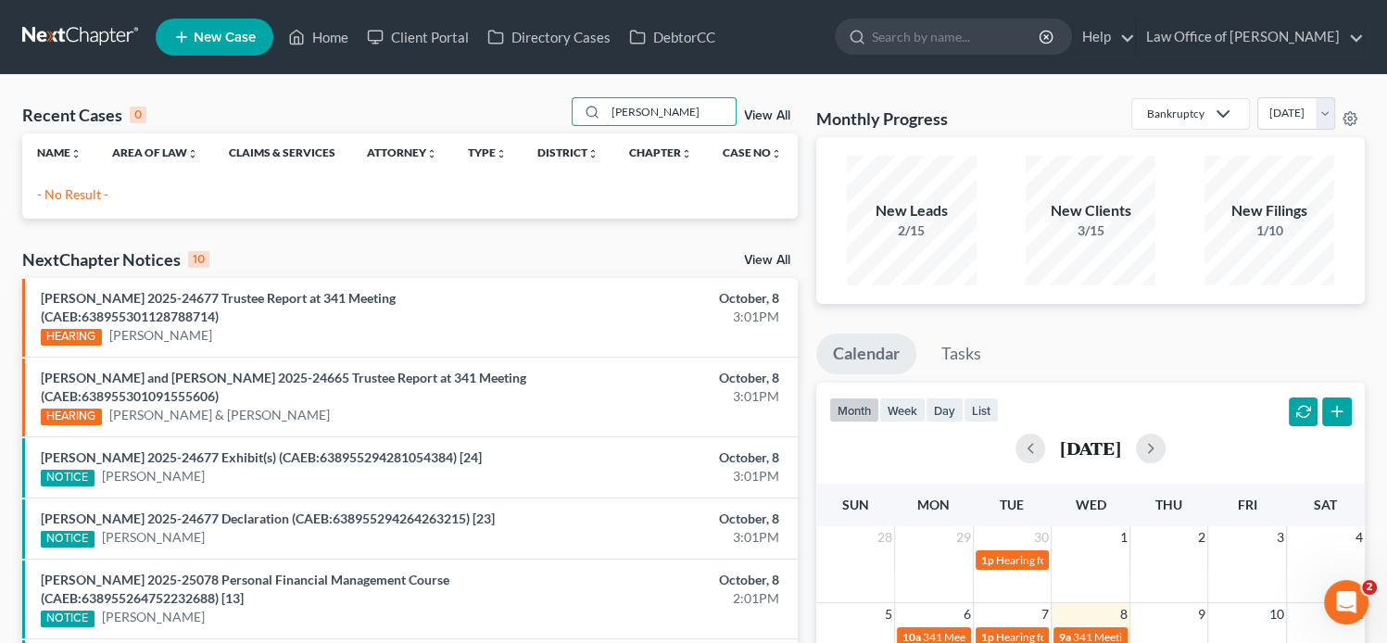
drag, startPoint x: 680, startPoint y: 112, endPoint x: 554, endPoint y: 129, distance: 127.1
click at [554, 129] on div "Recent Cases 0 hawn Carney View All" at bounding box center [410, 115] width 776 height 36
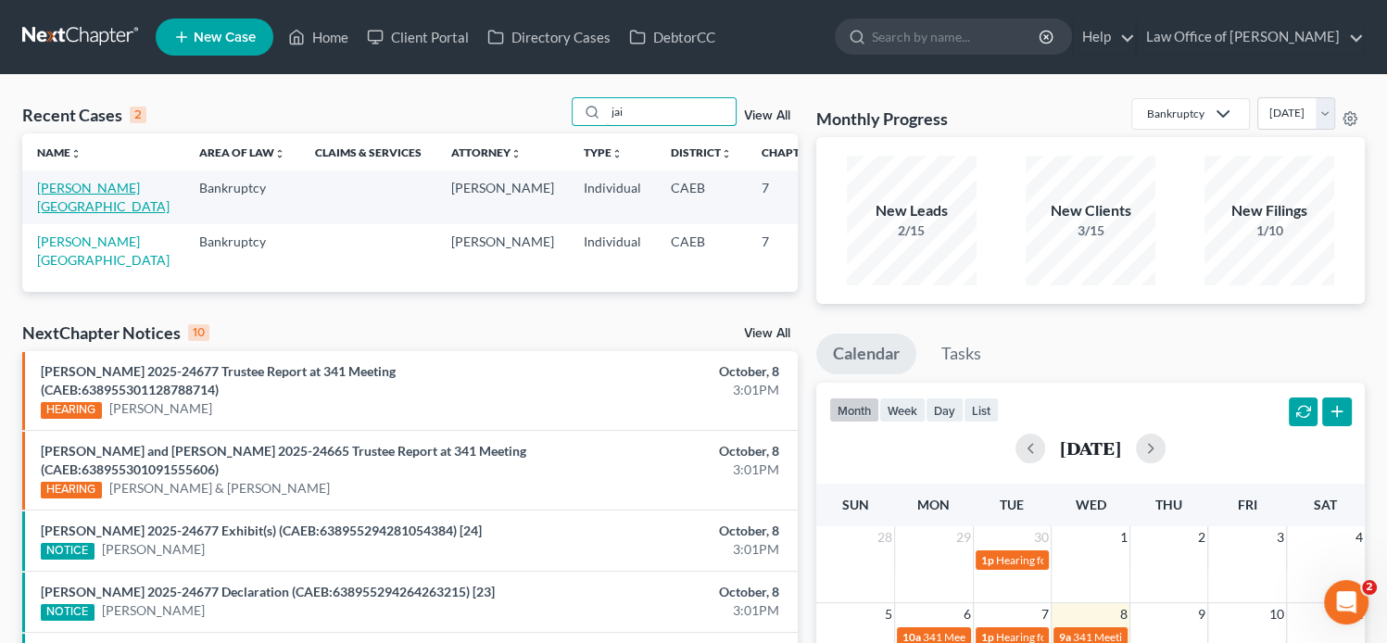
type input "jai"
click at [55, 204] on link "Carney, Jaide" at bounding box center [103, 197] width 132 height 34
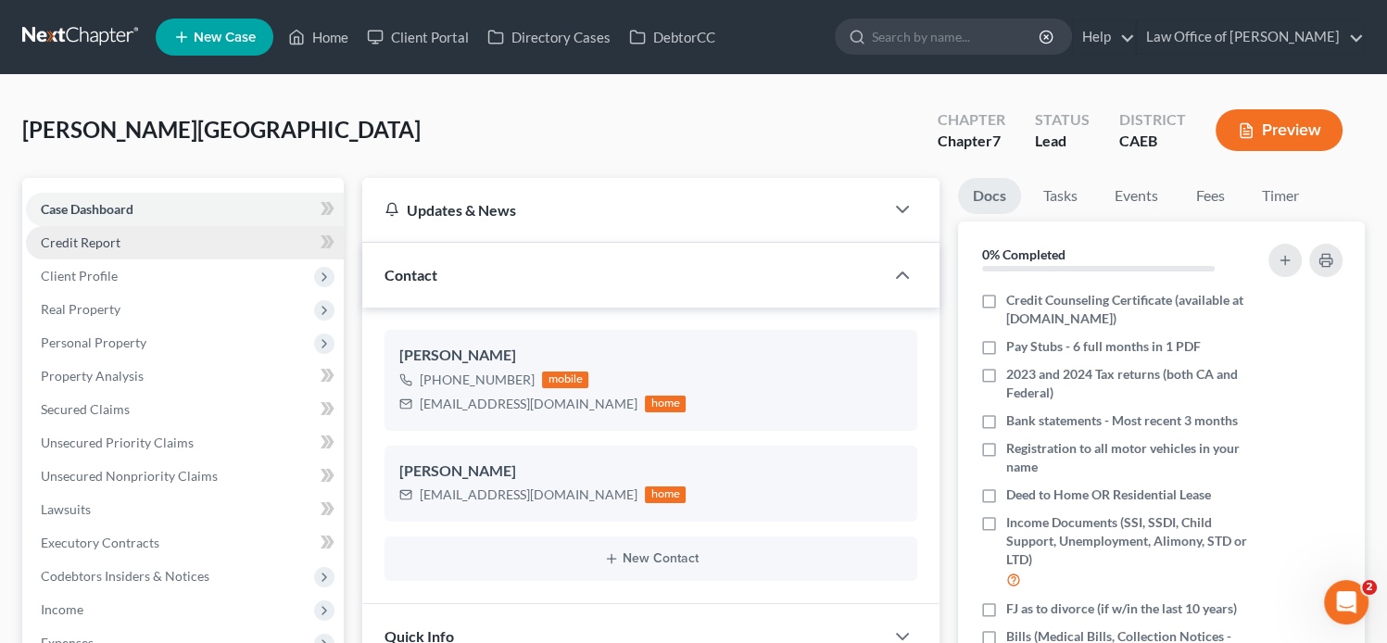
click at [107, 240] on span "Credit Report" at bounding box center [81, 242] width 80 height 16
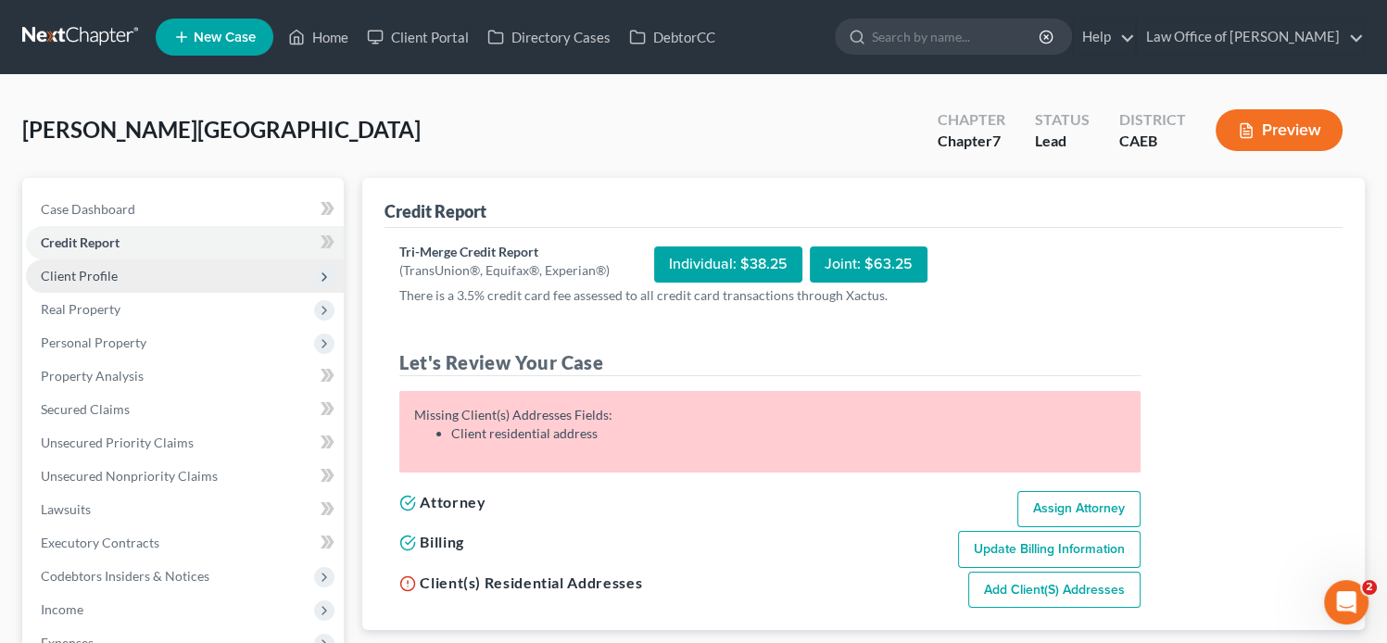
click at [145, 279] on span "Client Profile" at bounding box center [185, 275] width 318 height 33
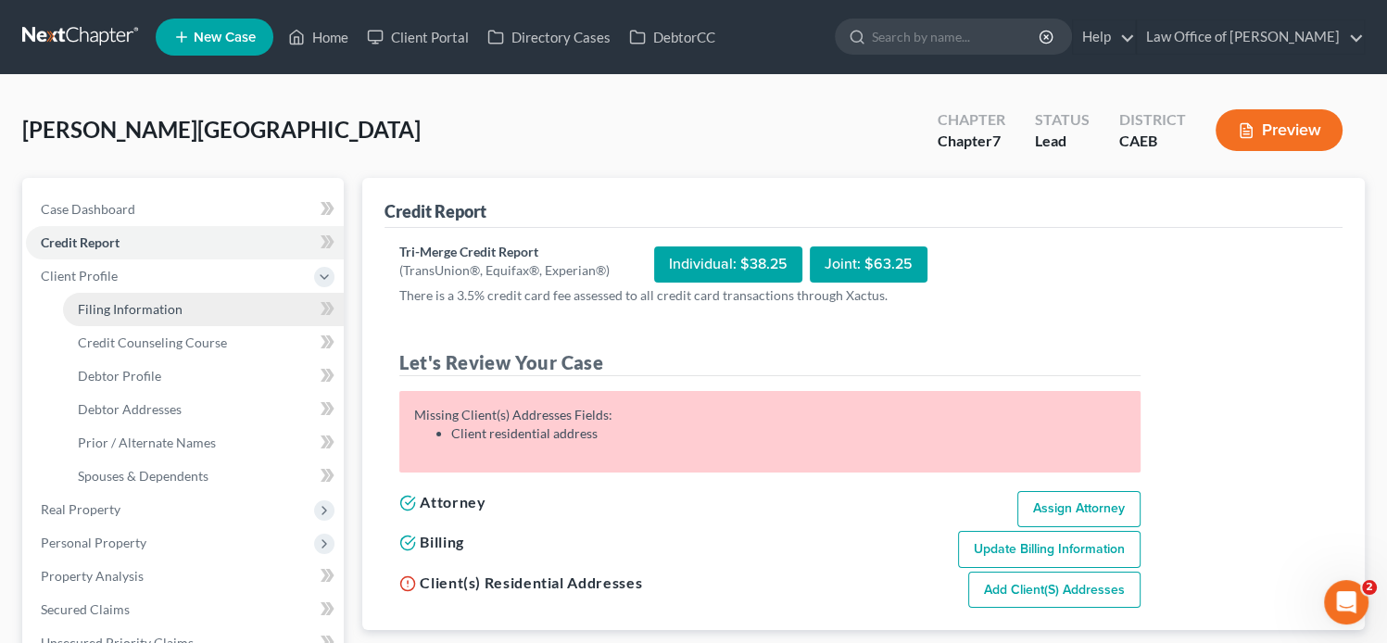
click at [170, 316] on span "Filing Information" at bounding box center [130, 309] width 105 height 16
select select "1"
select select "0"
select select "4"
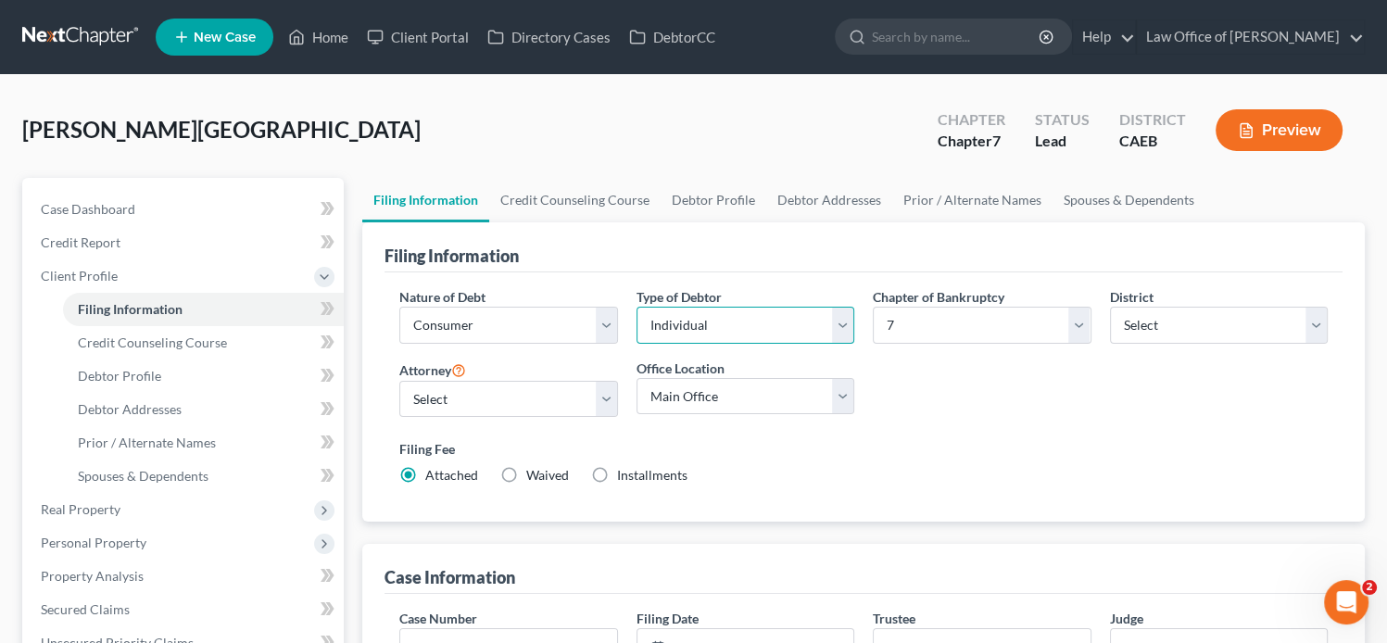
click at [836, 312] on select "Select Individual Joint" at bounding box center [746, 325] width 218 height 37
select select "1"
click at [637, 307] on select "Select Individual Joint" at bounding box center [746, 325] width 218 height 37
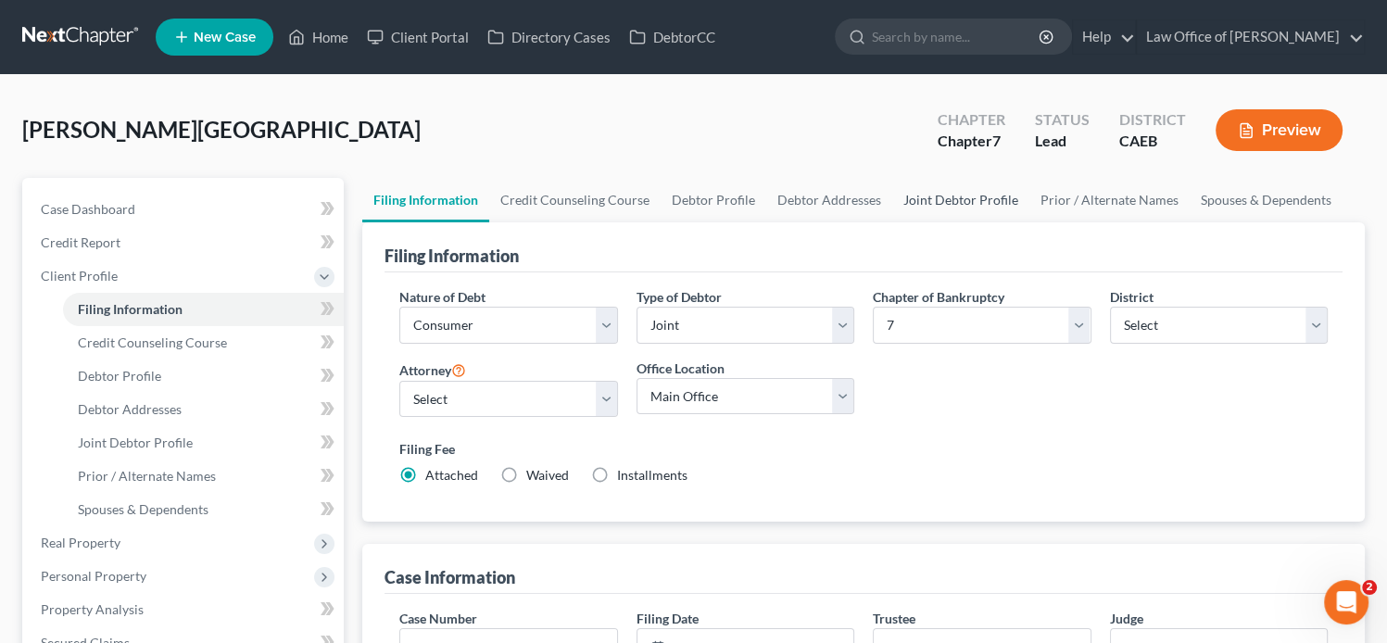
click at [925, 194] on link "Joint Debtor Profile" at bounding box center [960, 200] width 137 height 44
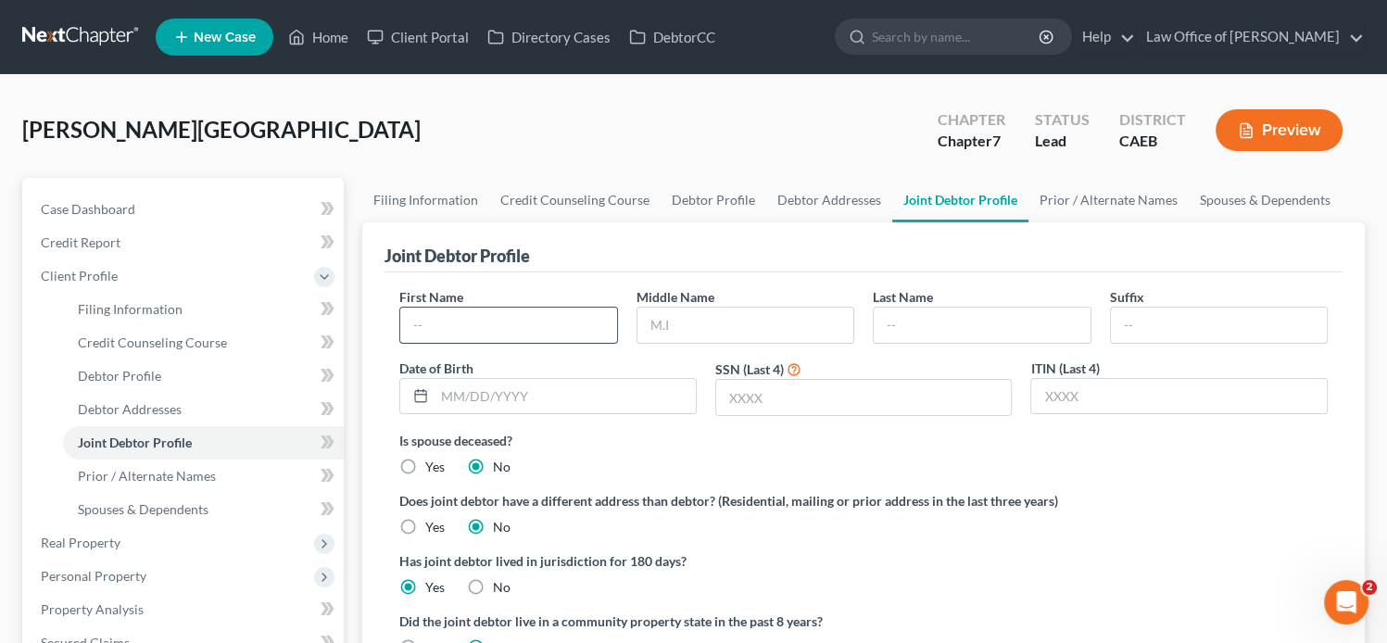
click at [478, 322] on input "text" at bounding box center [508, 325] width 216 height 35
paste input "hawn Carney"
drag, startPoint x: 492, startPoint y: 328, endPoint x: 359, endPoint y: 344, distance: 134.3
paste input "S"
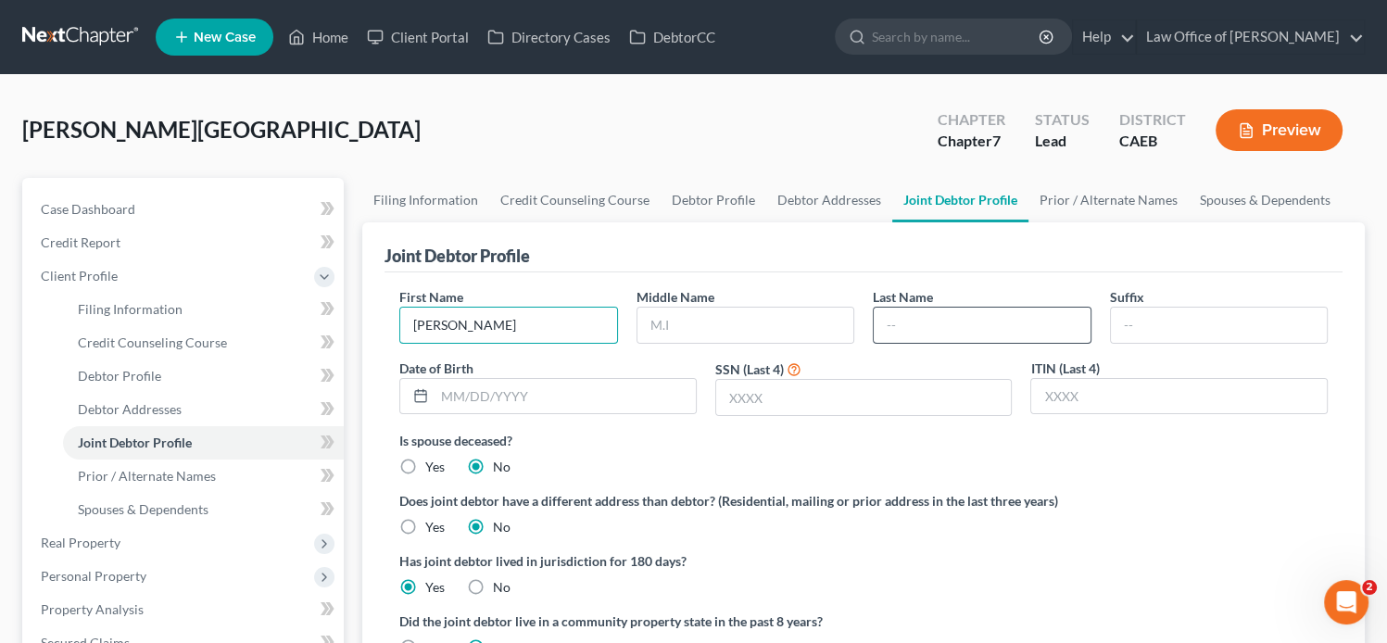
type input "Shawn"
click at [938, 327] on input "text" at bounding box center [982, 325] width 216 height 35
paste input "Shawn Carney"
click at [932, 326] on input "Shawn Carney" at bounding box center [982, 325] width 216 height 35
type input "Carney"
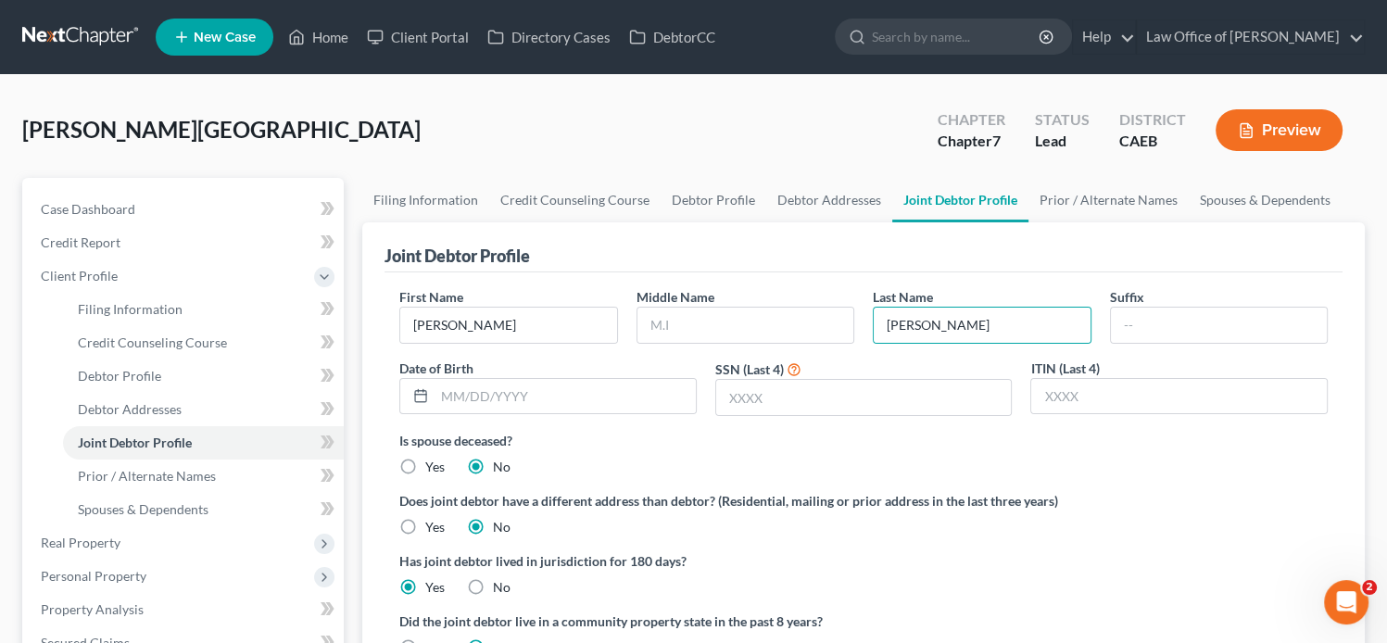
click at [750, 107] on div "Carney, Jaide Upgraded Chapter Chapter 7 Status Lead District CAEB Preview" at bounding box center [693, 137] width 1343 height 81
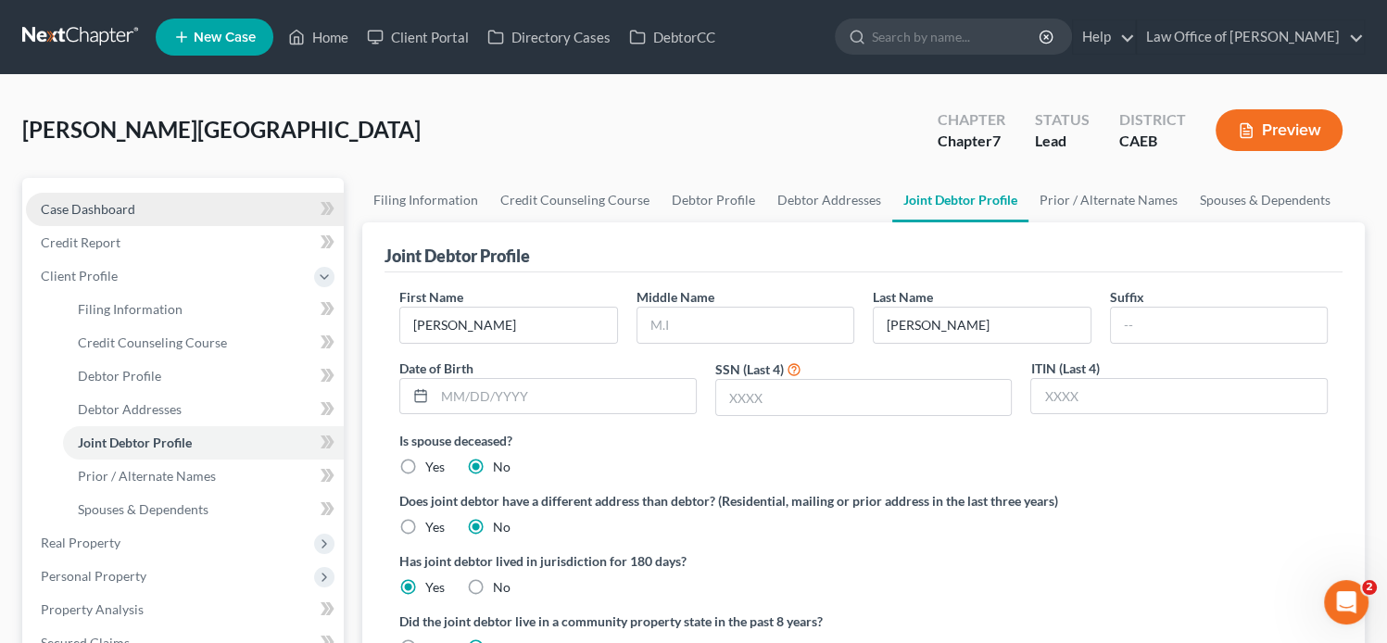
click at [84, 214] on span "Case Dashboard" at bounding box center [88, 209] width 95 height 16
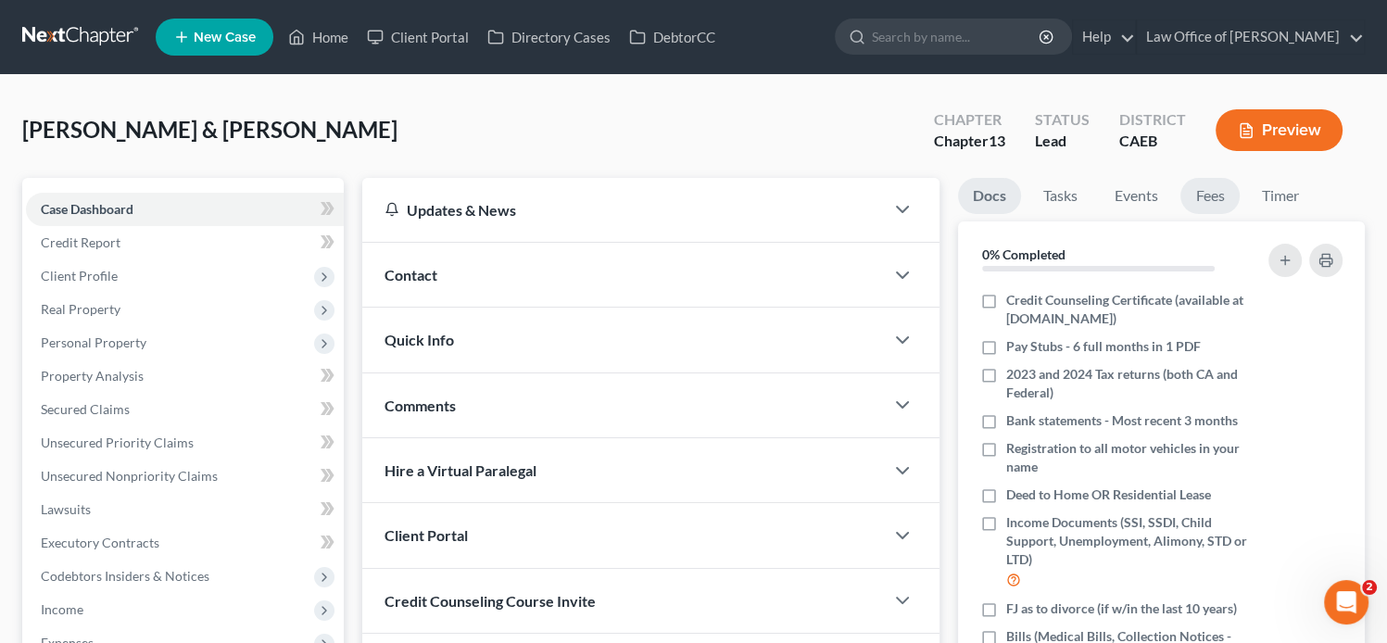
click at [1216, 198] on link "Fees" at bounding box center [1209, 196] width 59 height 36
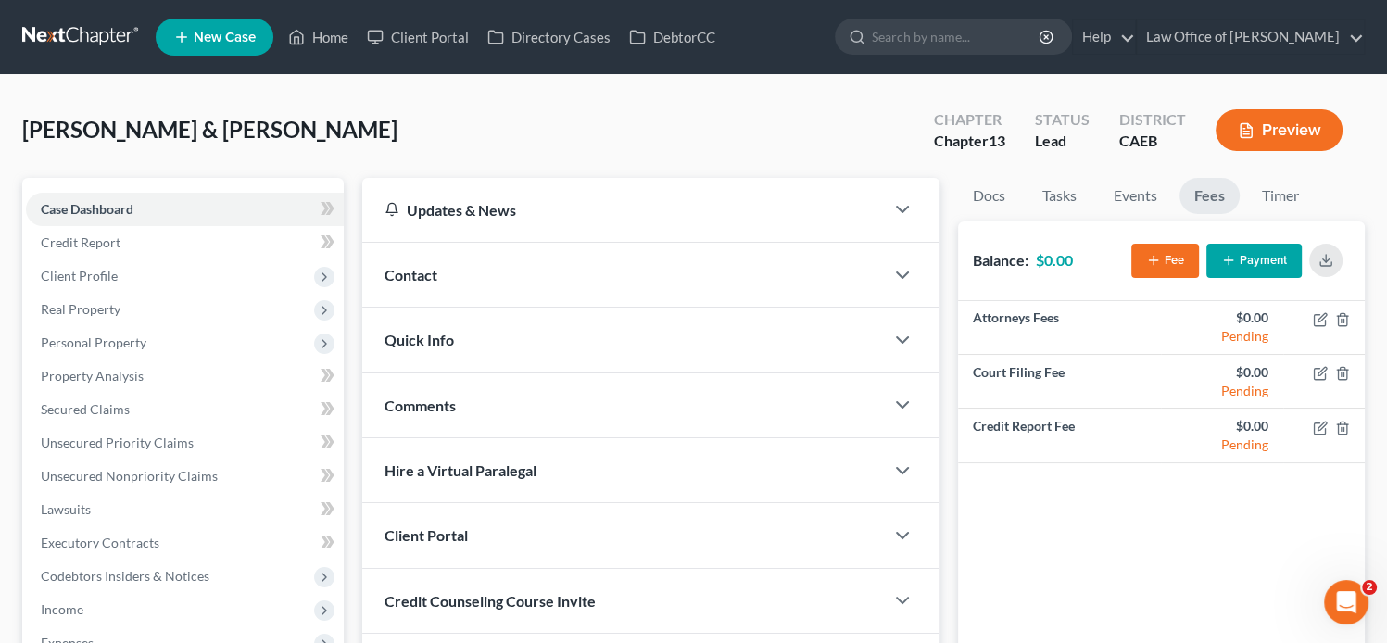
click at [1157, 260] on icon "button" at bounding box center [1153, 260] width 15 height 15
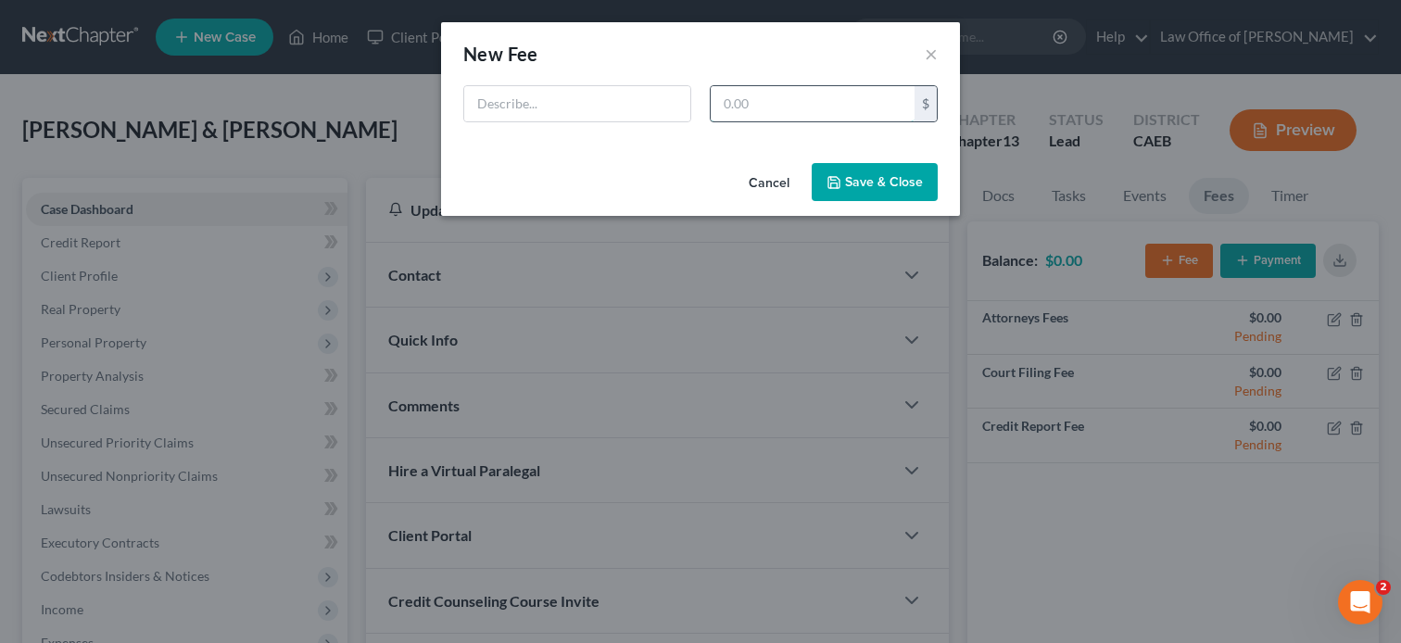
click at [812, 104] on input "text" at bounding box center [813, 103] width 204 height 35
type input "3,000"
click at [617, 105] on input "text" at bounding box center [577, 103] width 226 height 35
type input "[MEDICAL_DATA] Agreement"
click at [896, 186] on button "Save & Close" at bounding box center [875, 182] width 126 height 39
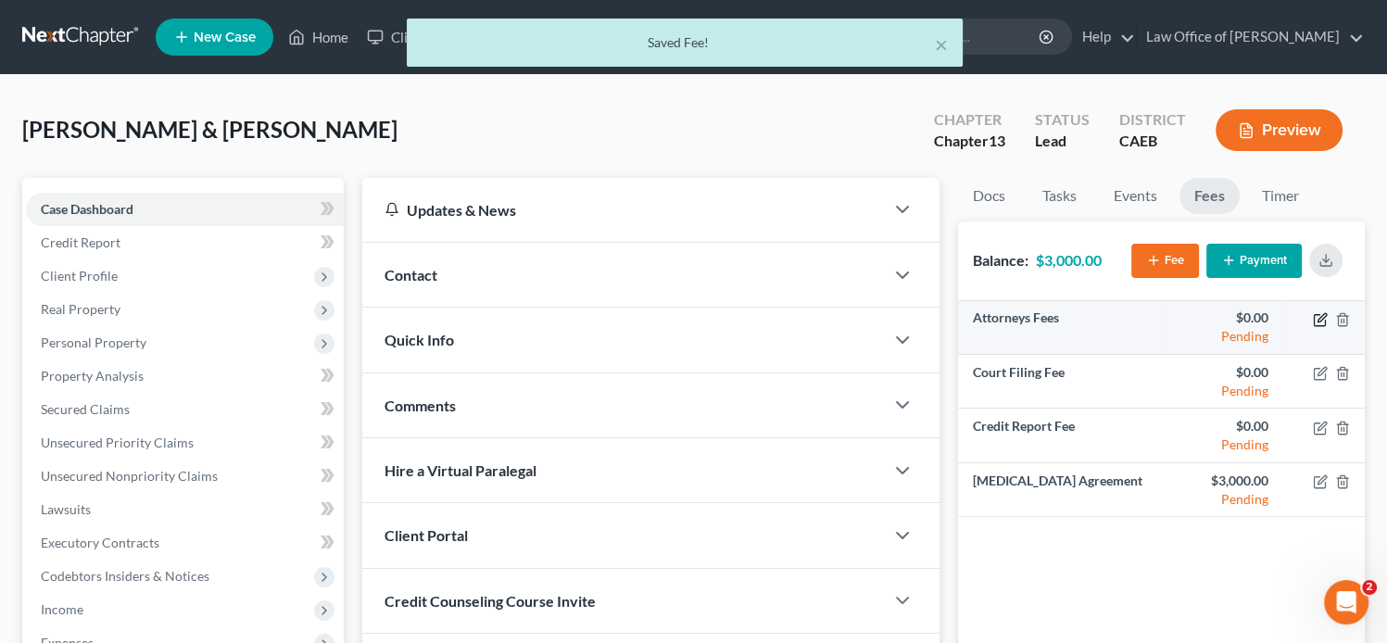
click at [1316, 322] on icon "button" at bounding box center [1320, 319] width 15 height 15
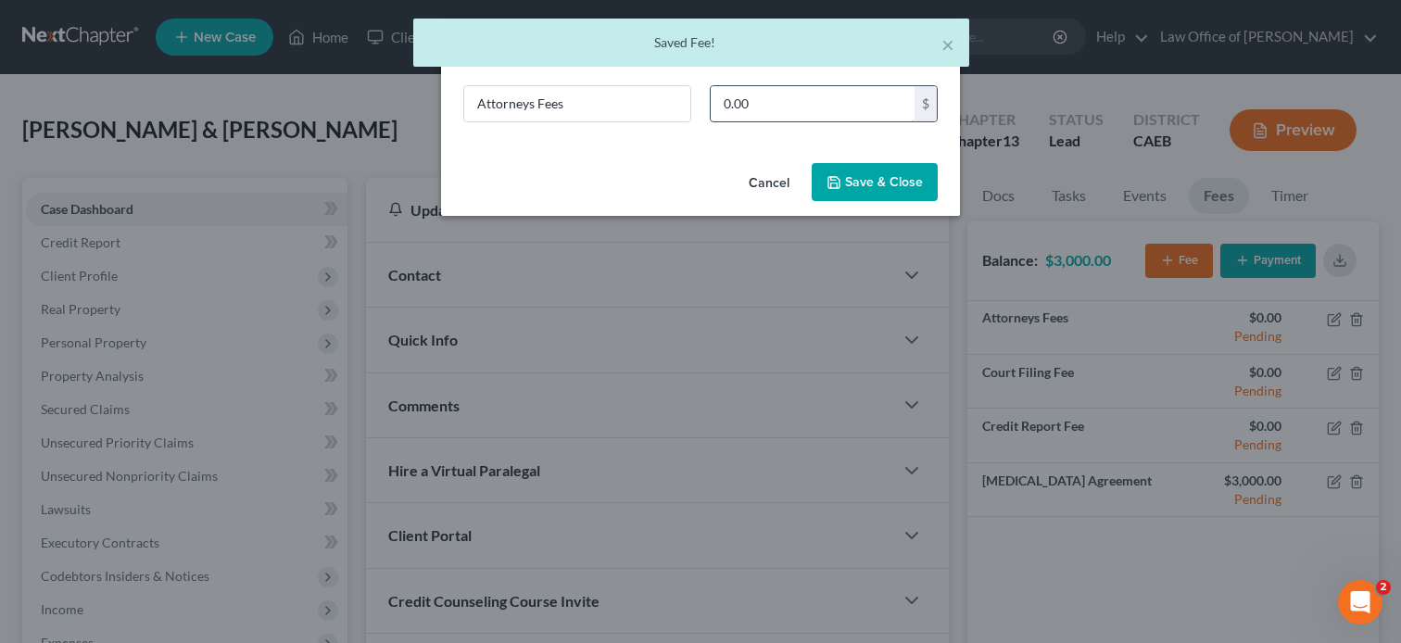
click at [873, 102] on input "0.00" at bounding box center [813, 103] width 204 height 35
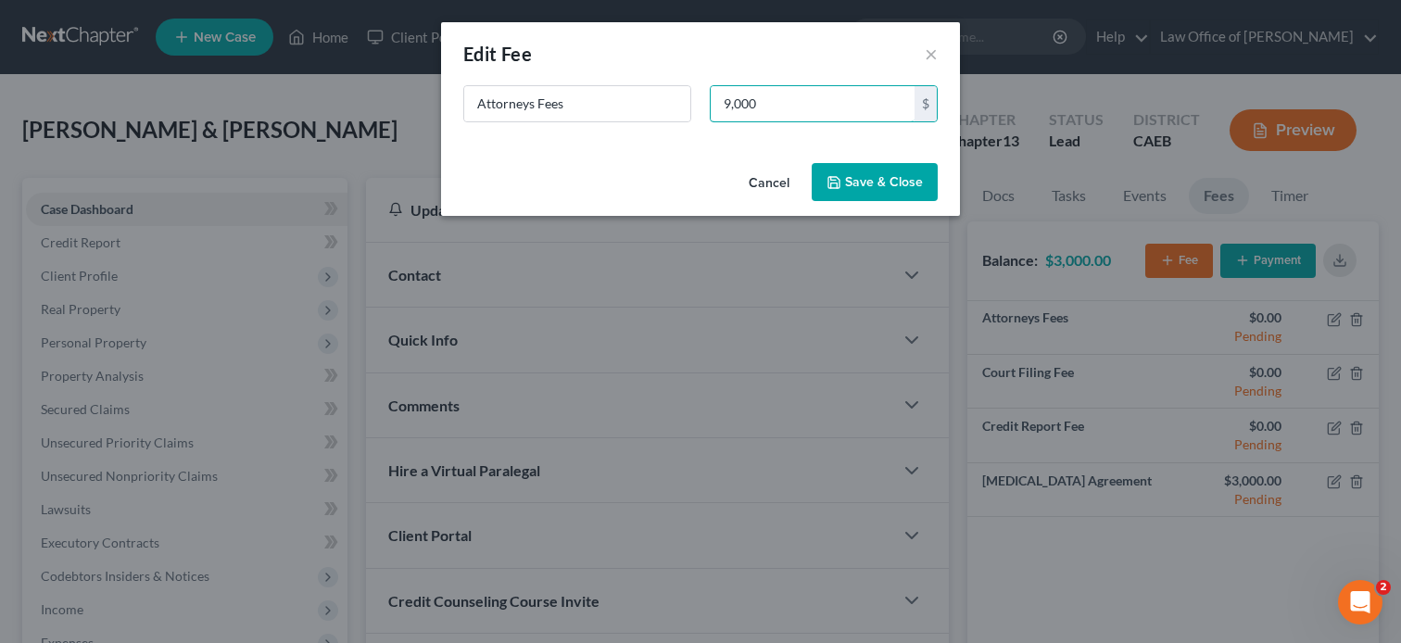
type input "9,000"
click at [912, 182] on button "Save & Close" at bounding box center [875, 182] width 126 height 39
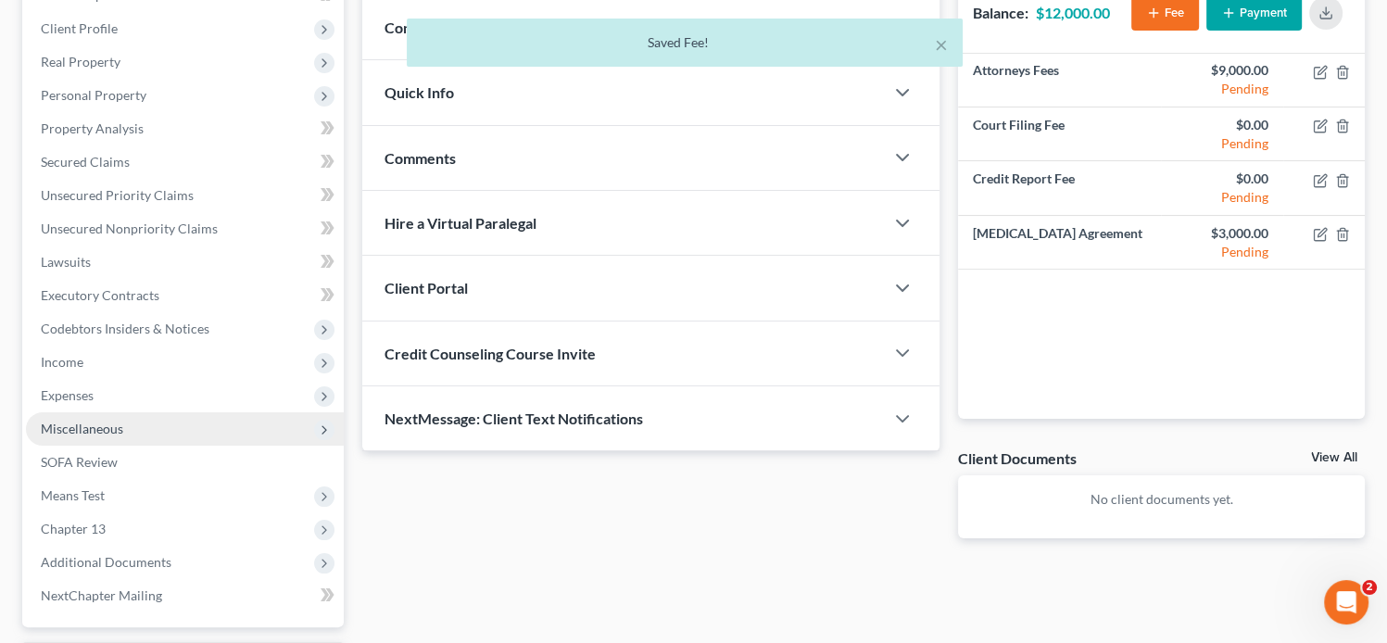
scroll to position [261, 0]
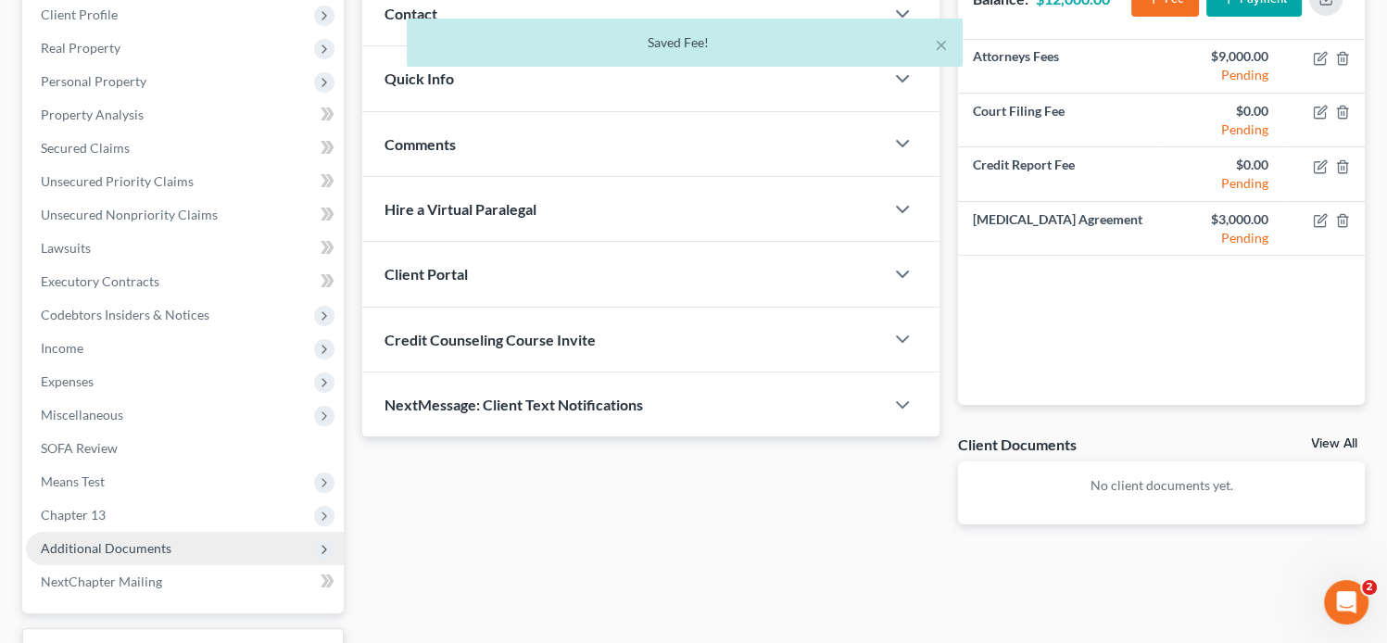
click at [136, 546] on span "Additional Documents" at bounding box center [106, 548] width 131 height 16
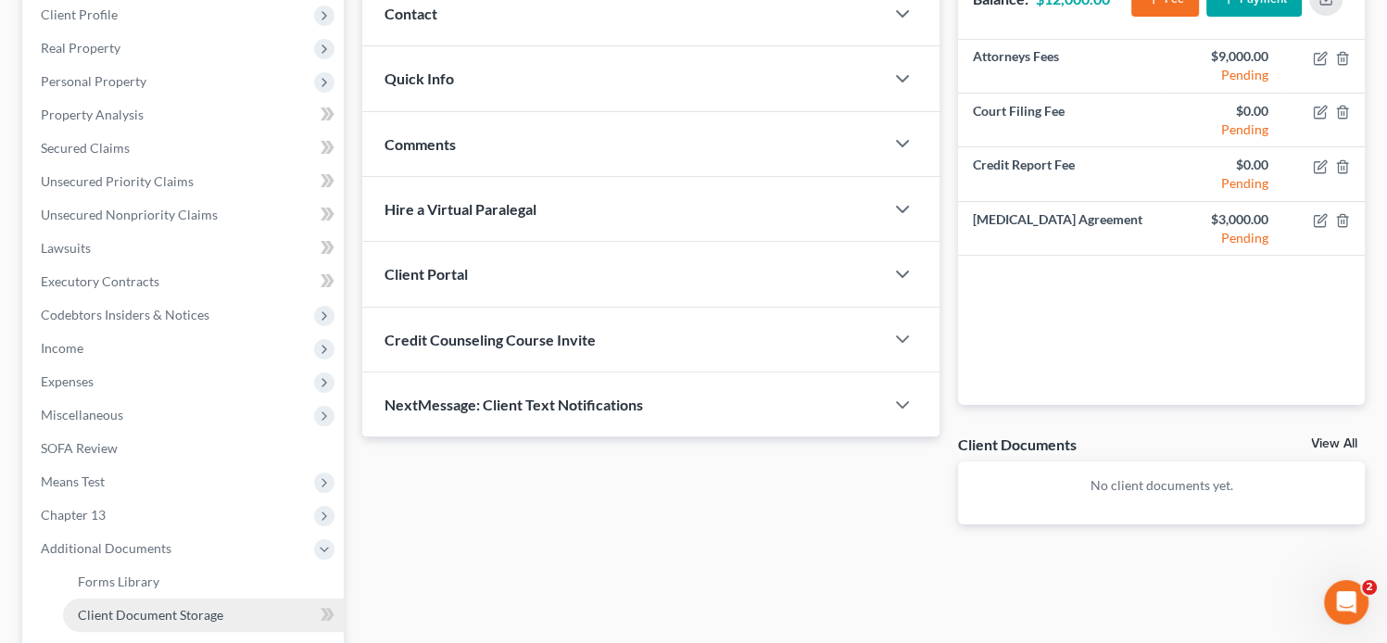
click at [182, 609] on span "Client Document Storage" at bounding box center [150, 615] width 145 height 16
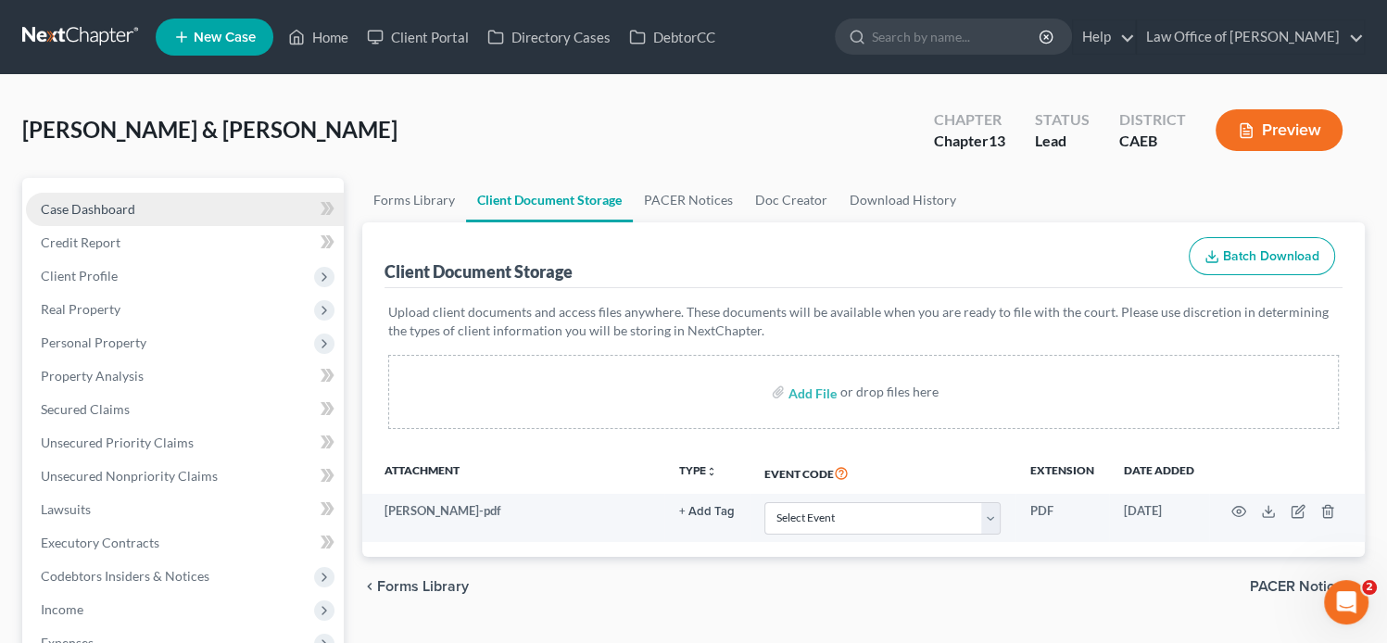
click at [189, 207] on link "Case Dashboard" at bounding box center [185, 209] width 318 height 33
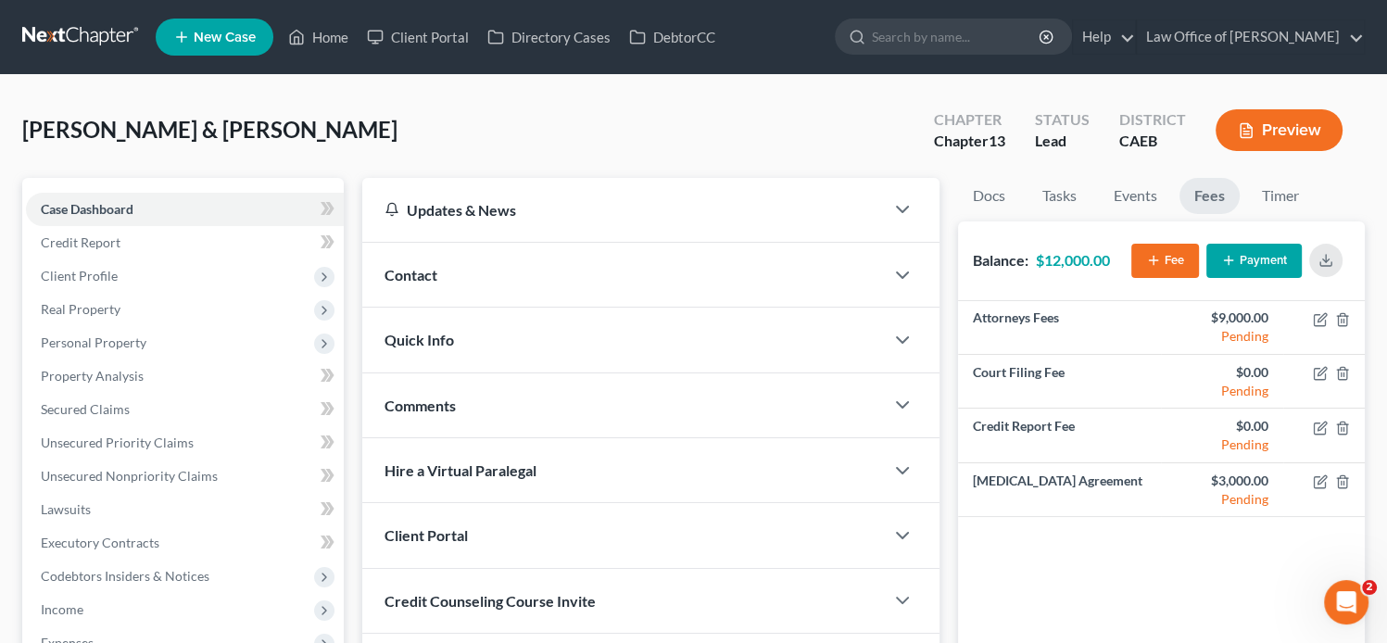
click at [477, 264] on div "Contact" at bounding box center [623, 275] width 522 height 64
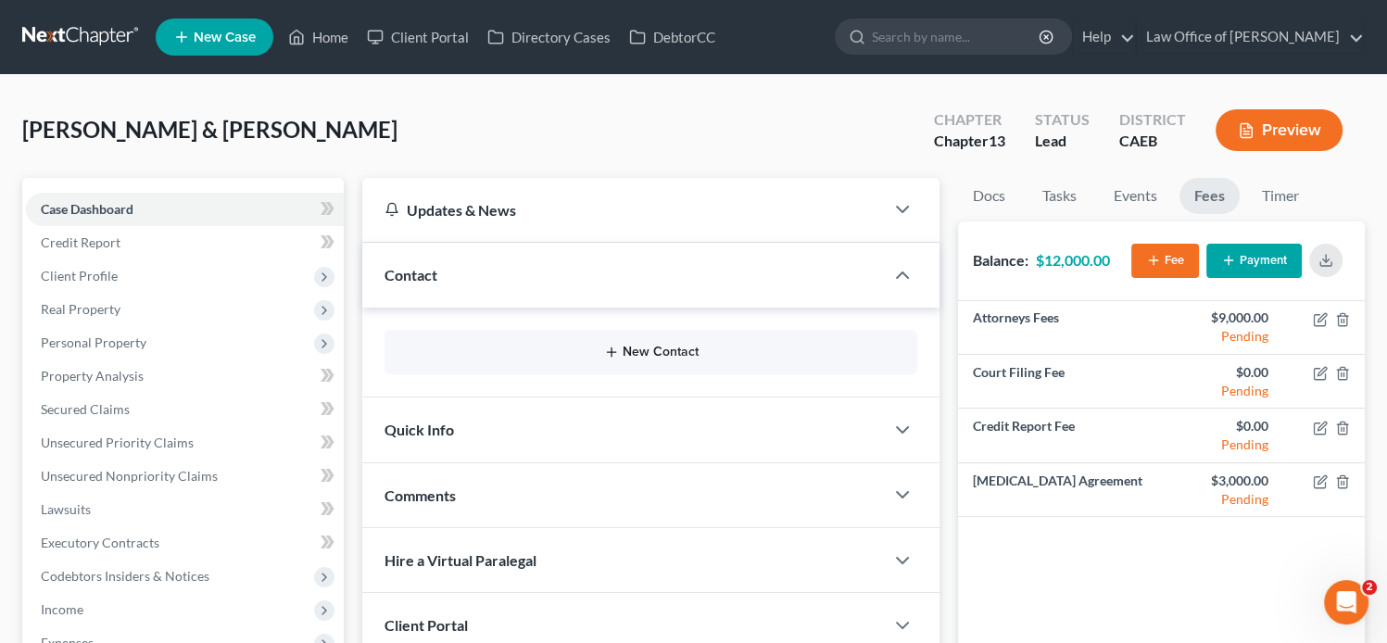
click at [631, 346] on button "New Contact" at bounding box center [650, 352] width 503 height 15
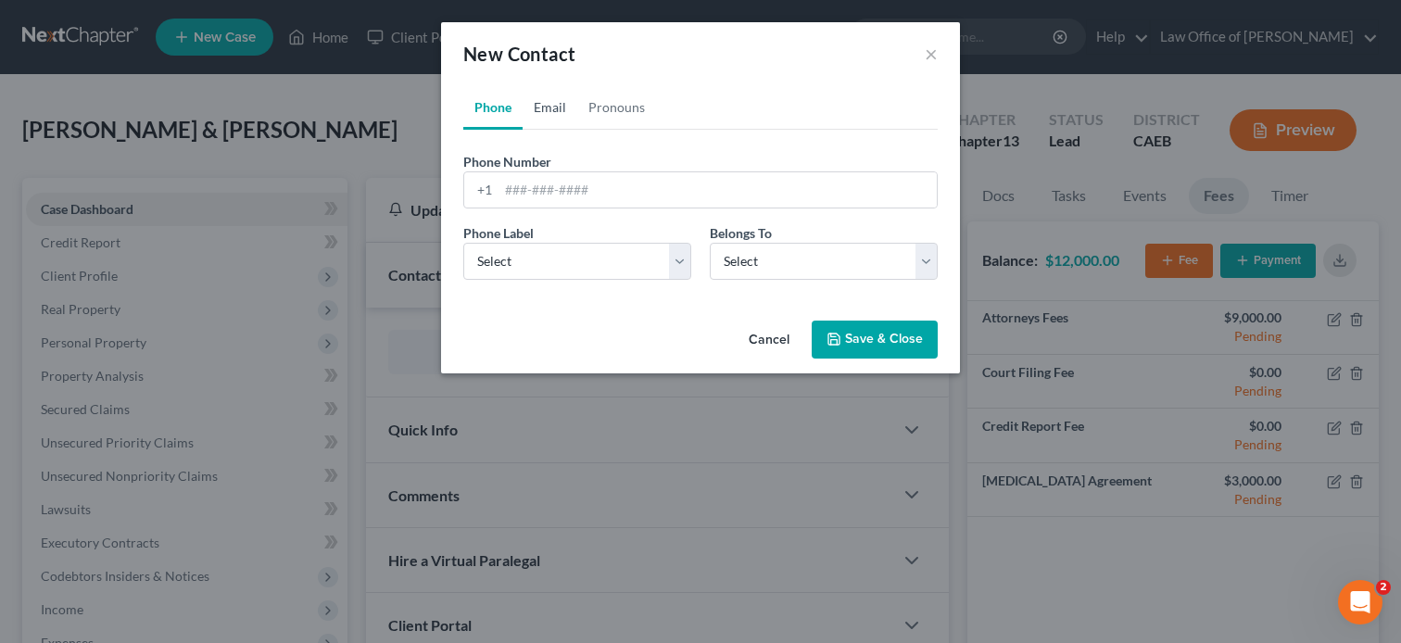
click at [545, 95] on link "Email" at bounding box center [550, 107] width 55 height 44
click at [585, 192] on input "email" at bounding box center [717, 189] width 438 height 35
paste input "[EMAIL_ADDRESS][DOMAIN_NAME]"
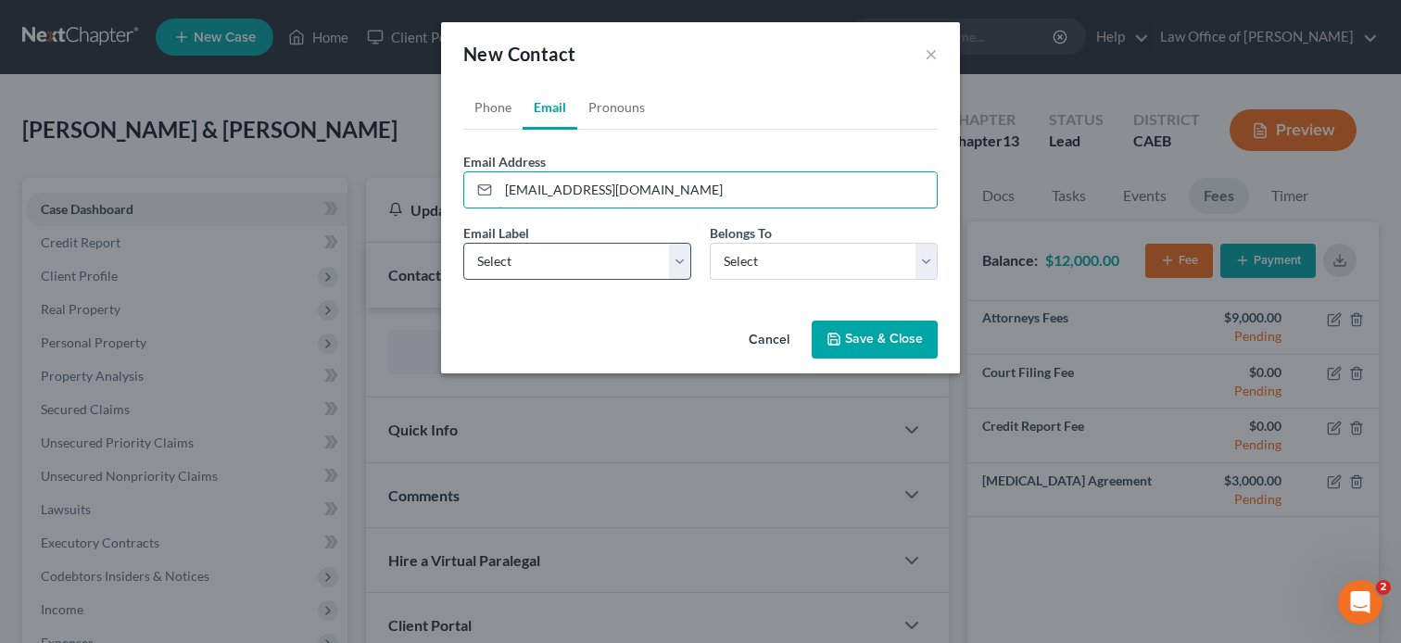
type input "[EMAIL_ADDRESS][DOMAIN_NAME]"
click at [515, 257] on select "Select Home Work Other" at bounding box center [577, 261] width 228 height 37
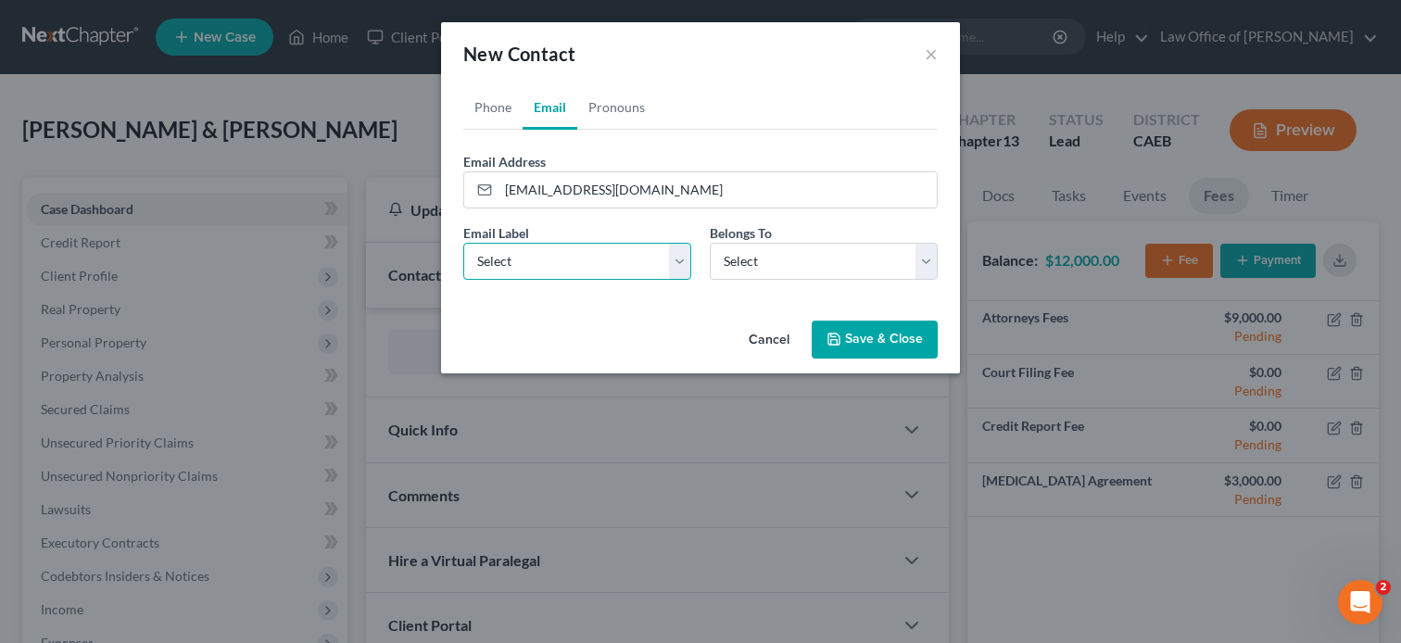
select select "0"
click at [463, 243] on select "Select Home Work Other" at bounding box center [577, 261] width 228 height 37
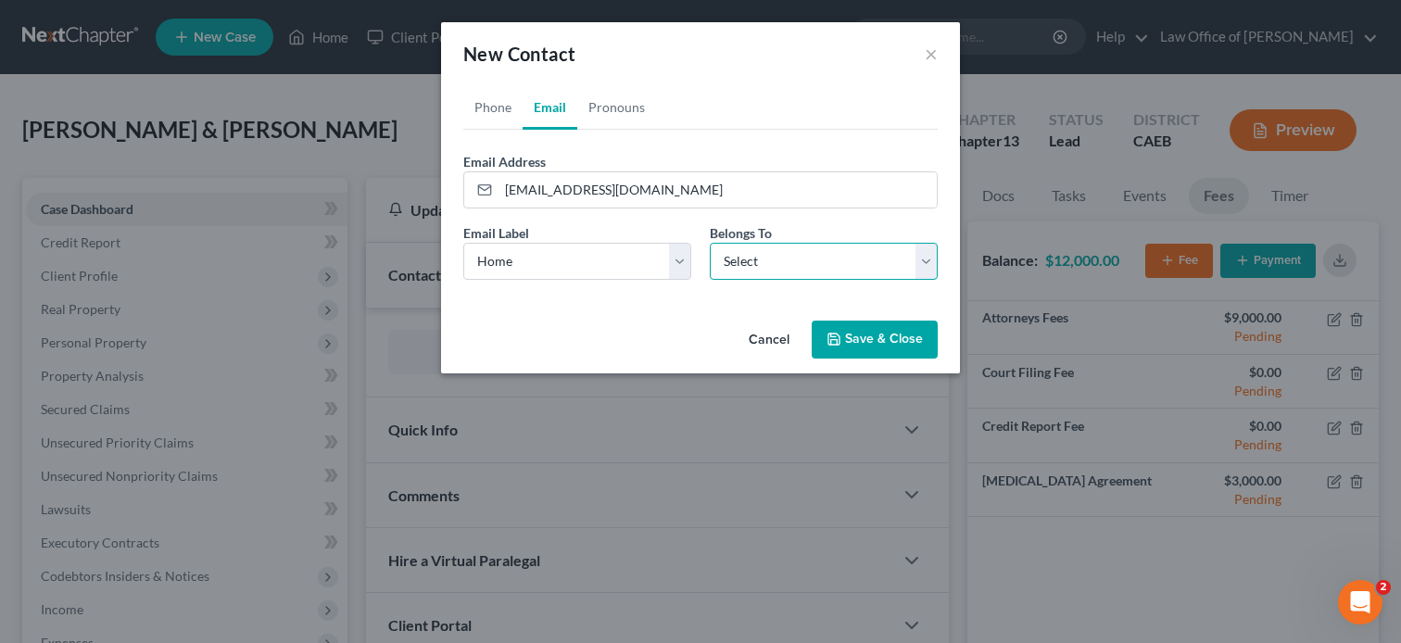
click at [792, 260] on select "Select Client Spouse Other" at bounding box center [824, 261] width 228 height 37
select select "0"
click at [710, 243] on select "Select Client Spouse Other" at bounding box center [824, 261] width 228 height 37
select select "0"
click at [487, 104] on link "Phone" at bounding box center [492, 107] width 59 height 44
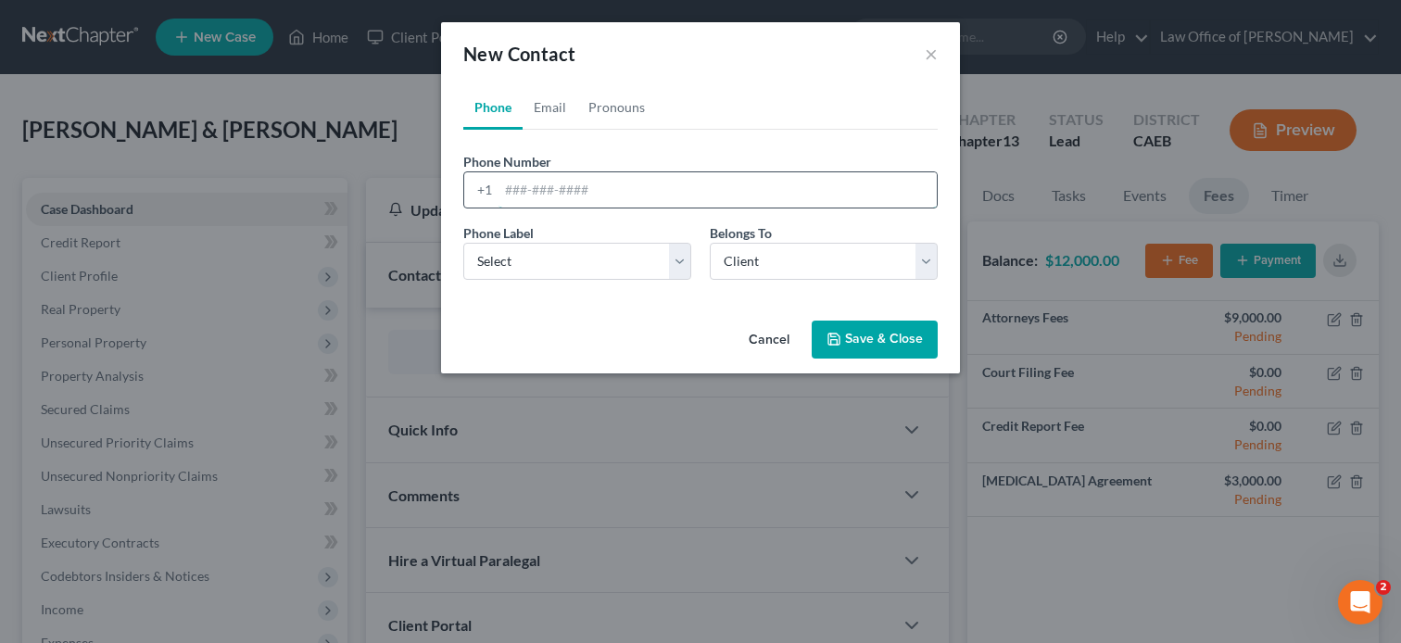
click at [571, 197] on input "tel" at bounding box center [717, 189] width 438 height 35
paste input "[PHONE_NUMBER]"
type input "[PHONE_NUMBER]"
click at [553, 259] on select "Select Mobile Home Work Other" at bounding box center [577, 261] width 228 height 37
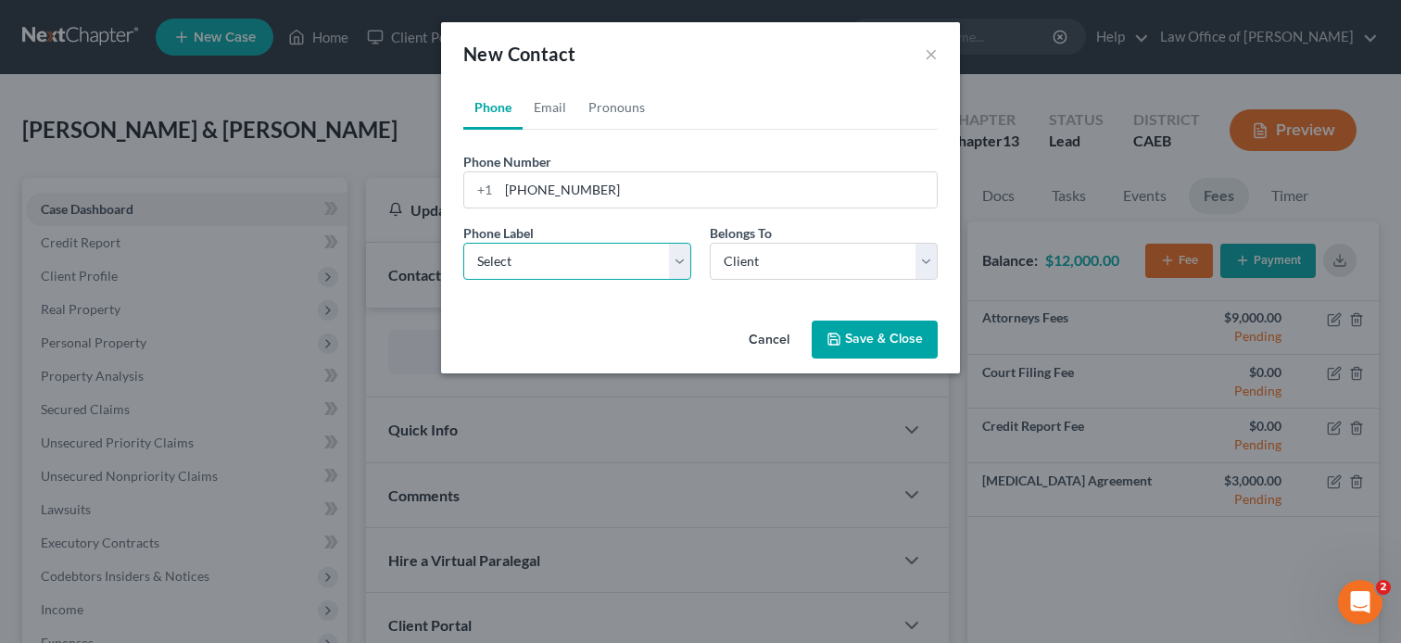
select select "0"
click at [463, 243] on select "Select Mobile Home Work Other" at bounding box center [577, 261] width 228 height 37
click at [554, 101] on link "Email" at bounding box center [550, 107] width 55 height 44
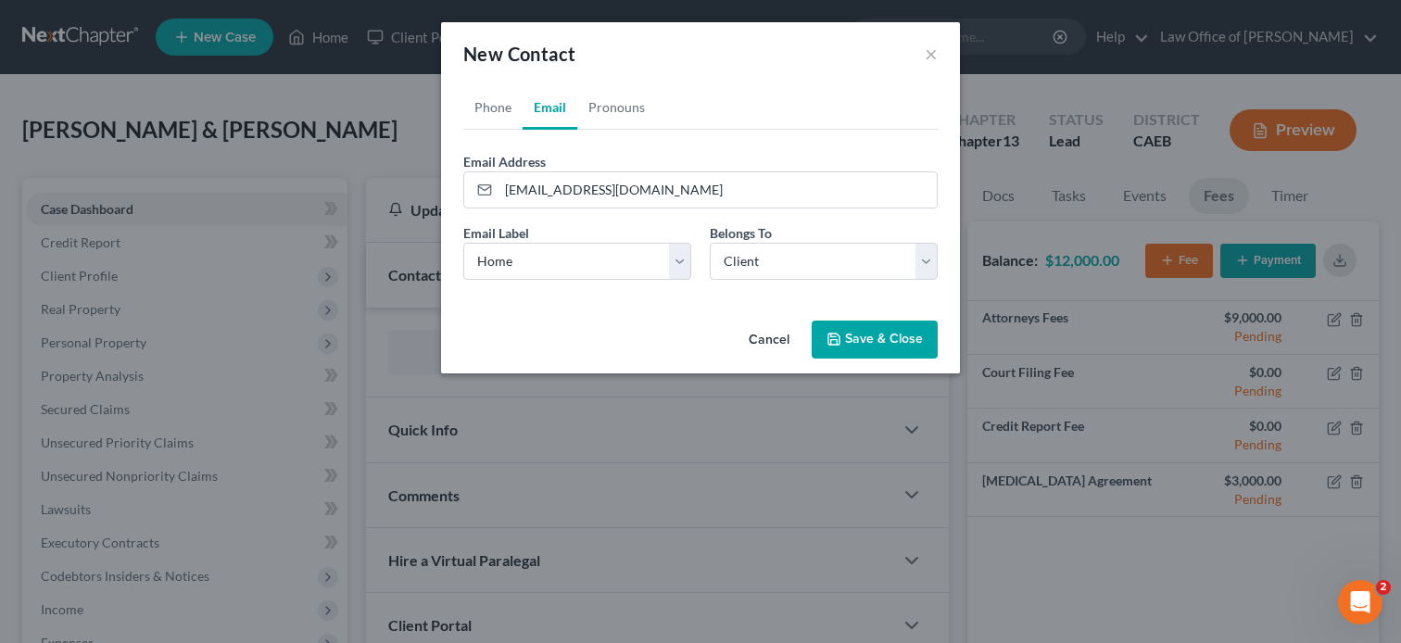
click at [864, 331] on button "Save & Close" at bounding box center [875, 340] width 126 height 39
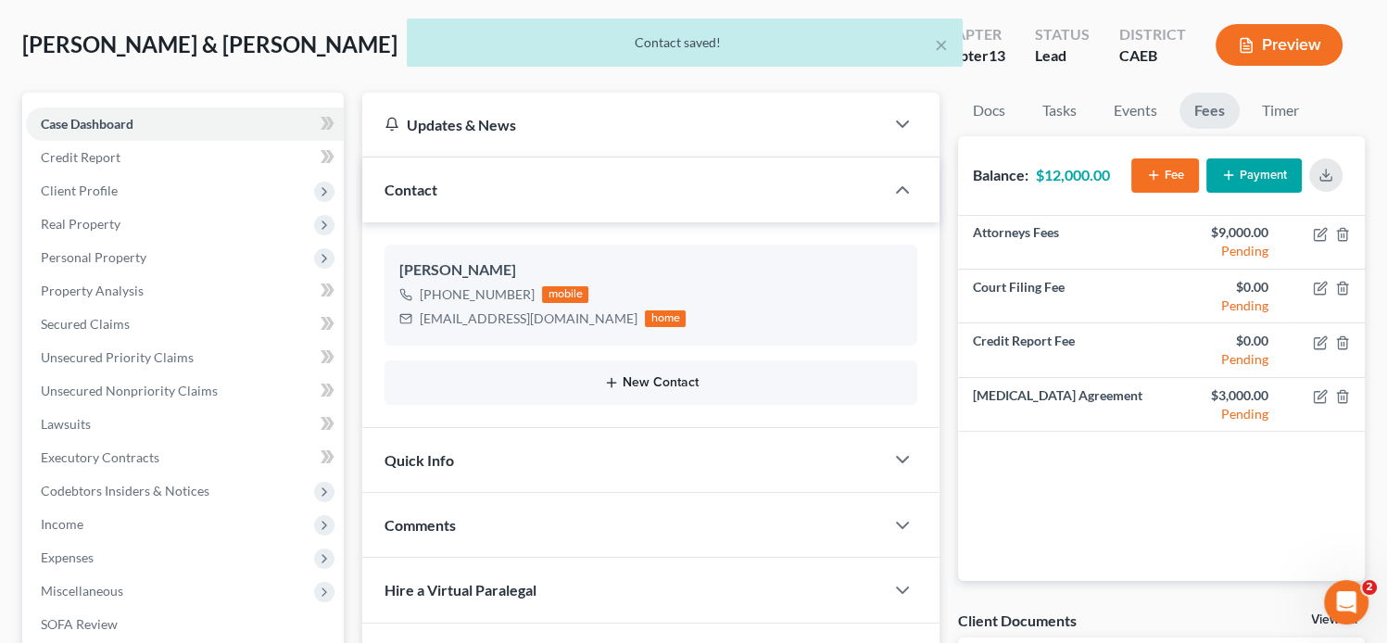
scroll to position [89, 0]
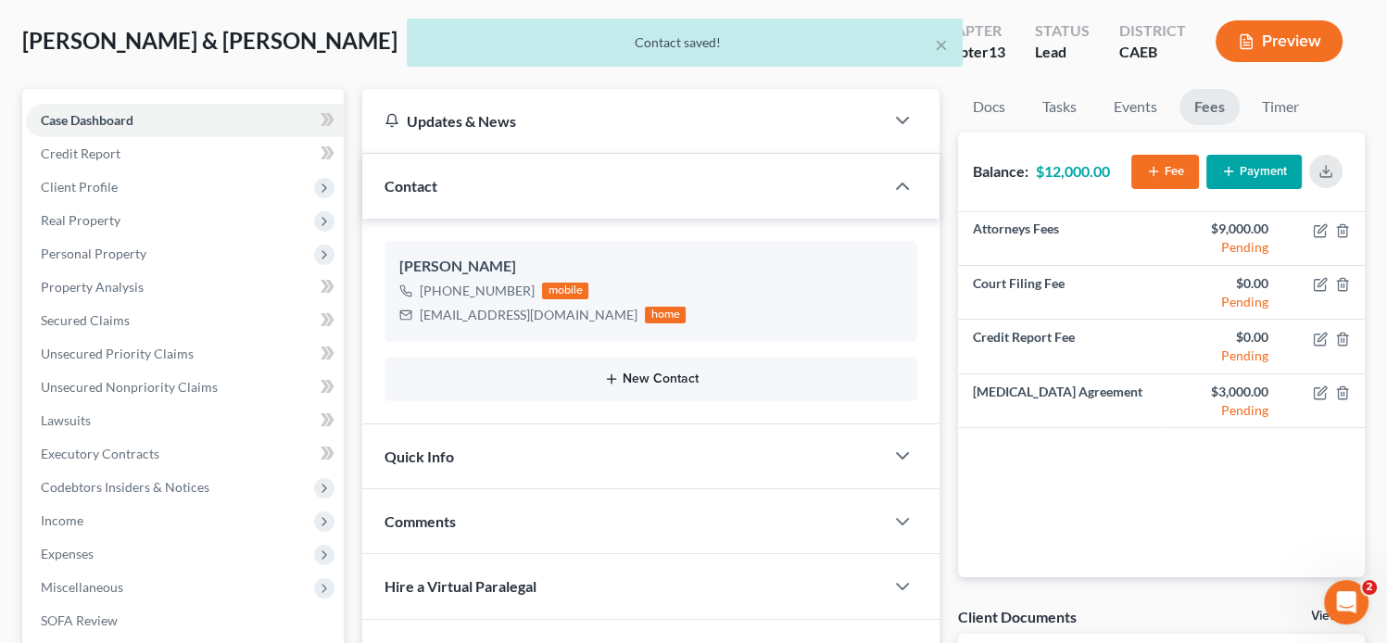
click at [616, 376] on icon "button" at bounding box center [611, 379] width 15 height 15
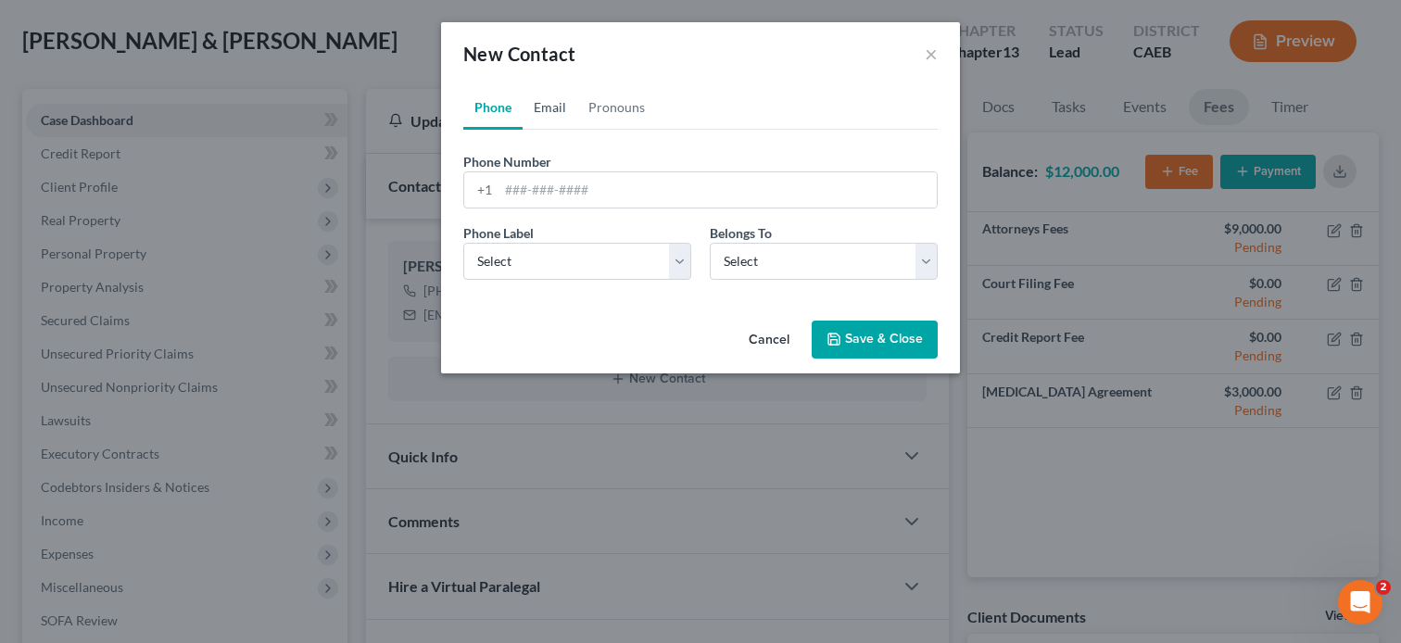
click at [557, 98] on link "Email" at bounding box center [550, 107] width 55 height 44
click at [597, 190] on input "email" at bounding box center [717, 189] width 438 height 35
paste input "[PERSON_NAME][EMAIL_ADDRESS][DOMAIN_NAME]"
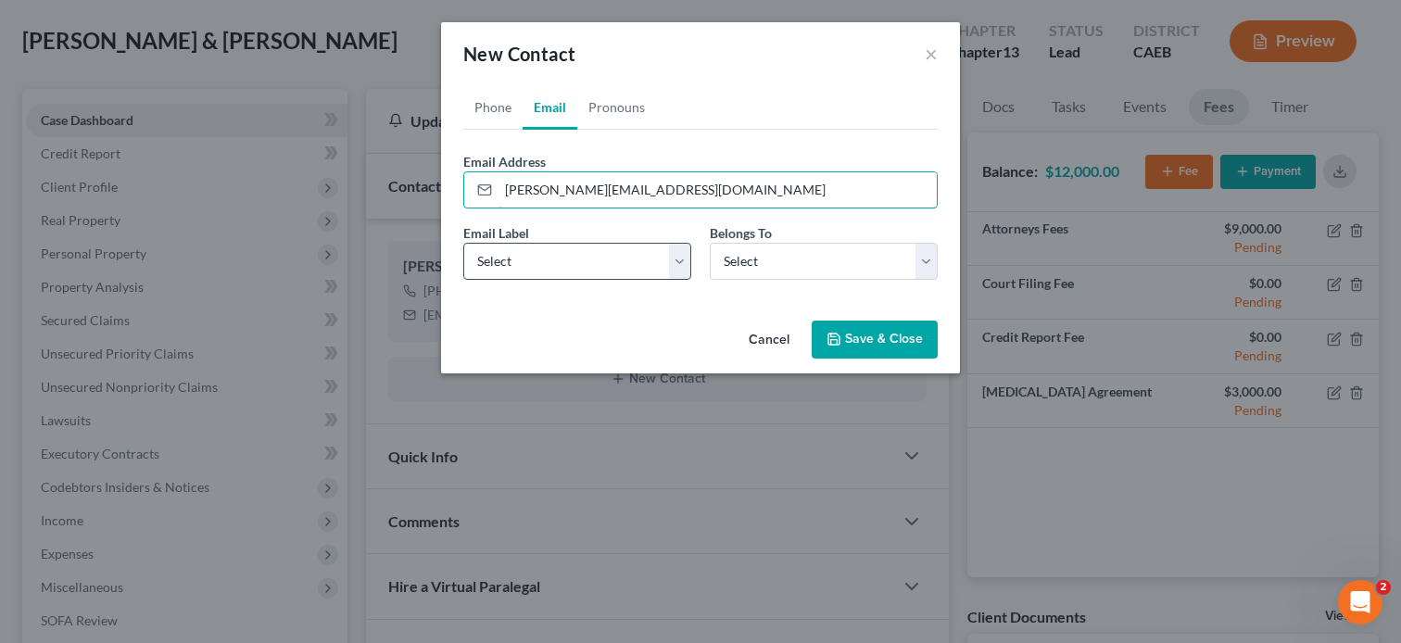
type input "[PERSON_NAME][EMAIL_ADDRESS][DOMAIN_NAME]"
click at [500, 260] on select "Select Home Work Other" at bounding box center [577, 261] width 228 height 37
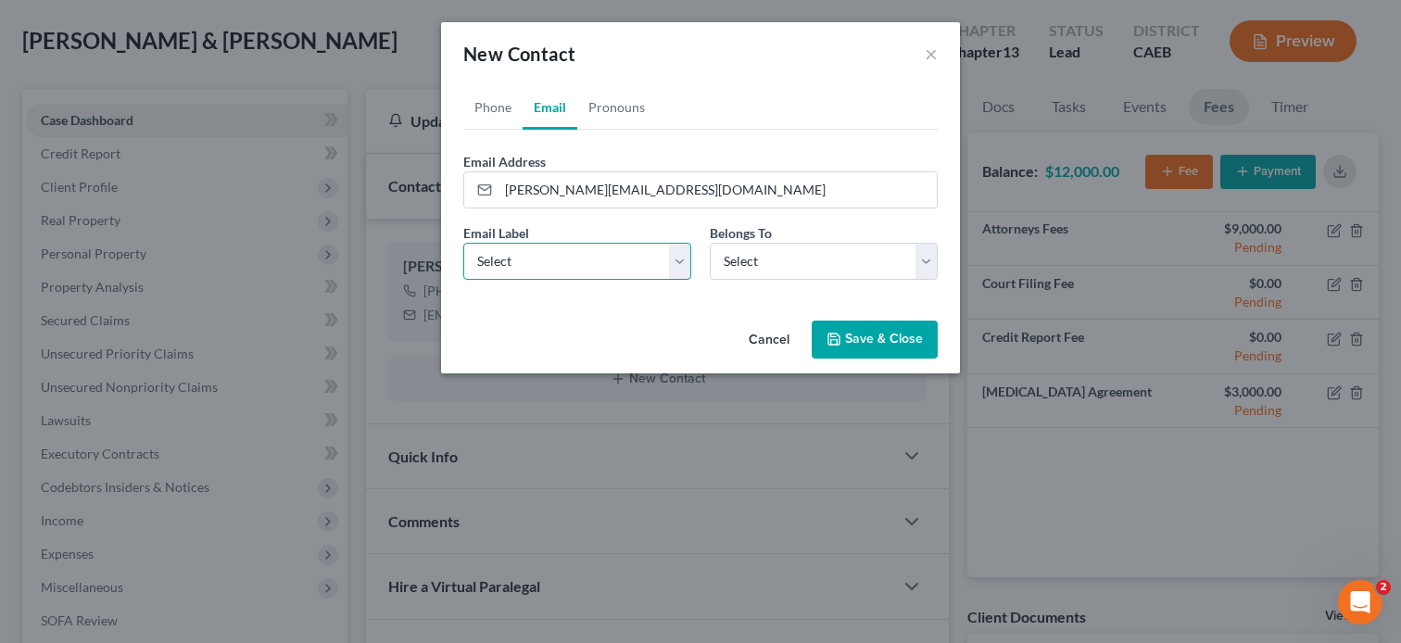
select select "0"
click at [463, 243] on select "Select Home Work Other" at bounding box center [577, 261] width 228 height 37
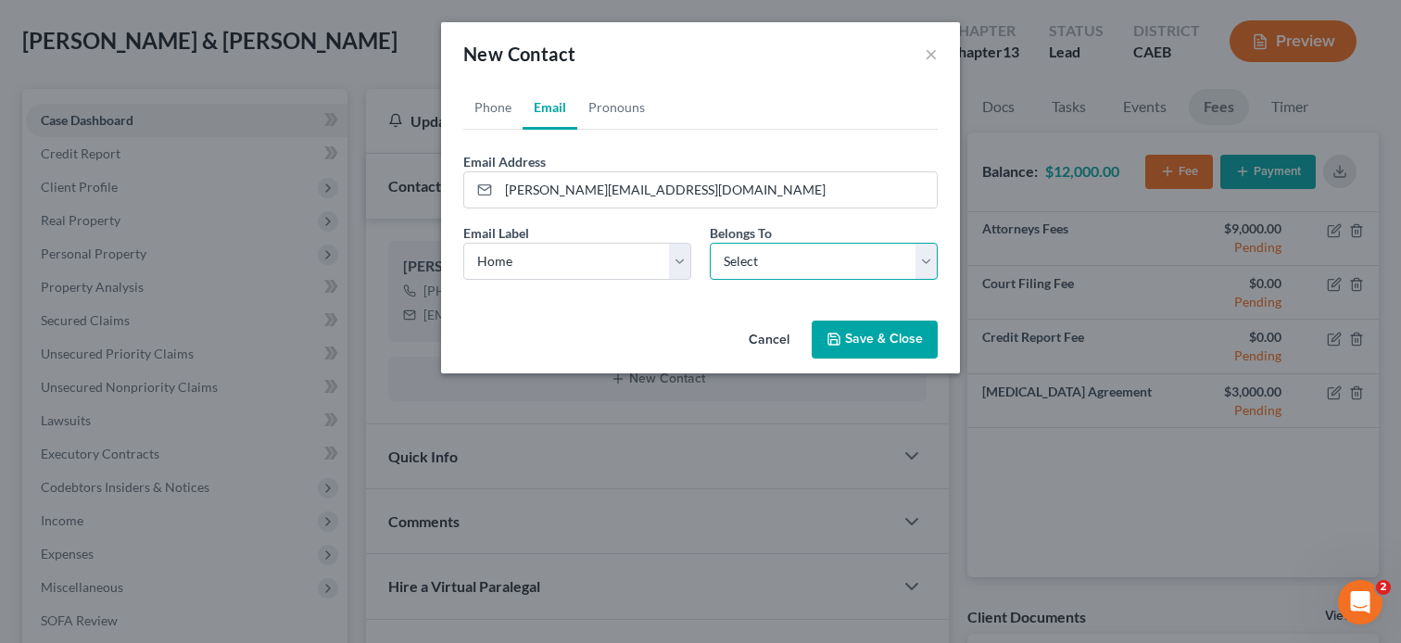
click at [745, 255] on select "Select Client Spouse Other" at bounding box center [824, 261] width 228 height 37
select select "0"
click at [710, 243] on select "Select Client Spouse Other" at bounding box center [824, 261] width 228 height 37
click at [847, 333] on button "Save & Close" at bounding box center [875, 340] width 126 height 39
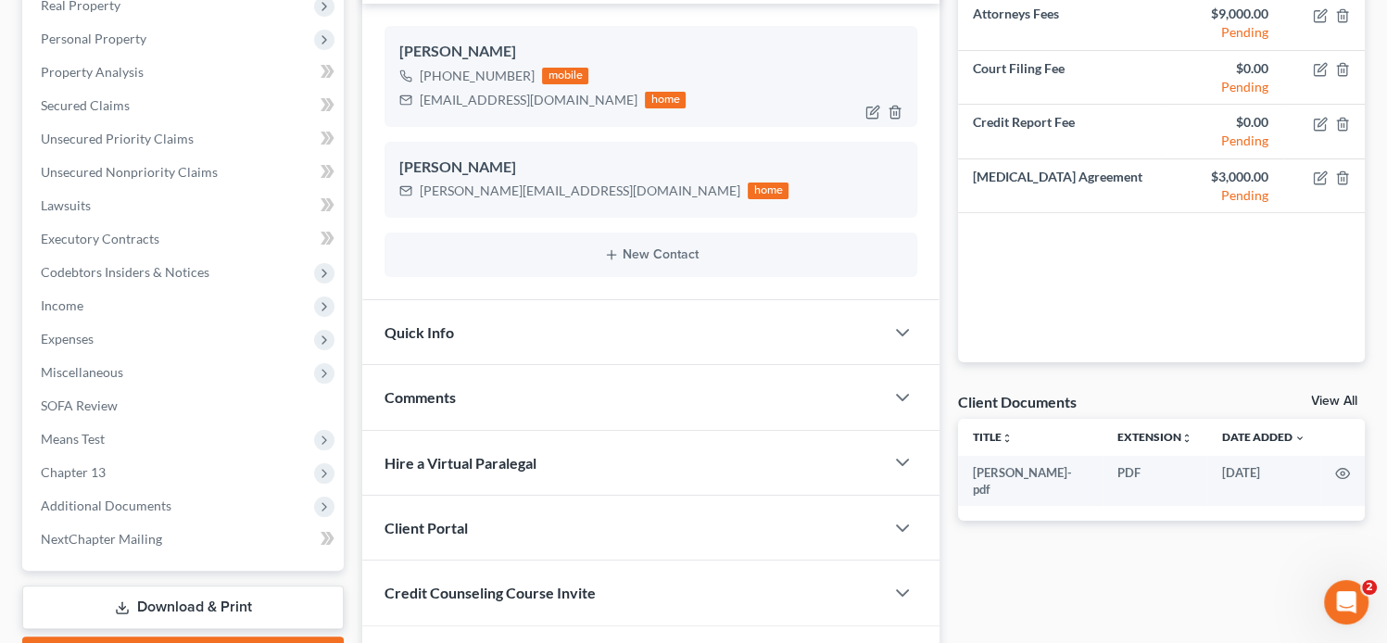
scroll to position [301, 0]
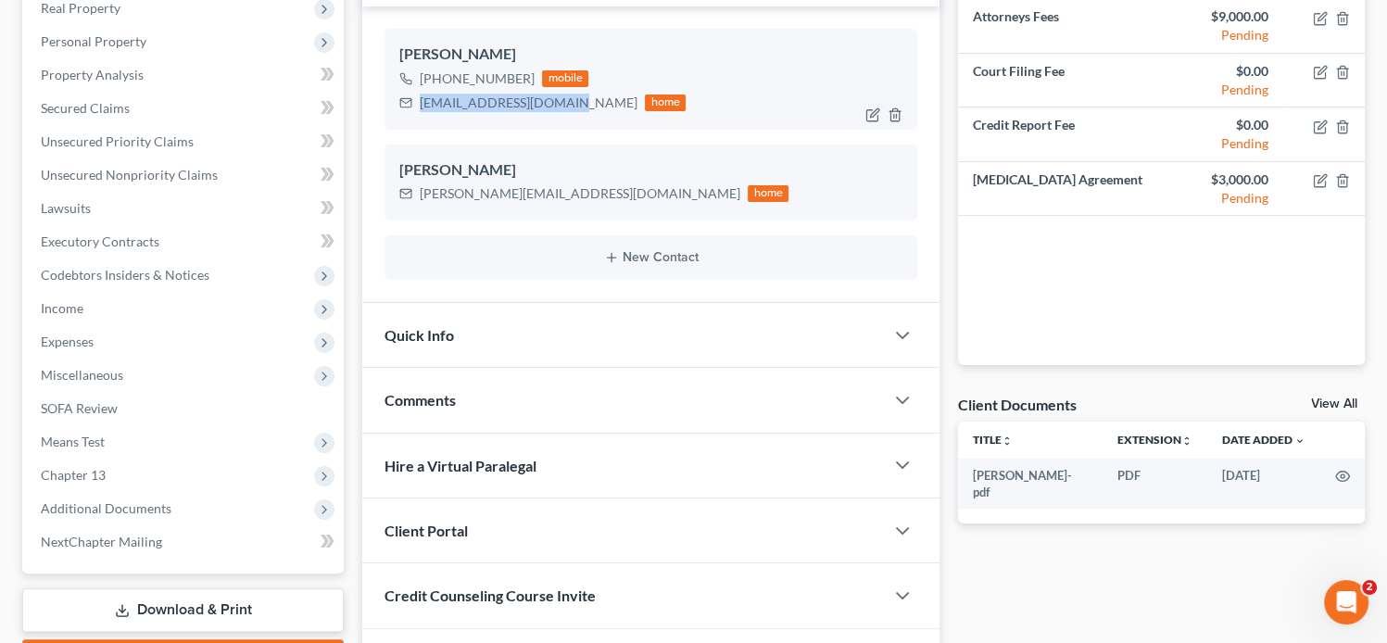
drag, startPoint x: 571, startPoint y: 105, endPoint x: 422, endPoint y: 104, distance: 149.2
click at [422, 104] on div "[EMAIL_ADDRESS][DOMAIN_NAME] home" at bounding box center [542, 103] width 286 height 24
copy div "[EMAIL_ADDRESS][DOMAIN_NAME]"
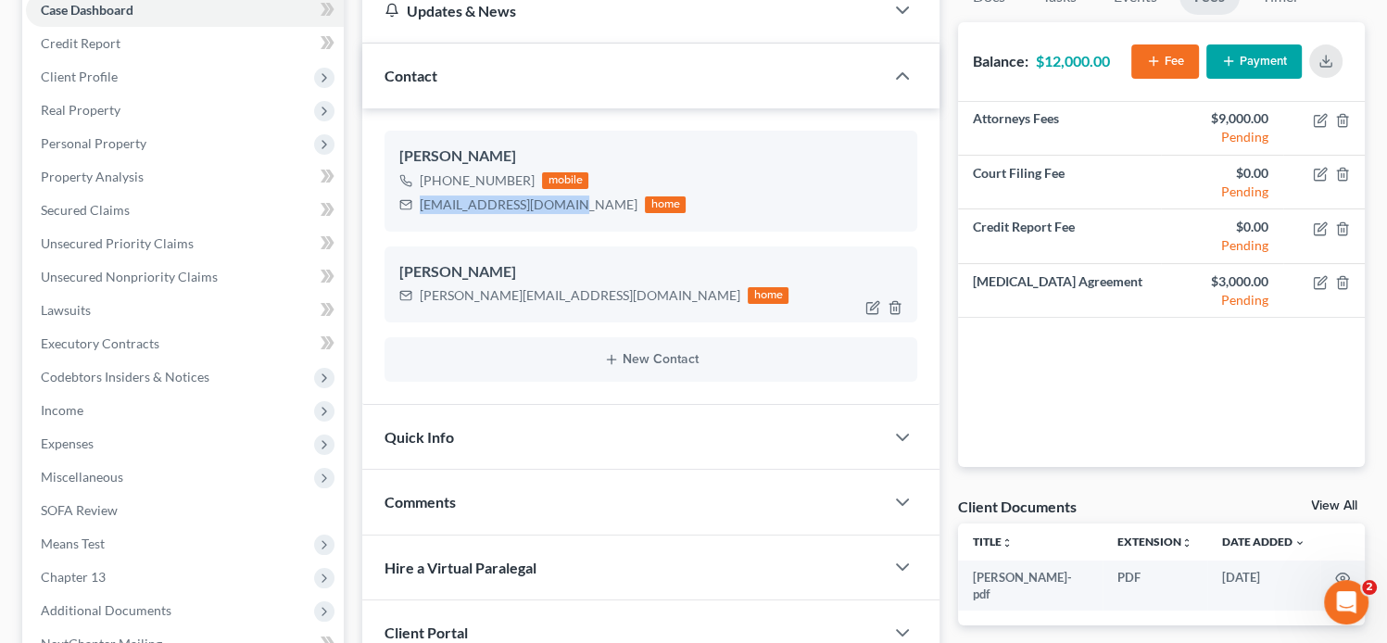
scroll to position [190, 0]
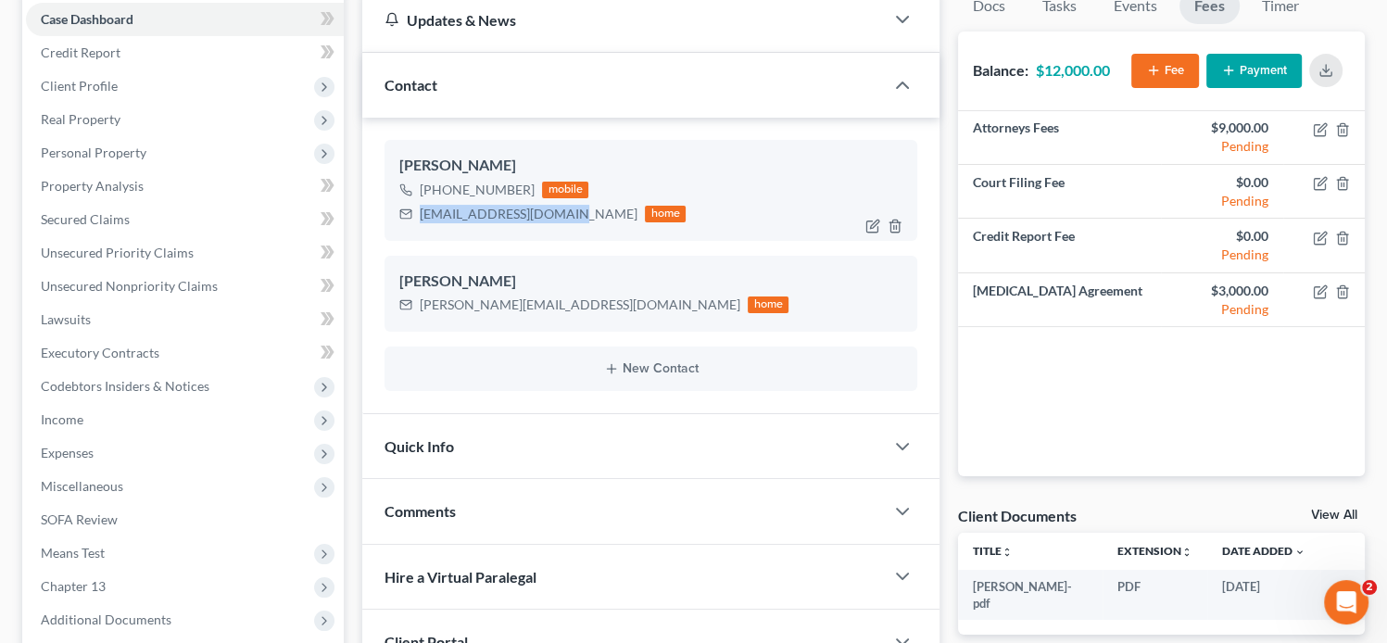
copy div "[EMAIL_ADDRESS][DOMAIN_NAME]"
click at [683, 220] on div "[PHONE_NUMBER] mobile [EMAIL_ADDRESS][DOMAIN_NAME] home" at bounding box center [650, 202] width 503 height 48
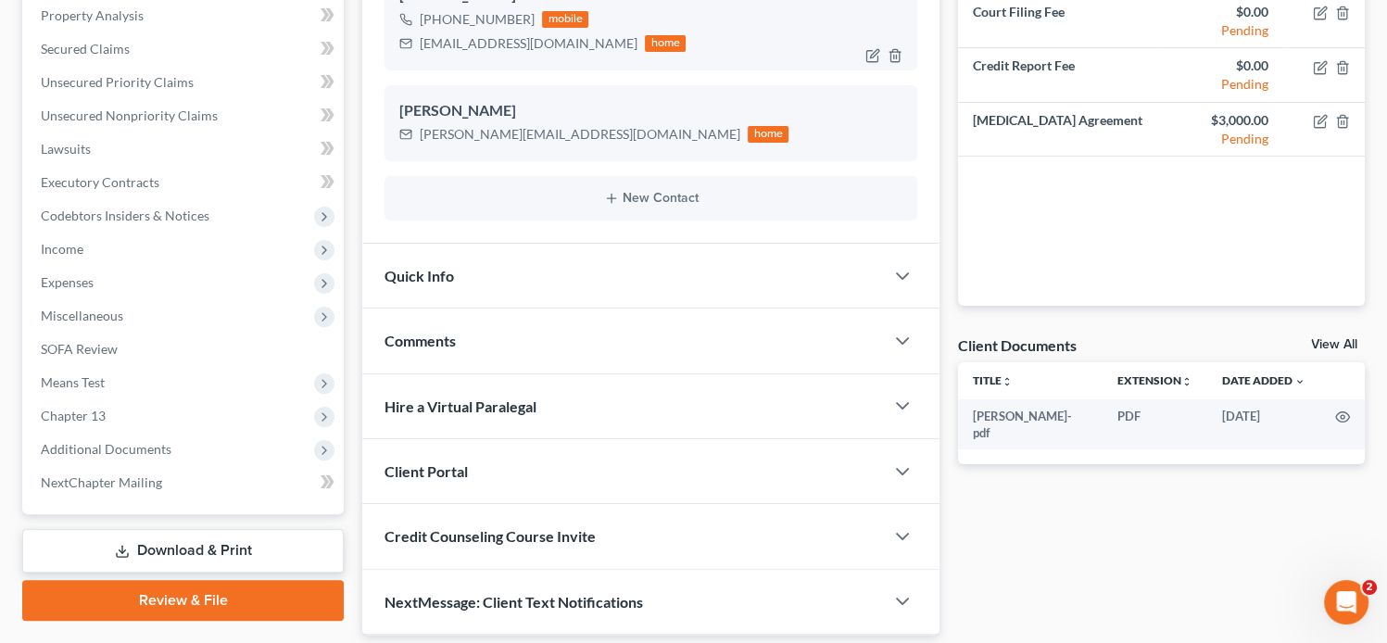
scroll to position [420, 0]
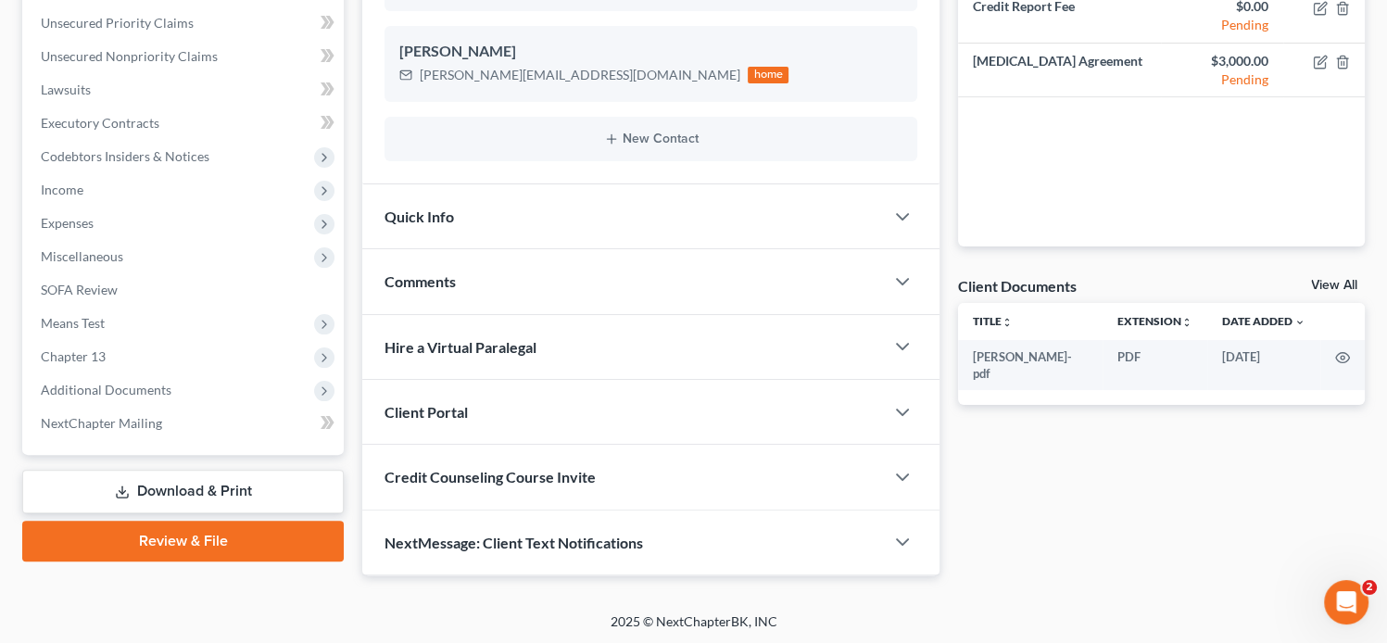
click at [526, 412] on div "Client Portal" at bounding box center [623, 412] width 522 height 64
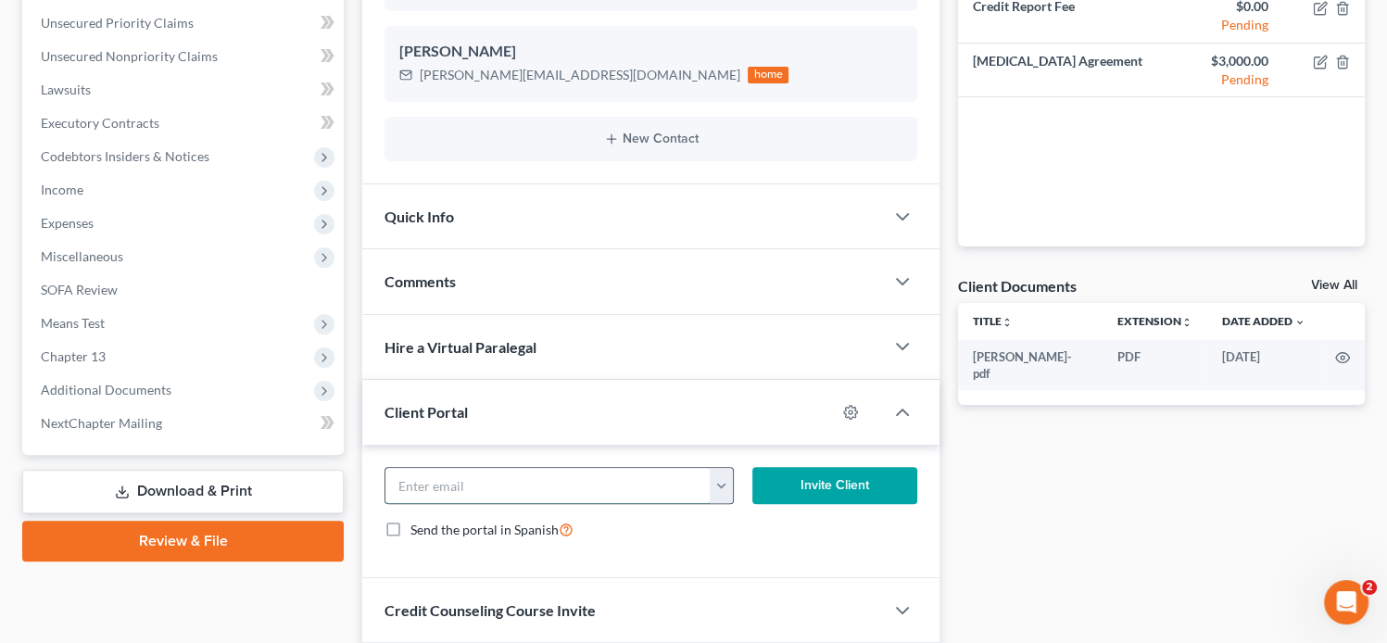
click at [487, 479] on input "email" at bounding box center [547, 485] width 325 height 35
paste input "[EMAIL_ADDRESS][DOMAIN_NAME]"
type input "[EMAIL_ADDRESS][DOMAIN_NAME]"
click at [837, 491] on button "Invite Client" at bounding box center [834, 485] width 165 height 37
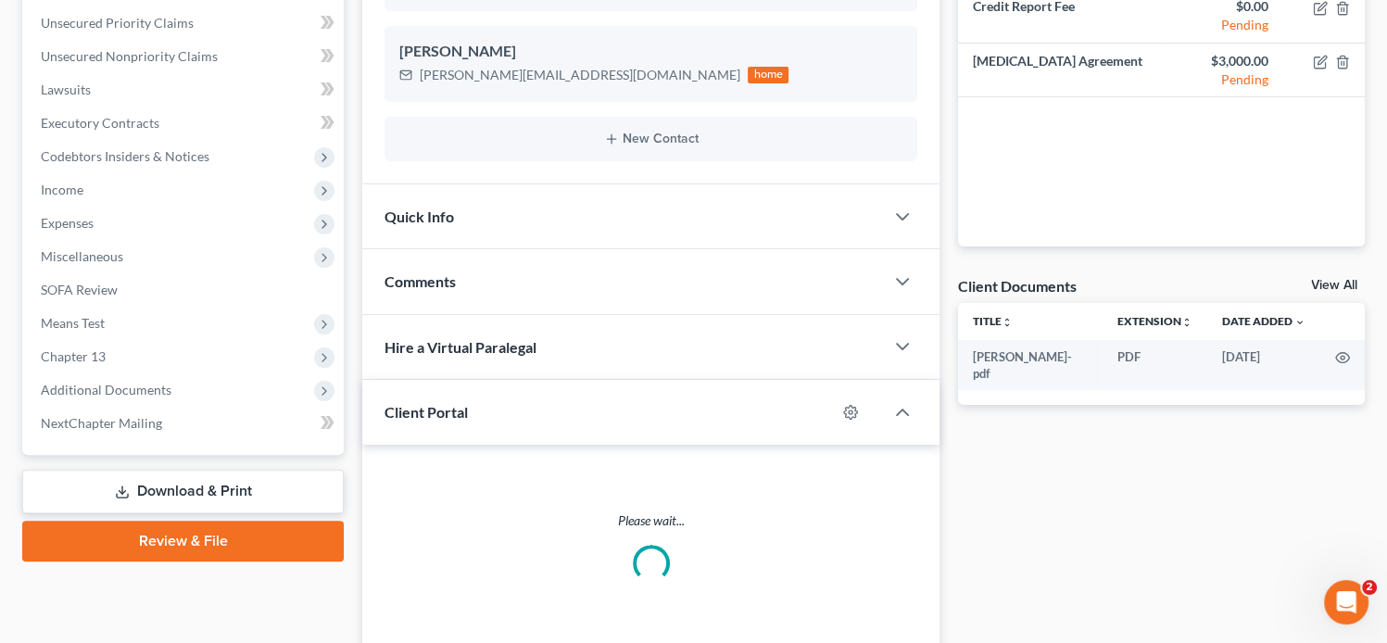
scroll to position [624, 0]
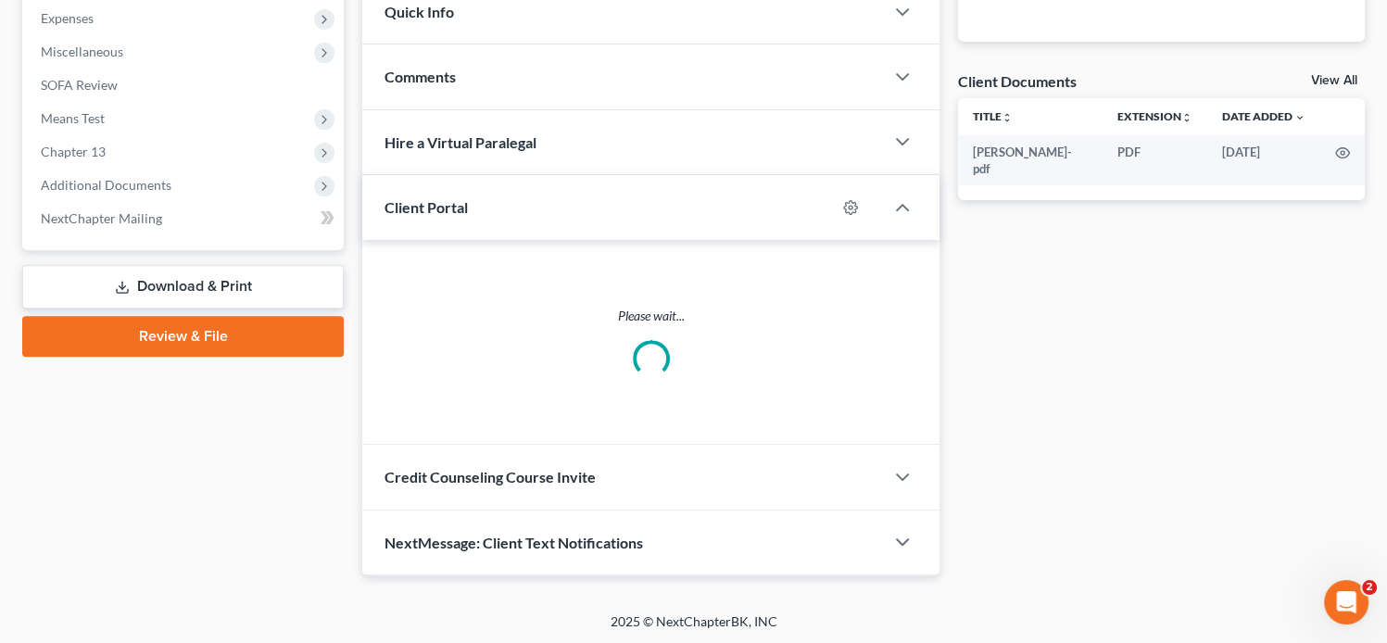
click at [554, 468] on span "Credit Counseling Course Invite" at bounding box center [490, 477] width 211 height 18
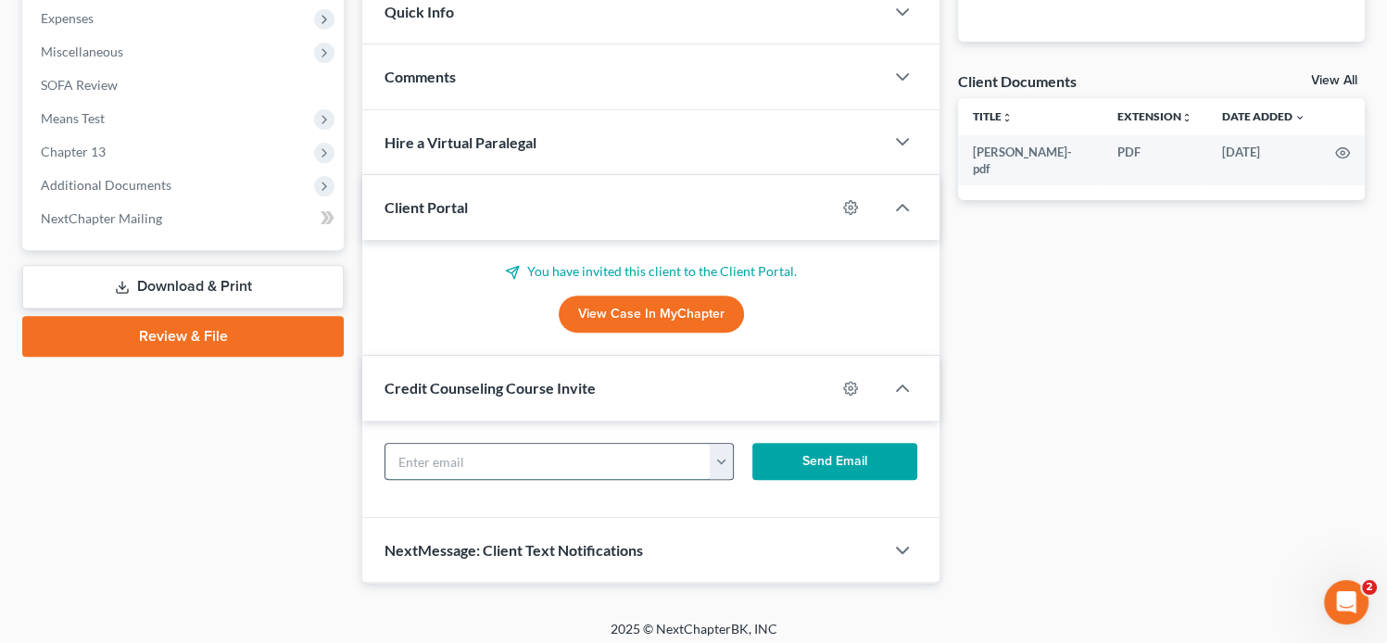
click at [515, 450] on input "text" at bounding box center [547, 461] width 325 height 35
paste input "[EMAIL_ADDRESS][DOMAIN_NAME]"
type input "[EMAIL_ADDRESS][DOMAIN_NAME]"
click at [800, 457] on button "Send Email" at bounding box center [834, 461] width 165 height 37
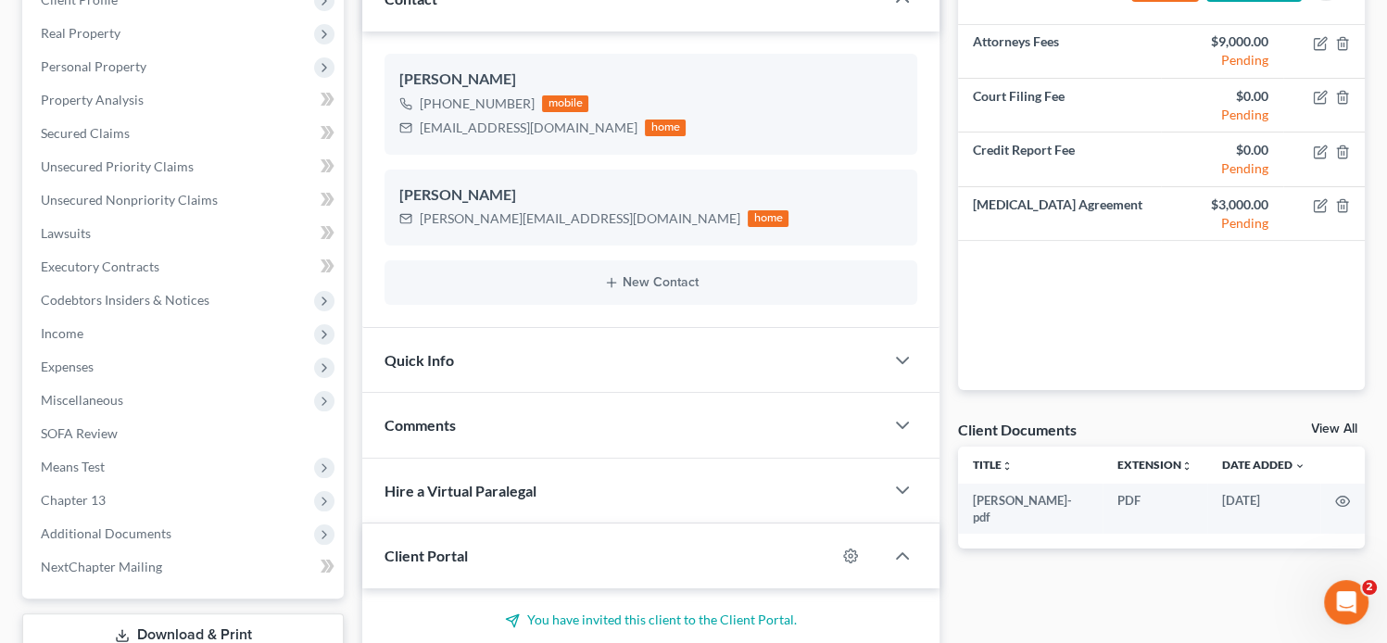
scroll to position [0, 0]
